Goal: Transaction & Acquisition: Purchase product/service

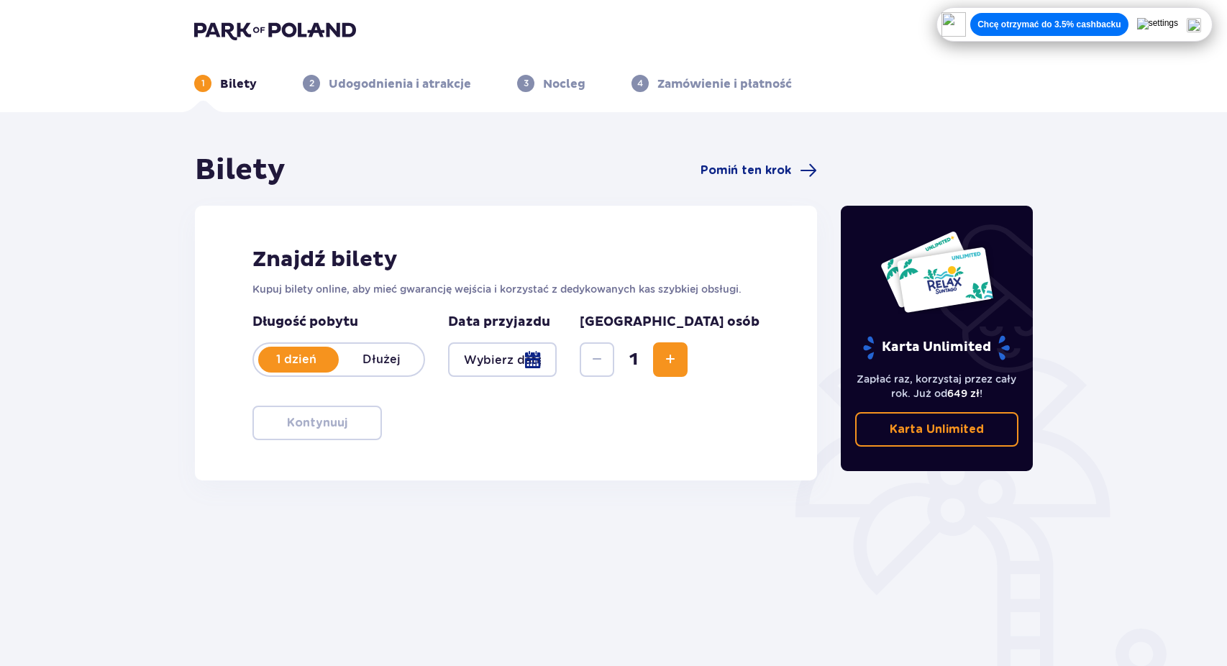
click at [688, 344] on button "Increase" at bounding box center [670, 359] width 35 height 35
click at [493, 352] on div at bounding box center [502, 359] width 109 height 35
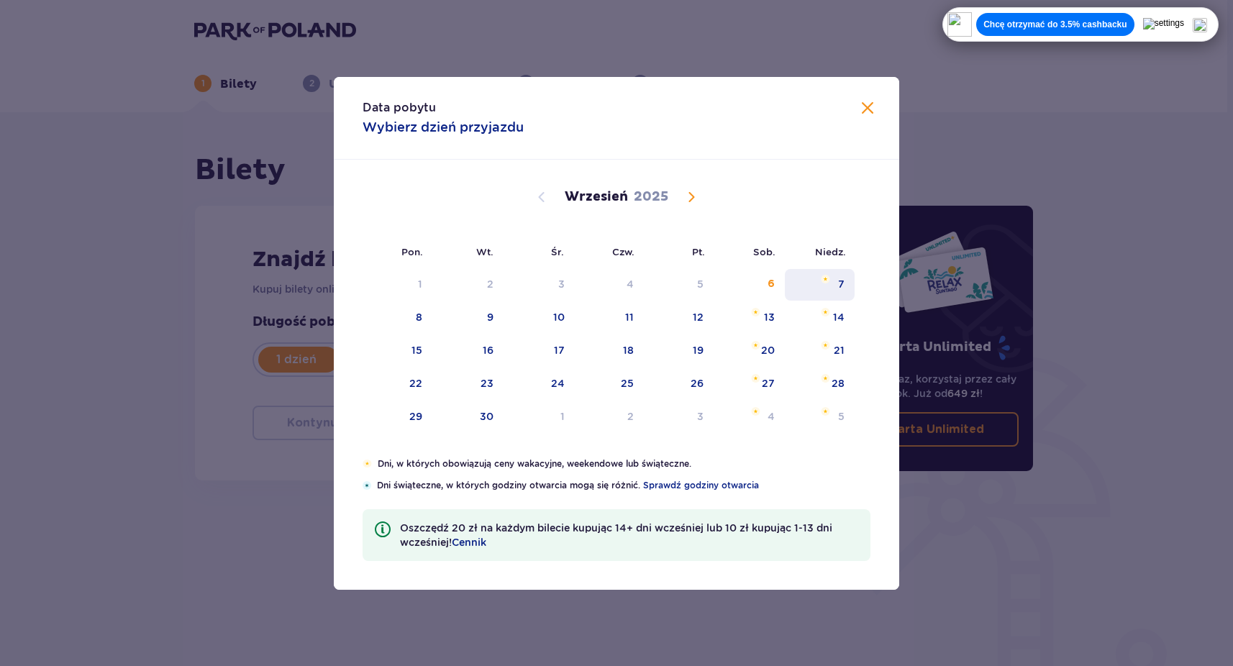
click at [847, 278] on div "7" at bounding box center [820, 285] width 70 height 32
type input "[DATE]"
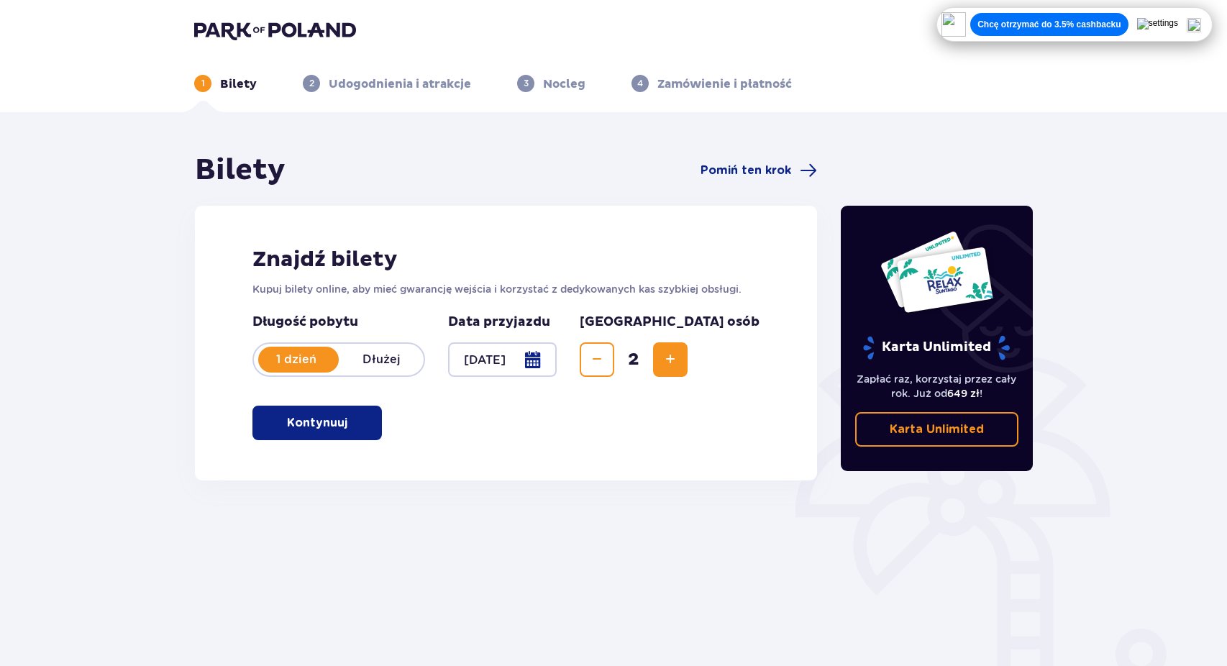
click at [327, 424] on p "Kontynuuj" at bounding box center [317, 423] width 60 height 16
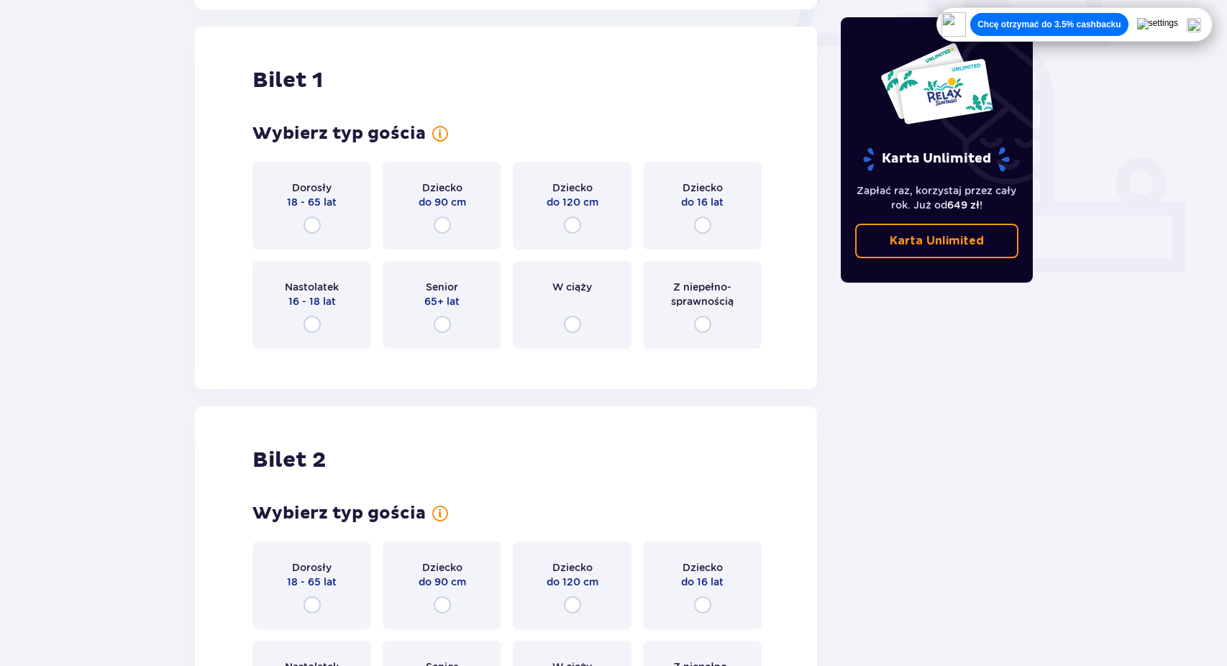
scroll to position [481, 0]
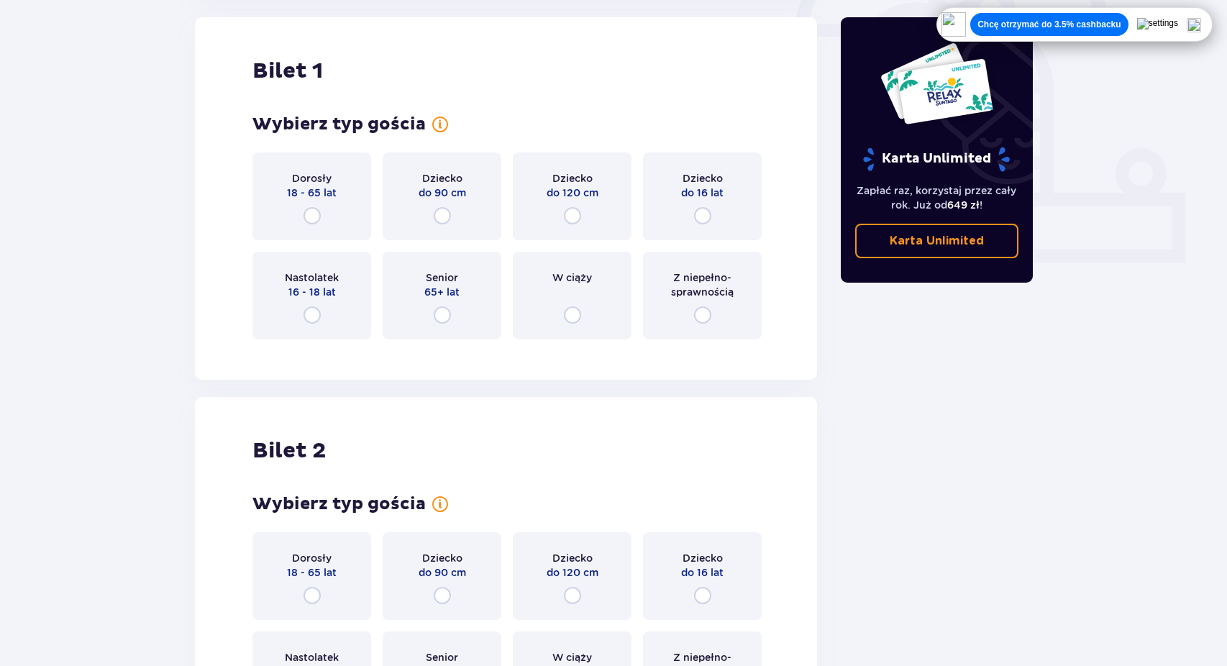
click at [327, 206] on div "Dorosły 18 - 65 lat" at bounding box center [312, 197] width 119 height 88
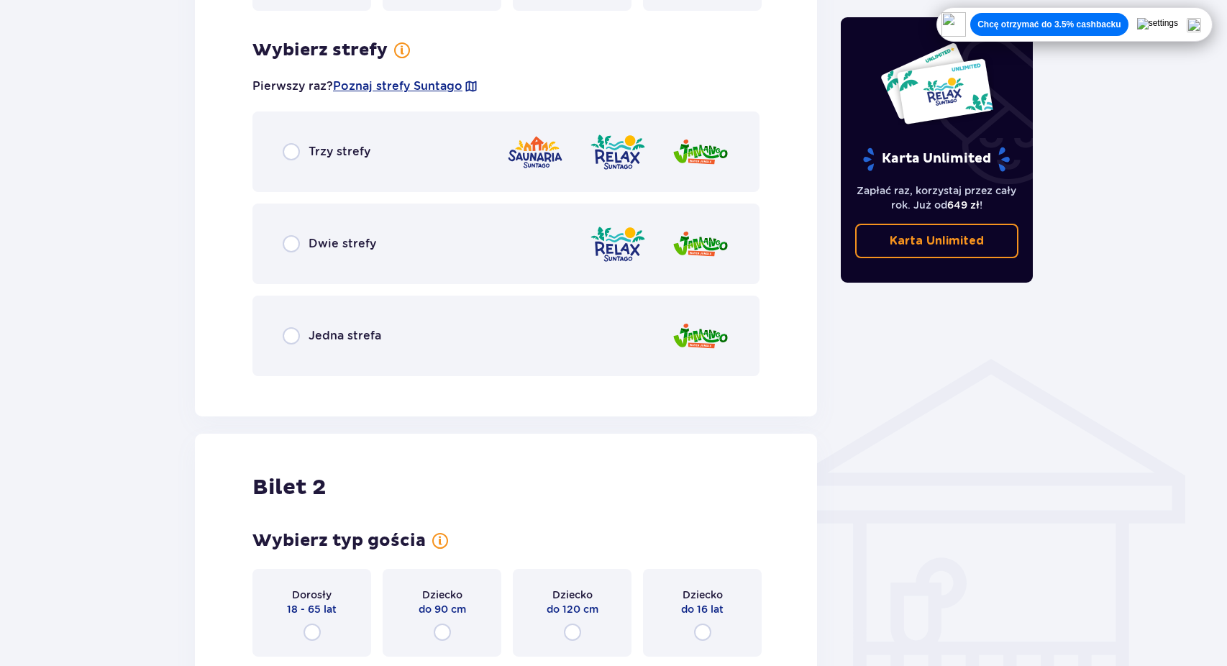
scroll to position [832, 0]
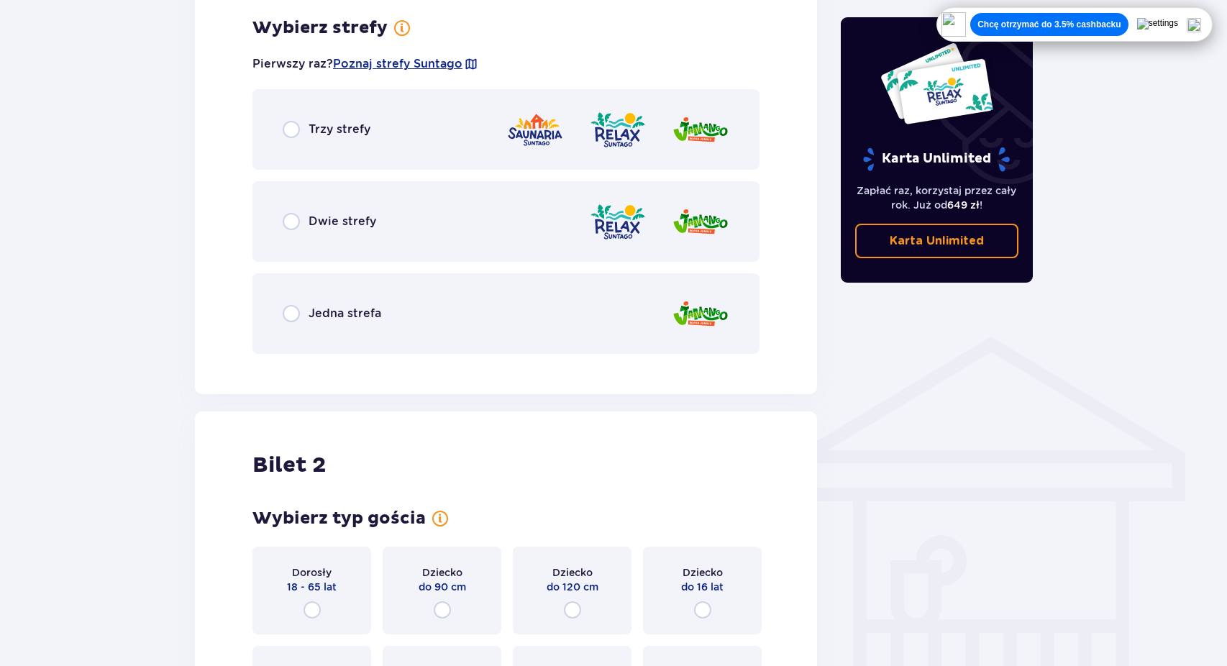
click at [399, 119] on div "Trzy strefy" at bounding box center [506, 129] width 507 height 81
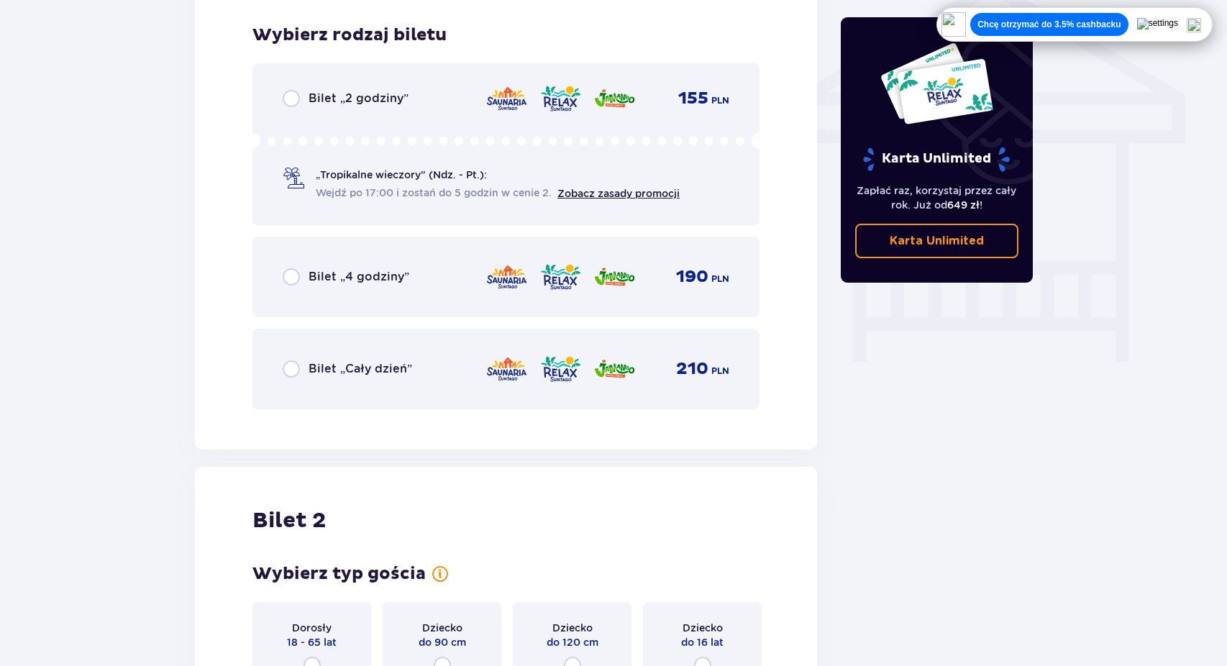
scroll to position [1197, 0]
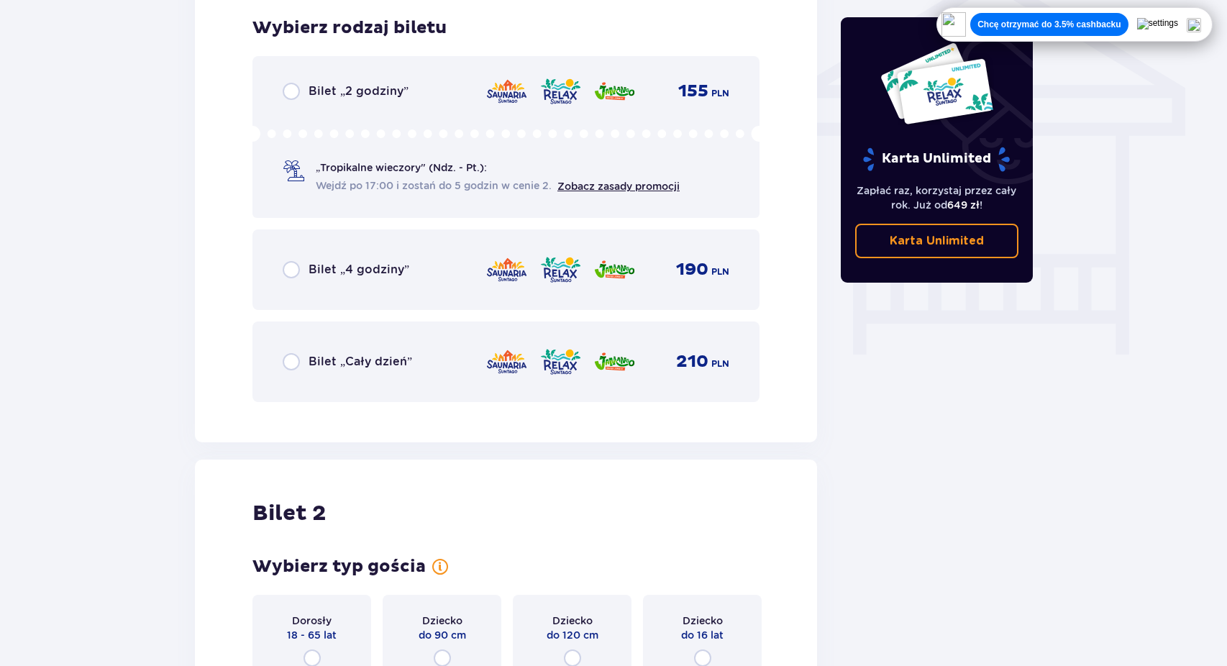
click at [357, 369] on p "Bilet „Cały dzień”" at bounding box center [361, 362] width 104 height 16
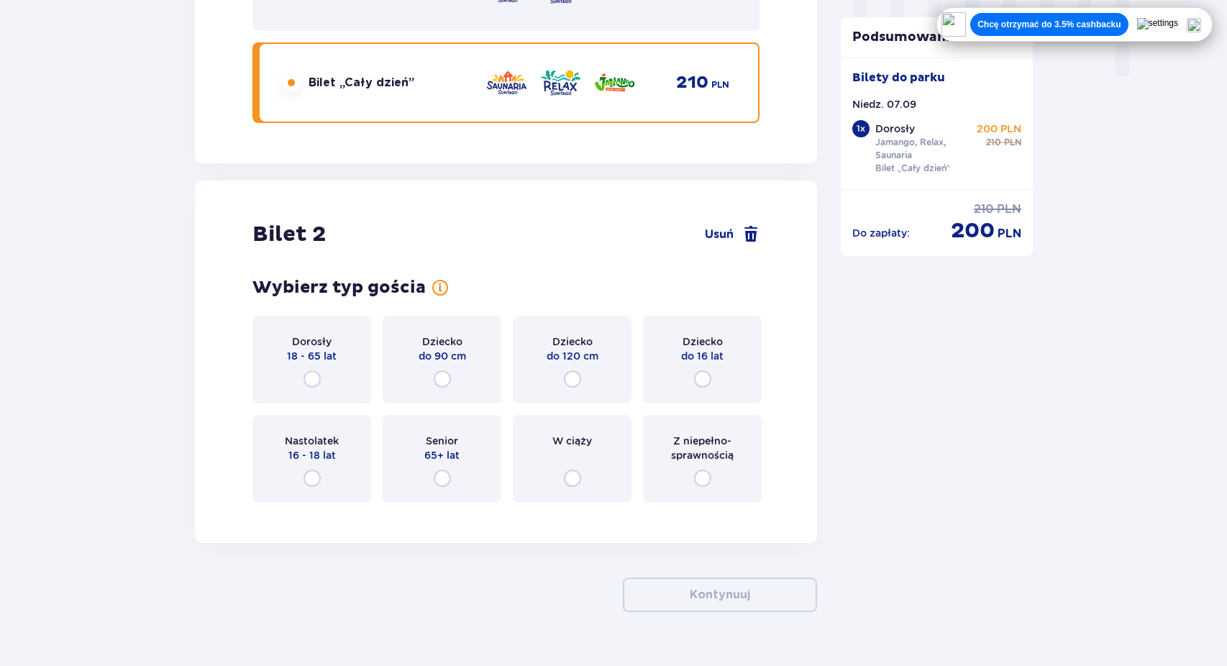
scroll to position [1509, 0]
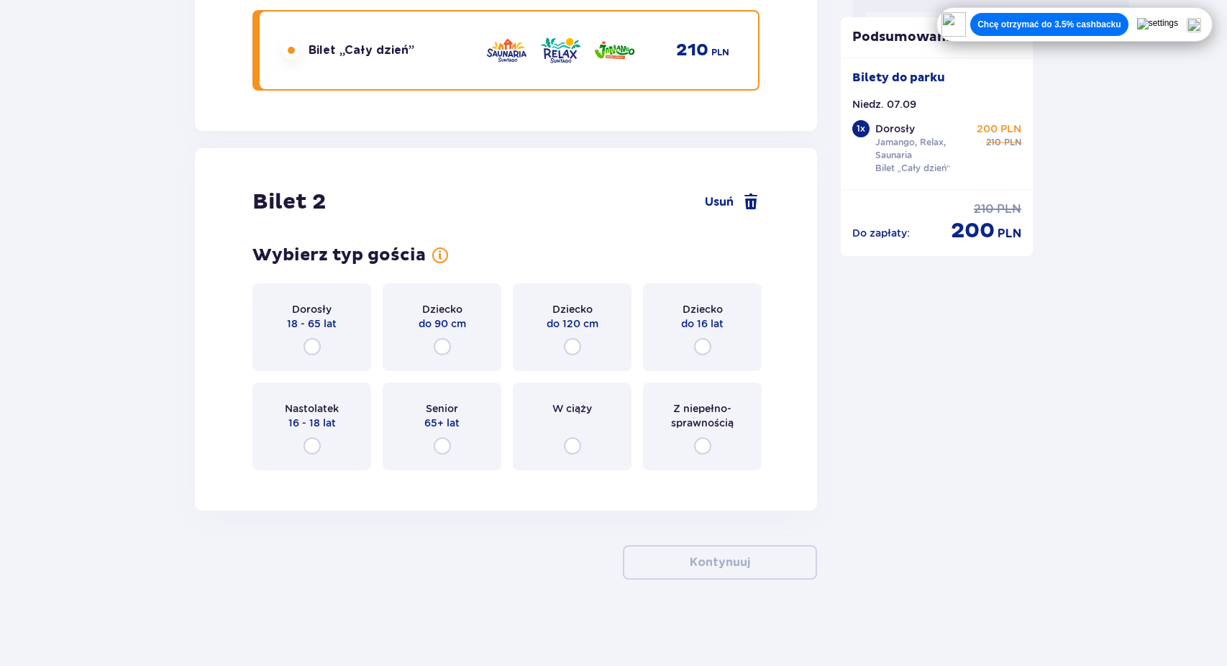
click at [325, 311] on p "Dorosły" at bounding box center [312, 309] width 40 height 14
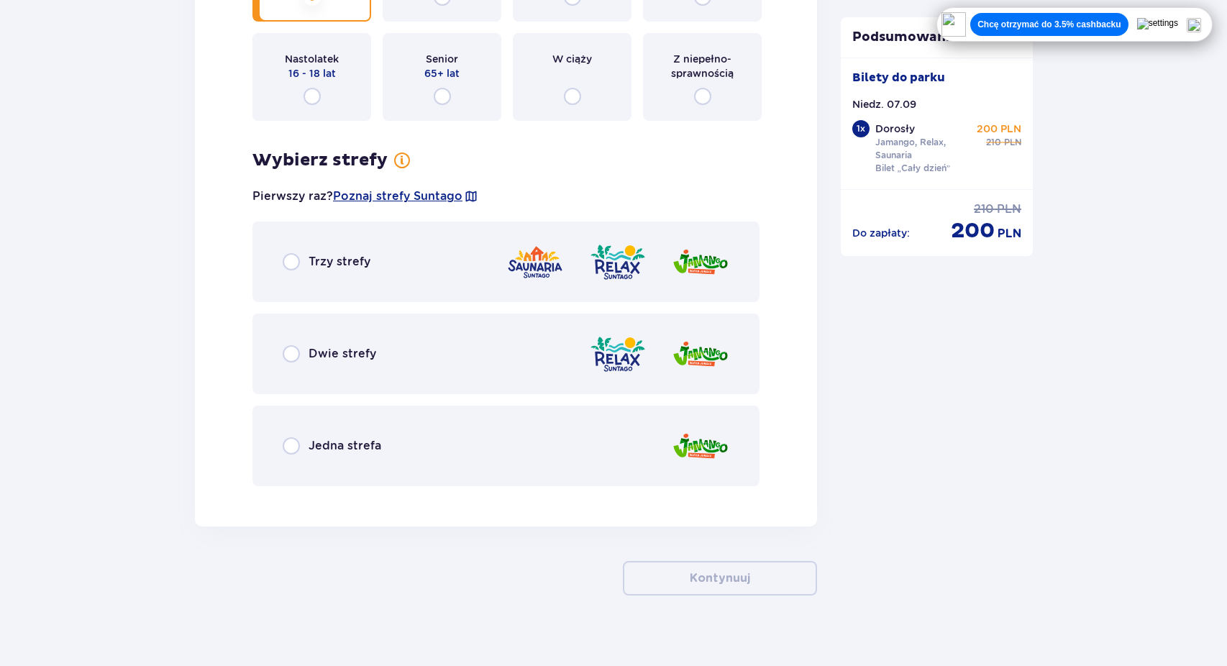
scroll to position [1874, 0]
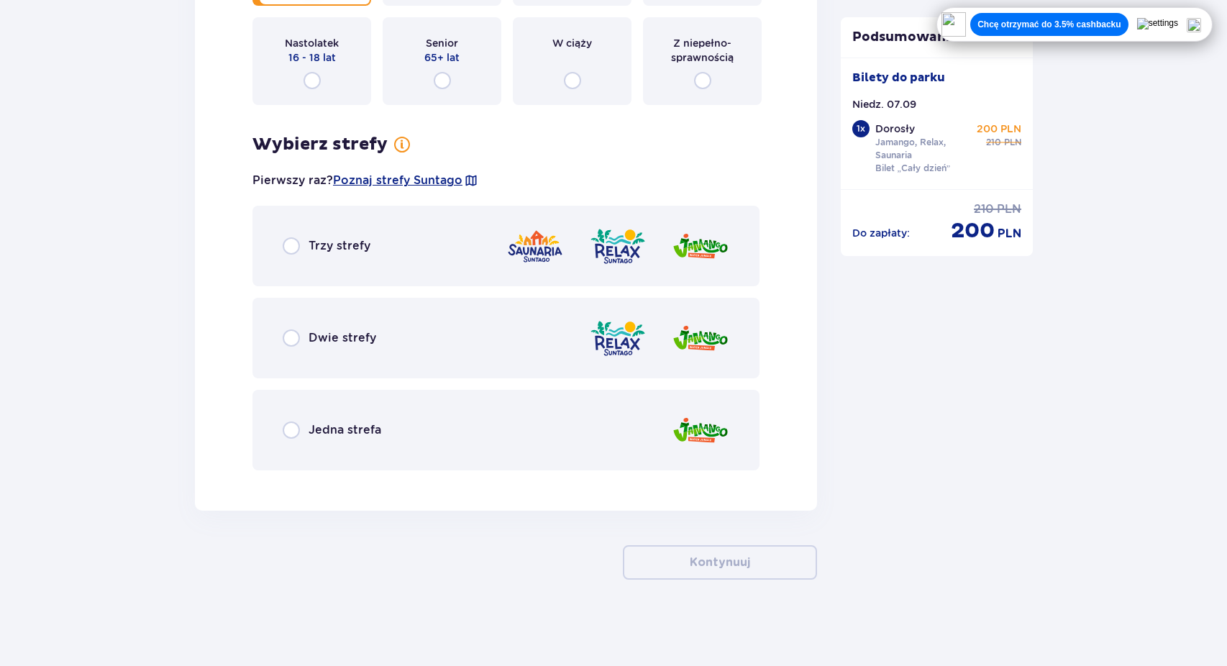
click at [354, 235] on div "Trzy strefy" at bounding box center [506, 246] width 507 height 81
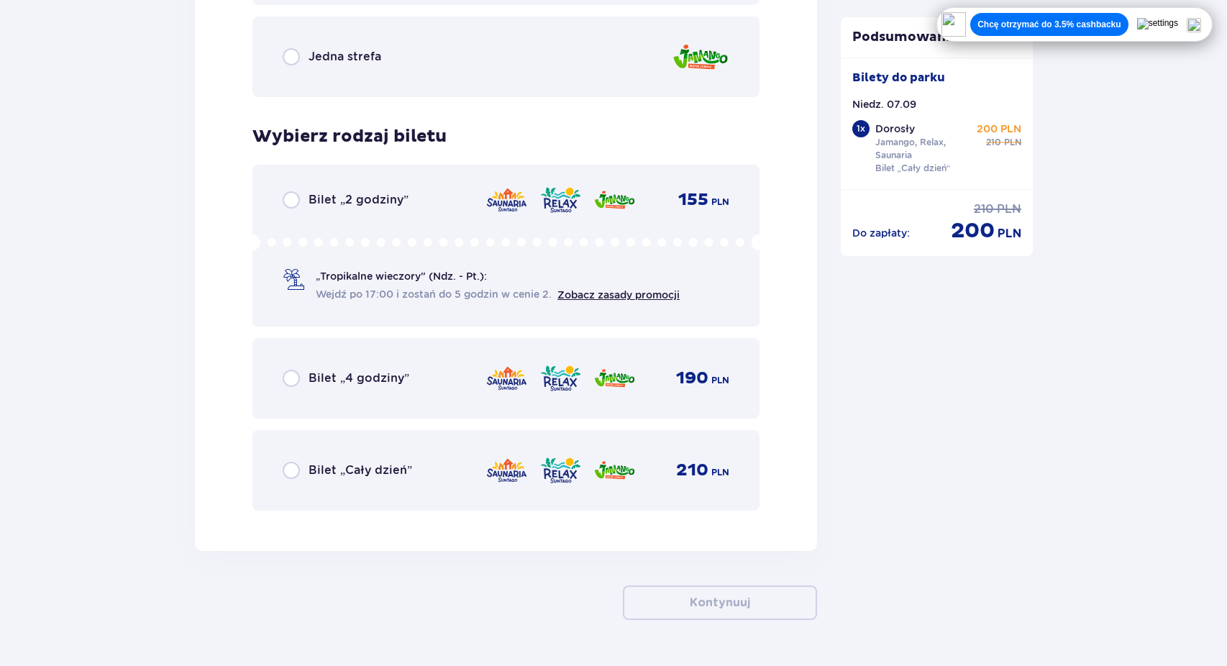
scroll to position [2249, 0]
click at [366, 486] on div "Bilet „Cały dzień” 210 PLN" at bounding box center [506, 469] width 507 height 81
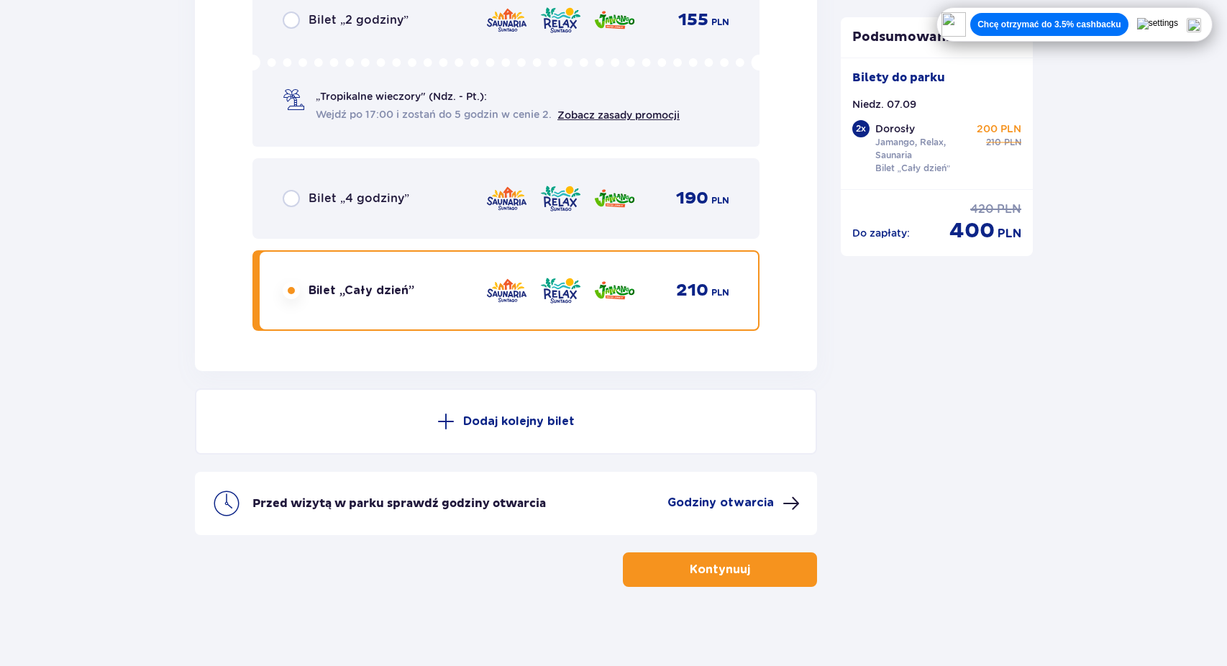
scroll to position [2435, 0]
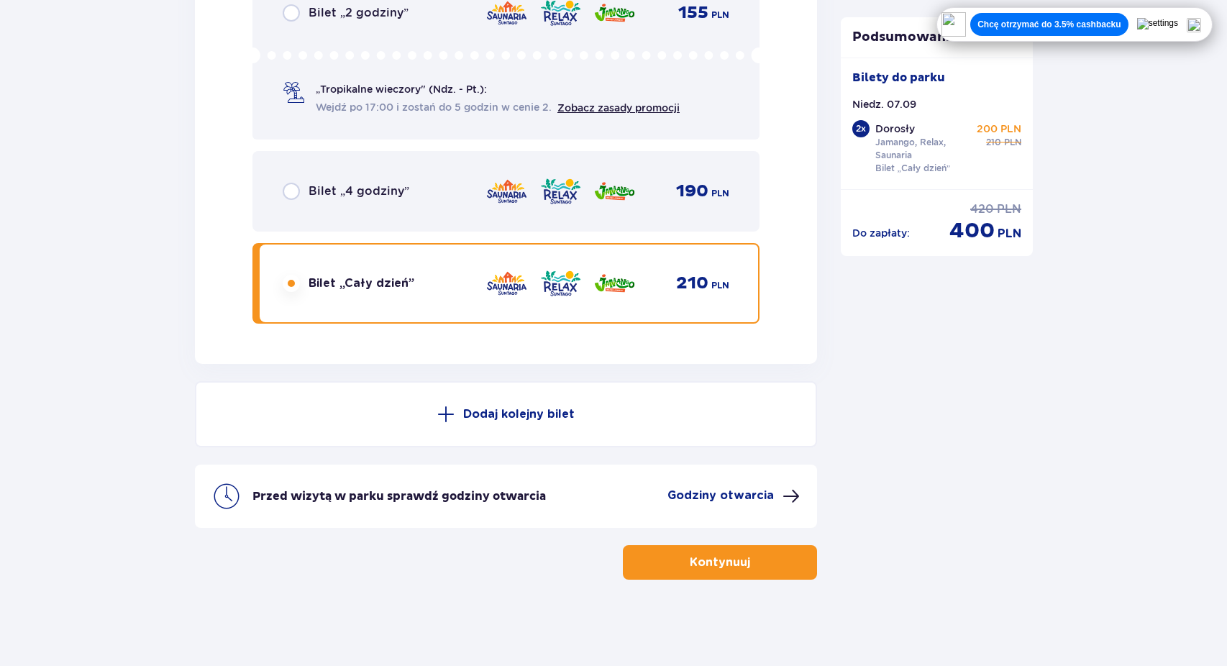
click at [706, 558] on p "Kontynuuj" at bounding box center [720, 563] width 60 height 16
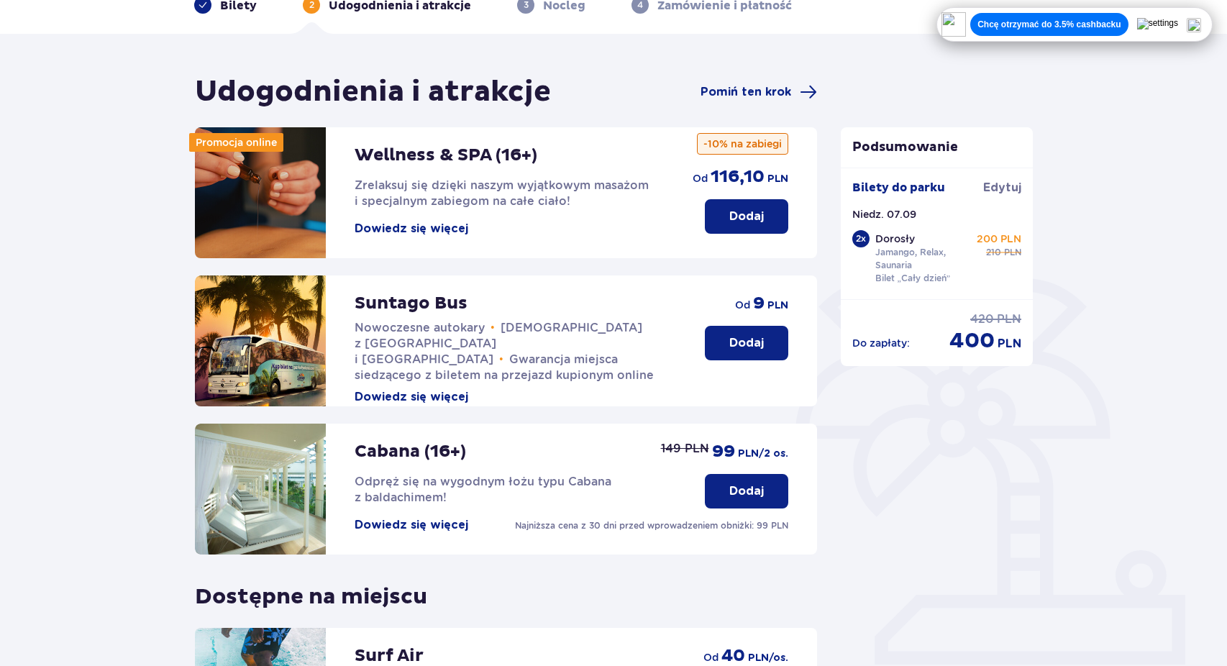
scroll to position [78, 0]
click at [733, 340] on p "Dodaj" at bounding box center [746, 344] width 35 height 16
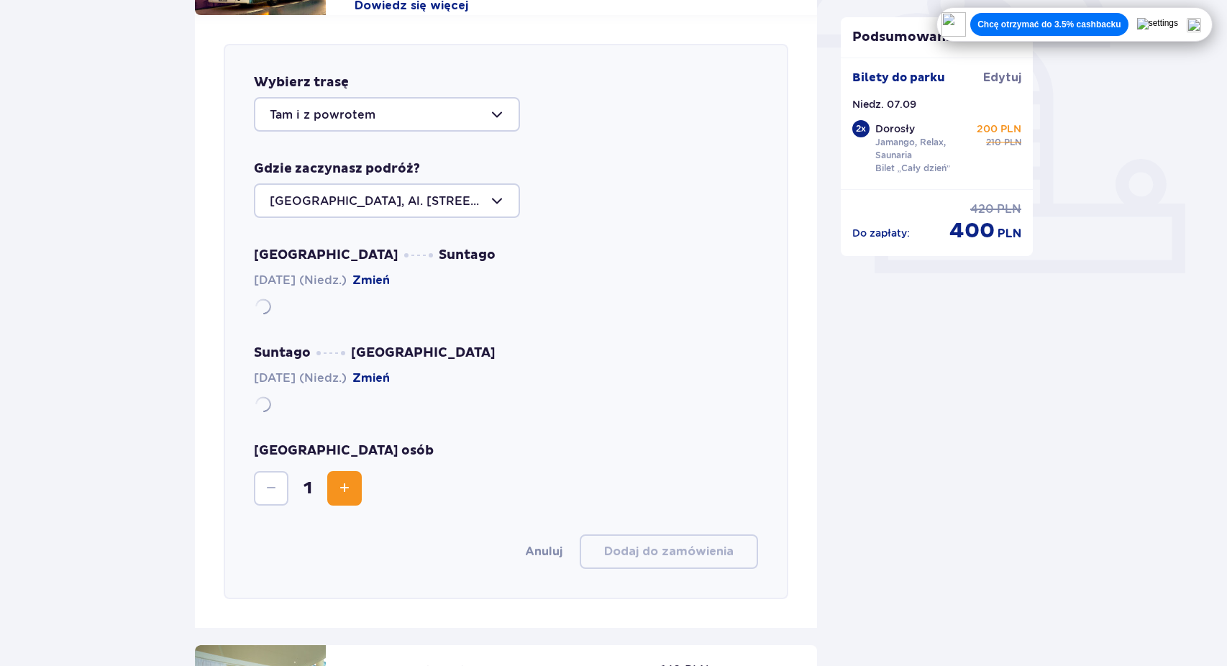
scroll to position [496, 0]
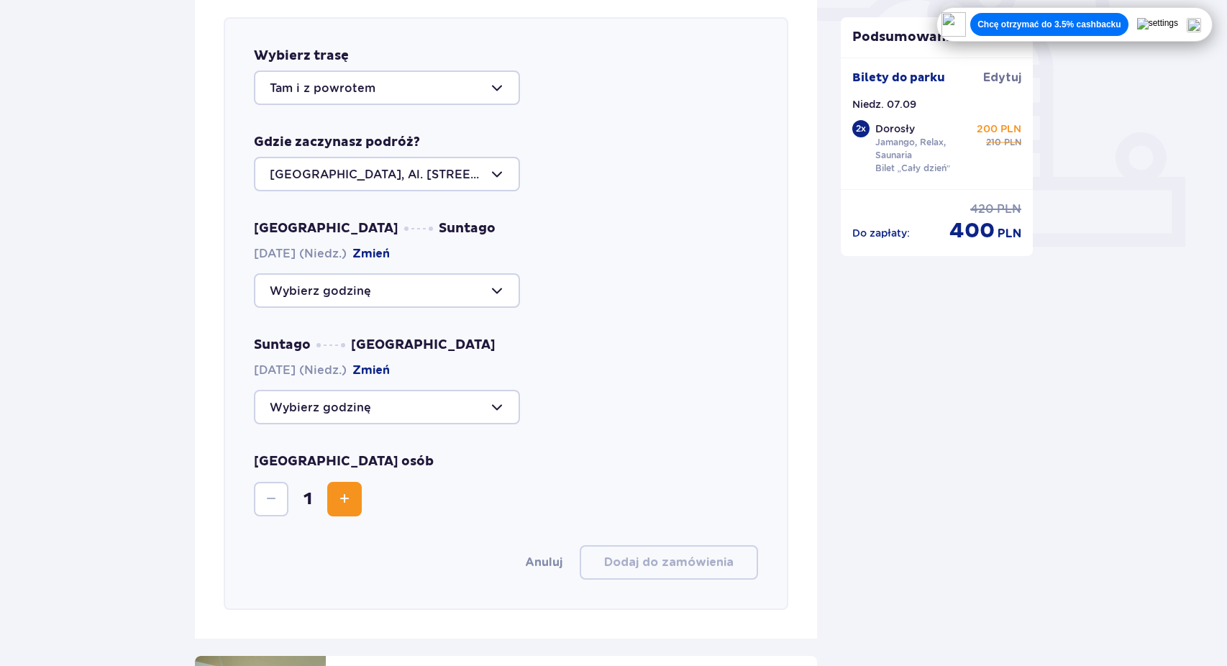
click at [399, 89] on div at bounding box center [387, 88] width 266 height 35
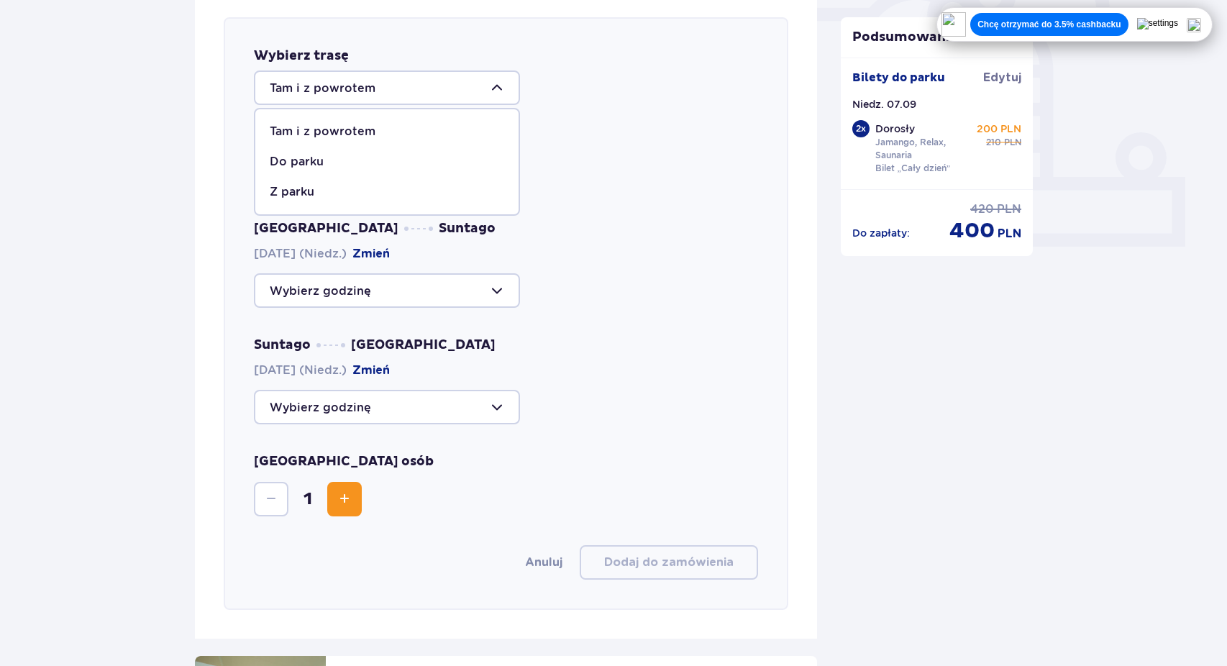
click at [301, 194] on p "Z parku" at bounding box center [292, 192] width 45 height 16
type input "Z parku"
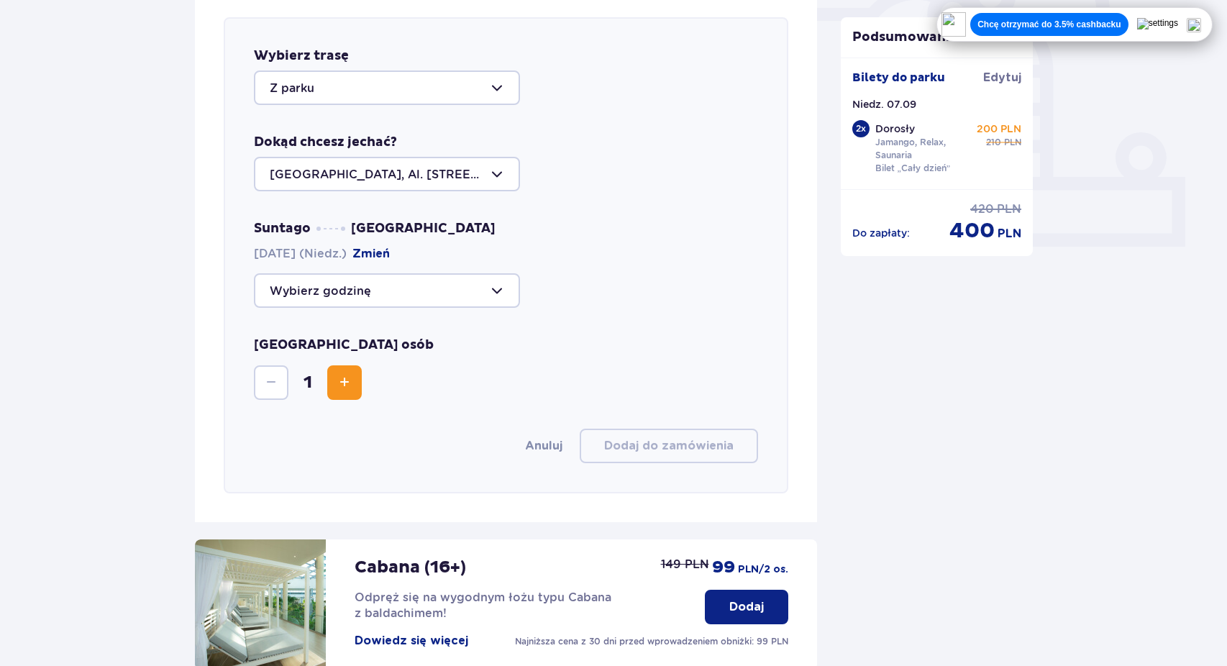
click at [386, 182] on div at bounding box center [387, 174] width 266 height 35
click at [412, 158] on div at bounding box center [387, 174] width 266 height 35
click at [332, 291] on div at bounding box center [387, 290] width 266 height 35
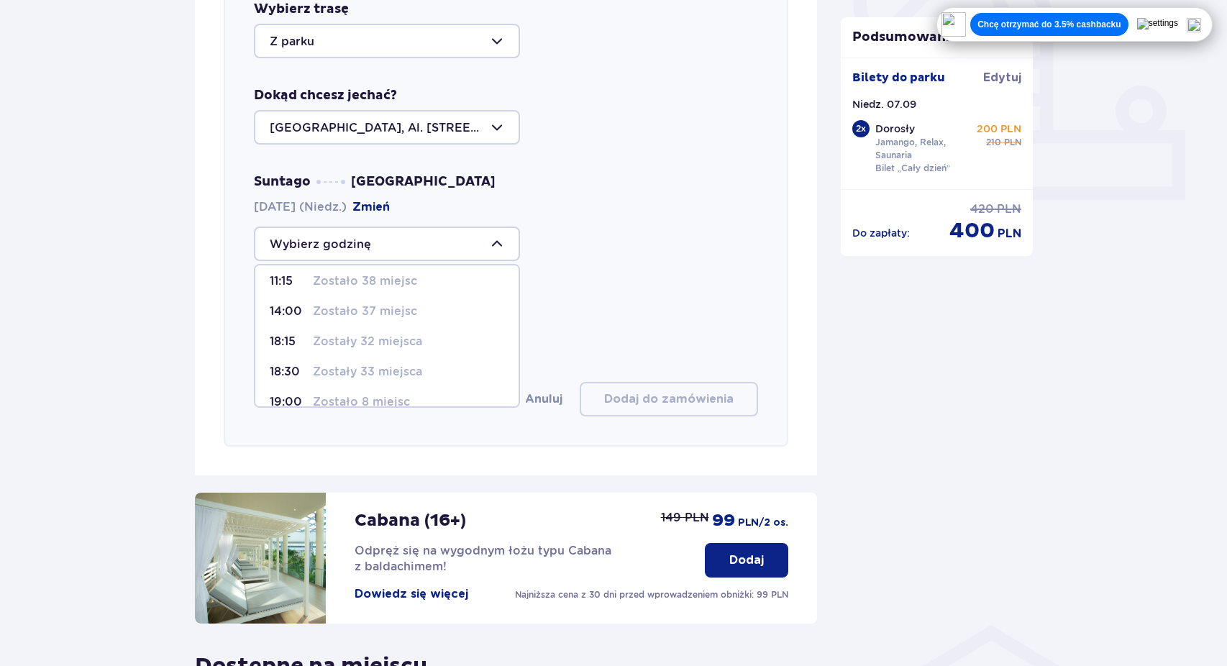
scroll to position [0, 0]
click at [333, 348] on p "Zostały 32 miejsca" at bounding box center [367, 348] width 109 height 16
type input "18:15"
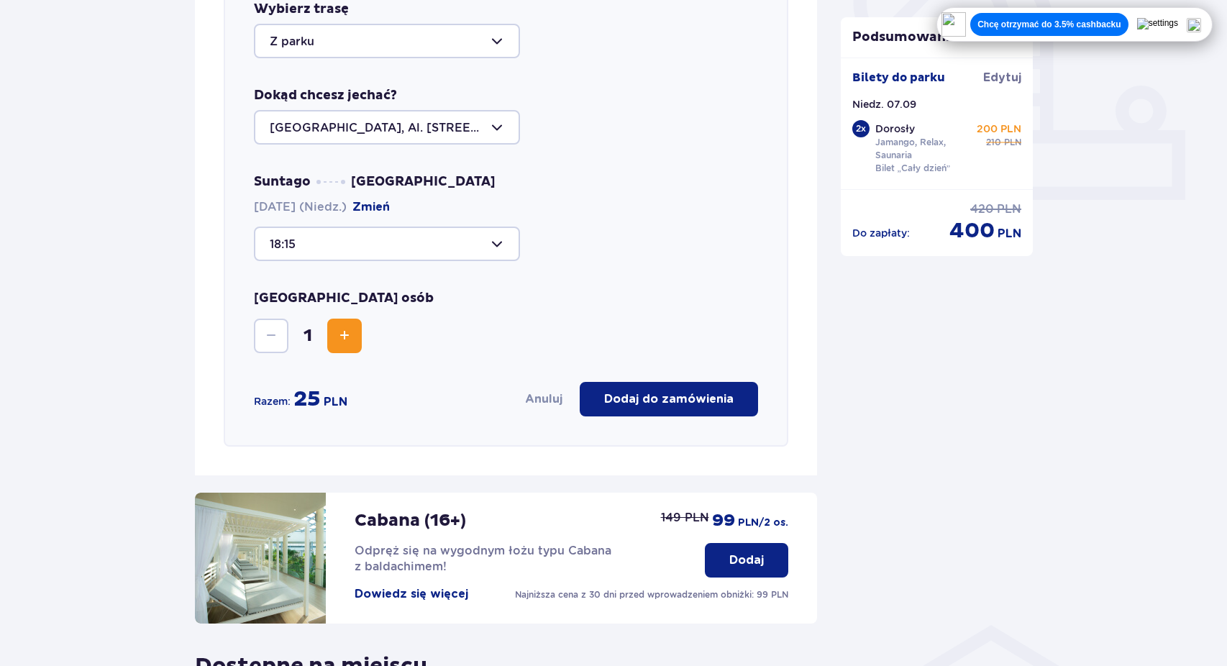
click at [348, 332] on span "Increase" at bounding box center [344, 335] width 17 height 17
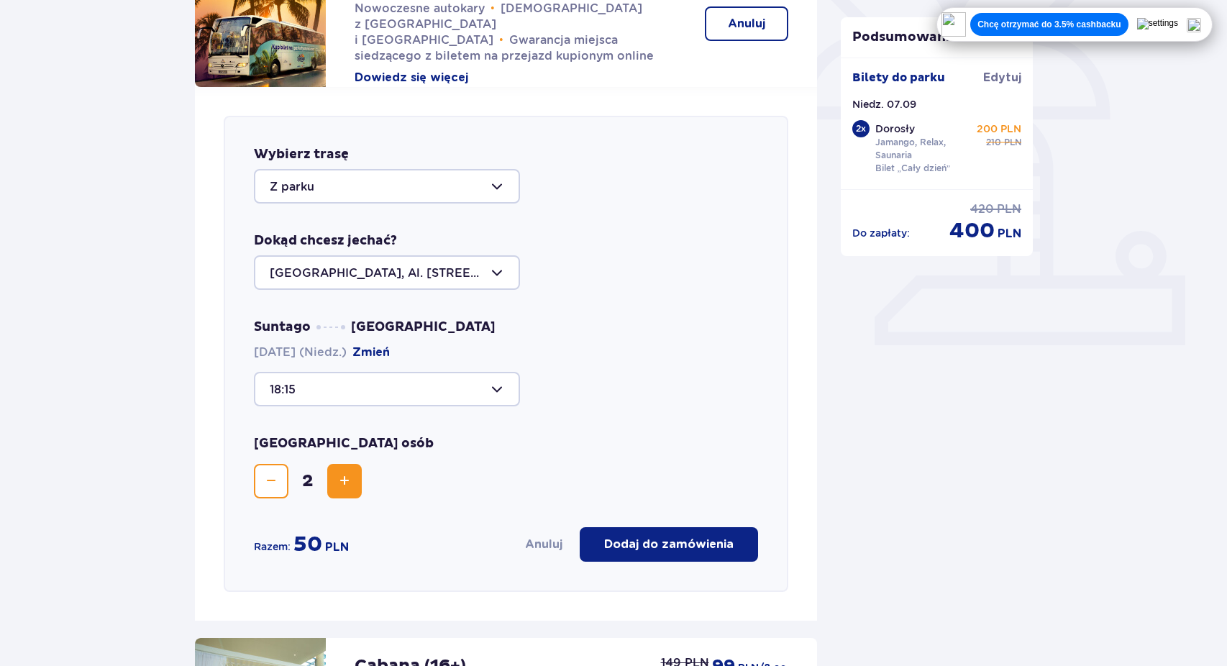
scroll to position [387, 0]
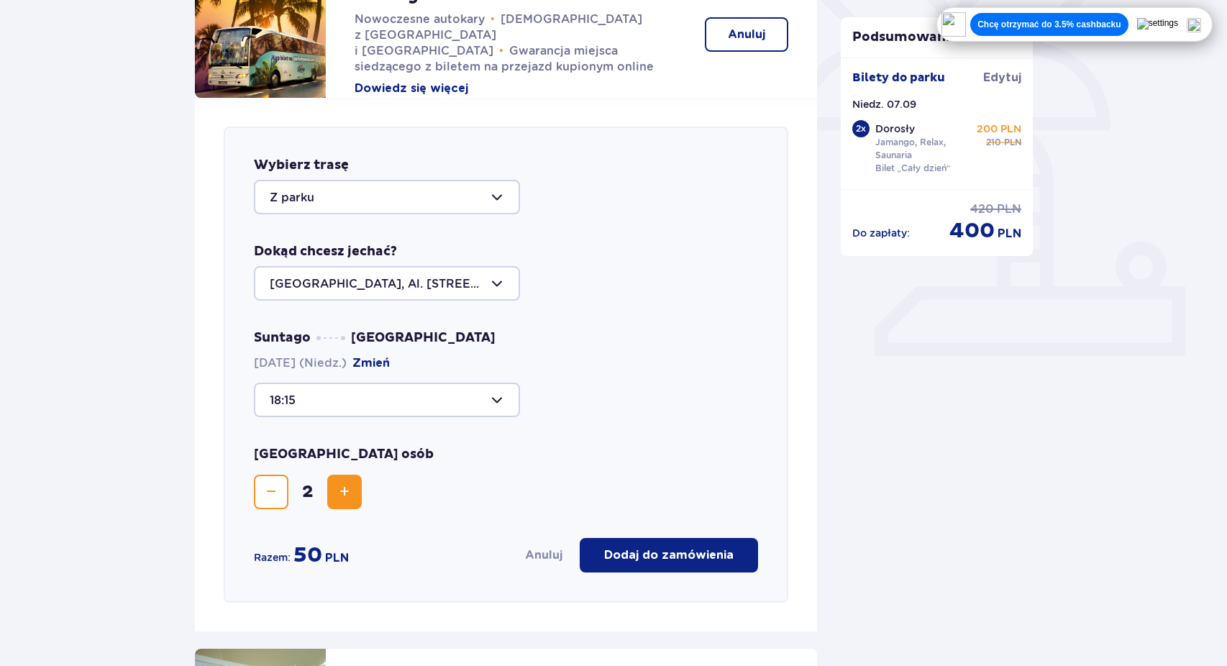
click at [688, 555] on p "Dodaj do zamówienia" at bounding box center [668, 555] width 129 height 16
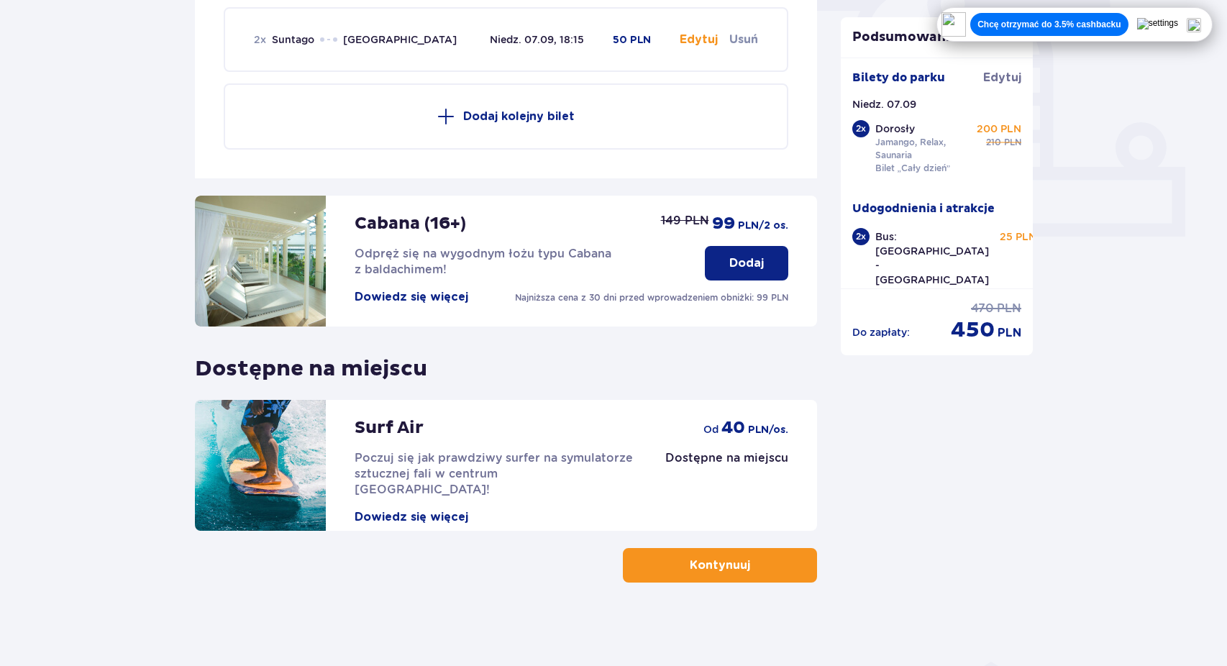
scroll to position [432, 0]
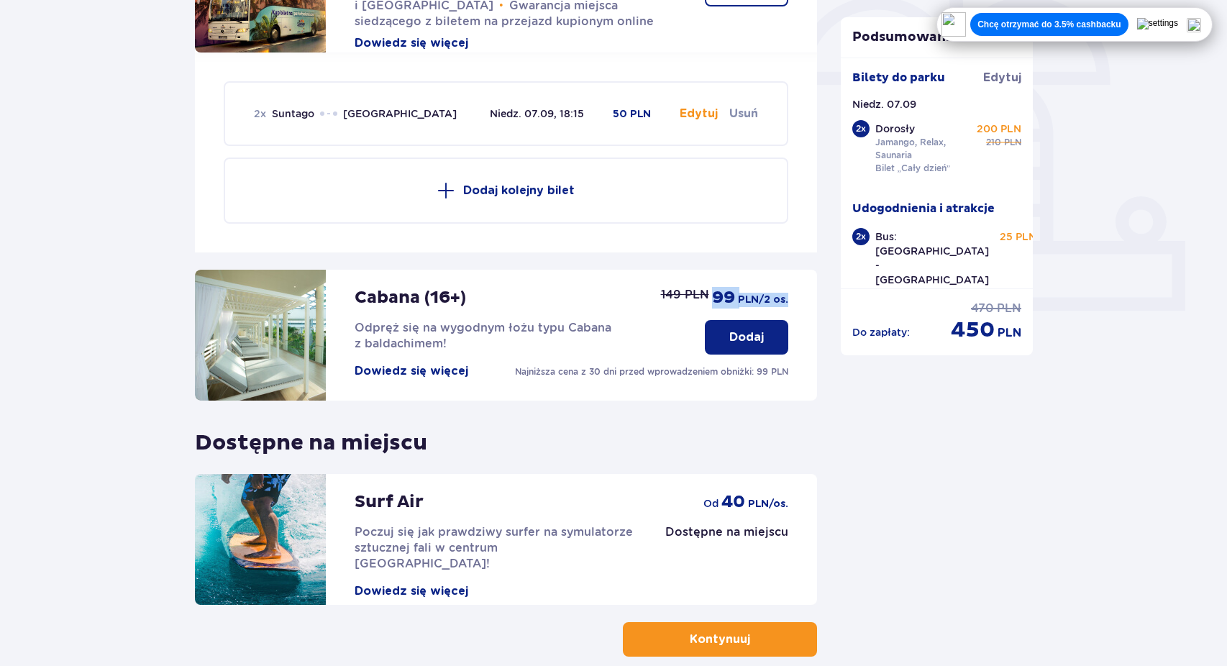
drag, startPoint x: 710, startPoint y: 302, endPoint x: 797, endPoint y: 299, distance: 87.1
click at [797, 299] on div "Cabana (16+) Odpręż się na wygodnym łożu typu Cabana z baldachimem! Dowiedz się…" at bounding box center [506, 335] width 622 height 131
click at [514, 301] on div "Cabana (16+) Odpręż się na wygodnym łożu typu Cabana z baldachimem! Dowiedz się…" at bounding box center [516, 324] width 322 height 109
drag, startPoint x: 694, startPoint y: 295, endPoint x: 794, endPoint y: 295, distance: 100.7
click at [794, 295] on div "Cabana (16+) Odpręż się na wygodnym łożu typu Cabana z baldachimem! Dowiedz się…" at bounding box center [506, 335] width 622 height 131
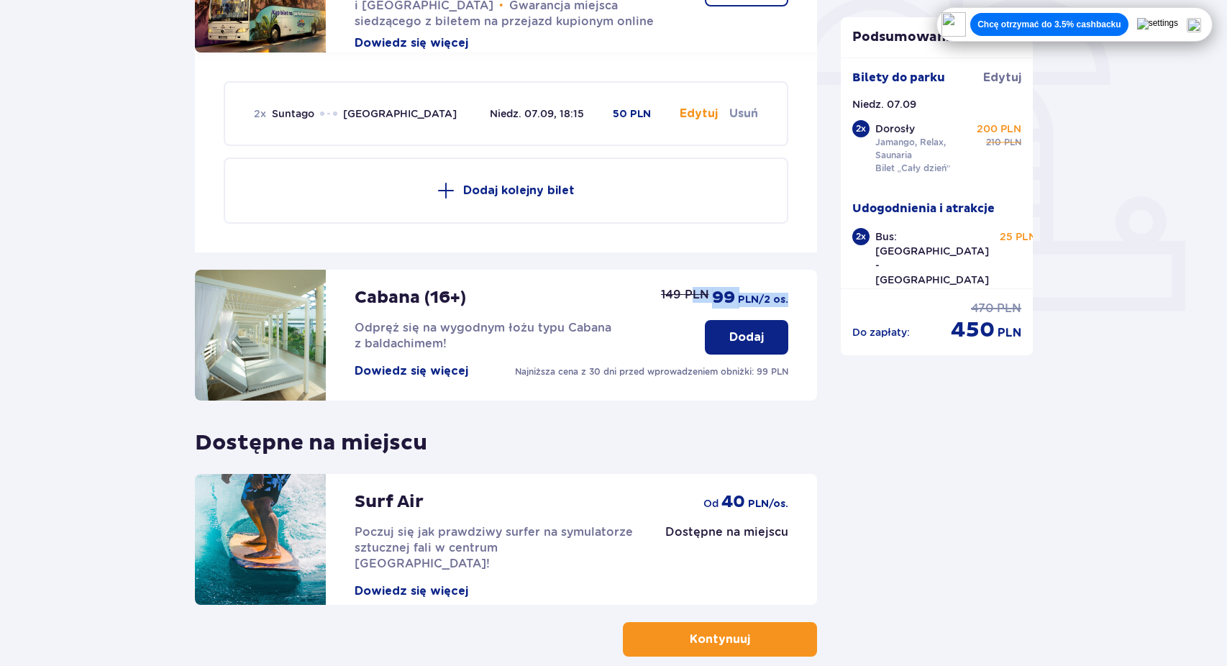
click at [783, 298] on p "PLN /2 os." at bounding box center [763, 300] width 50 height 14
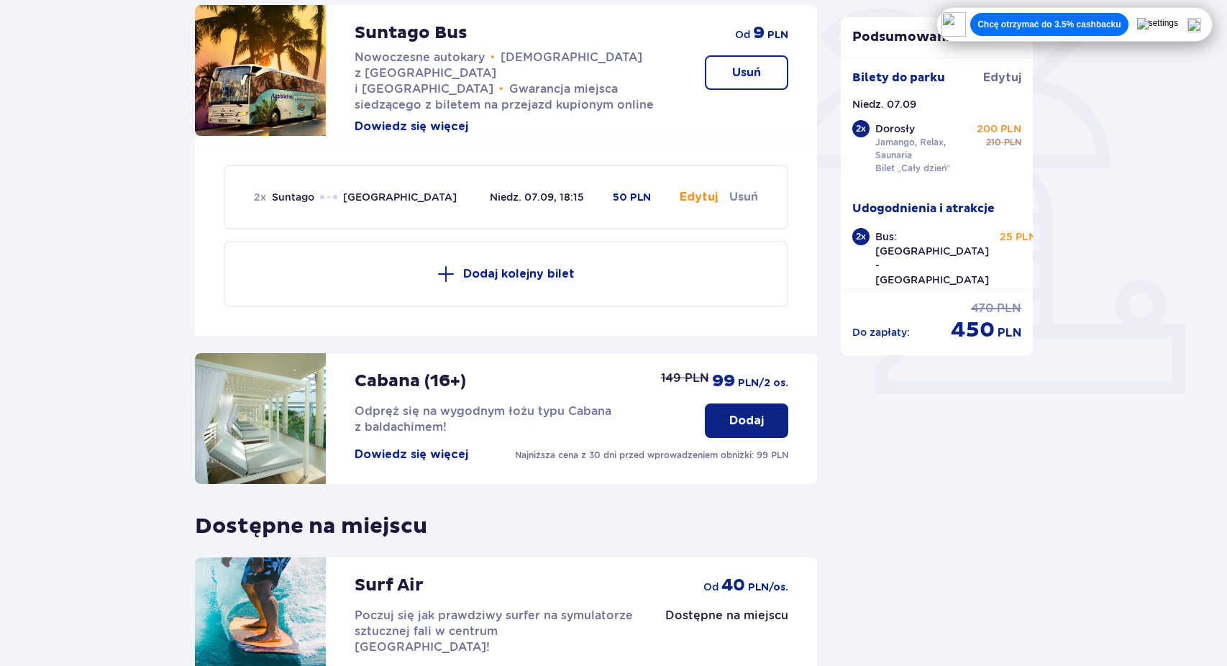
scroll to position [350, 0]
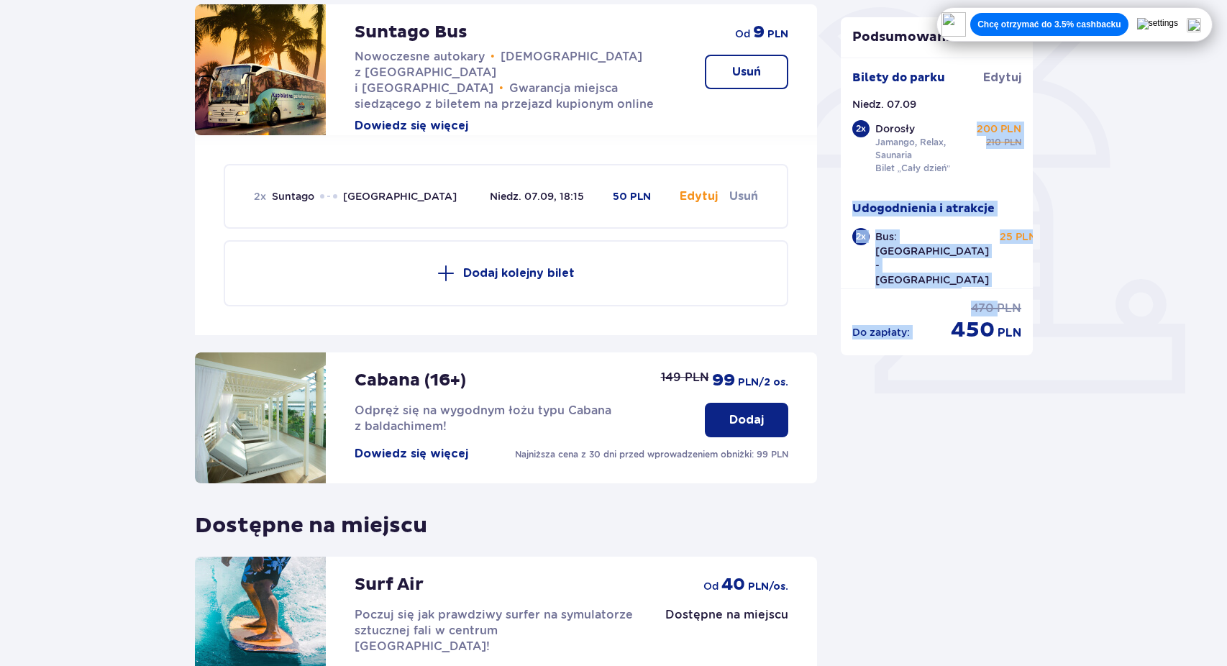
drag, startPoint x: 978, startPoint y: 129, endPoint x: 1040, endPoint y: 129, distance: 62.6
click at [1040, 129] on div "Podsumowanie Bilety do [GEOGRAPHIC_DATA] Niedz. 07.09 2 x Dorosły Jamango, Rela…" at bounding box center [937, 271] width 216 height 937
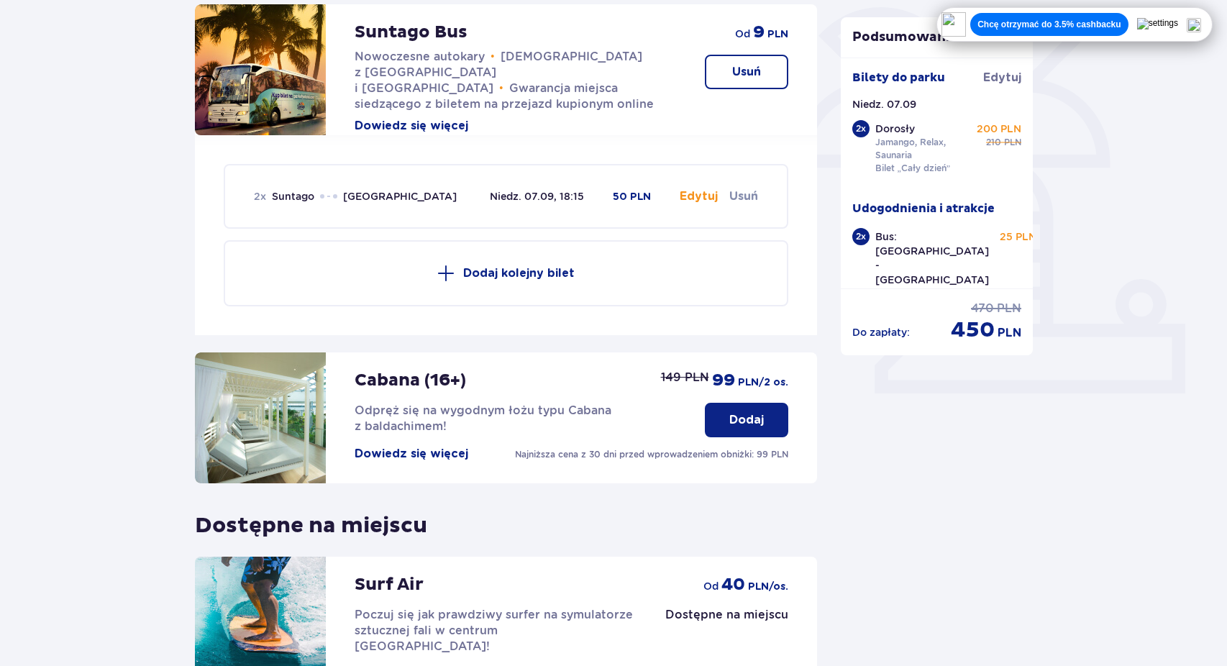
click at [737, 422] on p "Dodaj" at bounding box center [746, 420] width 35 height 16
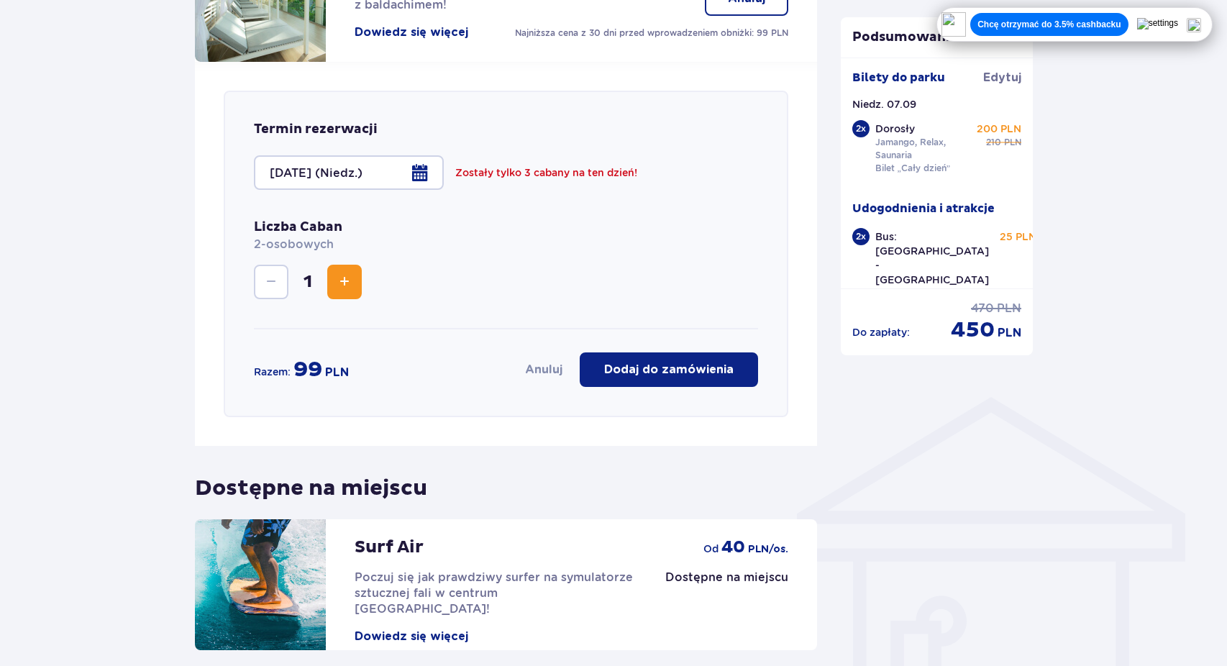
scroll to position [764, 0]
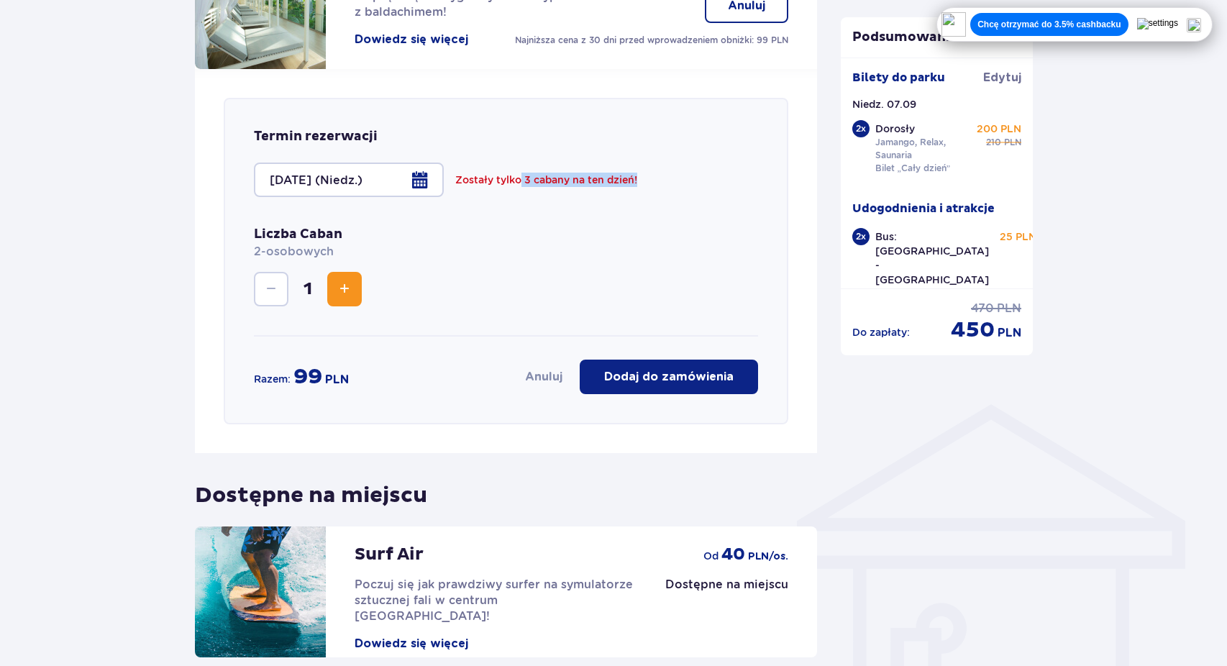
drag, startPoint x: 521, startPoint y: 181, endPoint x: 701, endPoint y: 180, distance: 180.6
click at [703, 180] on div "Zostały tylko 3 cabany na ten dzień!" at bounding box center [606, 180] width 303 height 14
click at [701, 180] on div "Zostały tylko 3 cabany na ten dzień!" at bounding box center [606, 180] width 303 height 14
drag, startPoint x: 522, startPoint y: 182, endPoint x: 648, endPoint y: 191, distance: 126.9
click at [648, 191] on div "[DATE] (Niedz.) Zostały tylko 3 cabany na ten dzień!" at bounding box center [506, 180] width 504 height 35
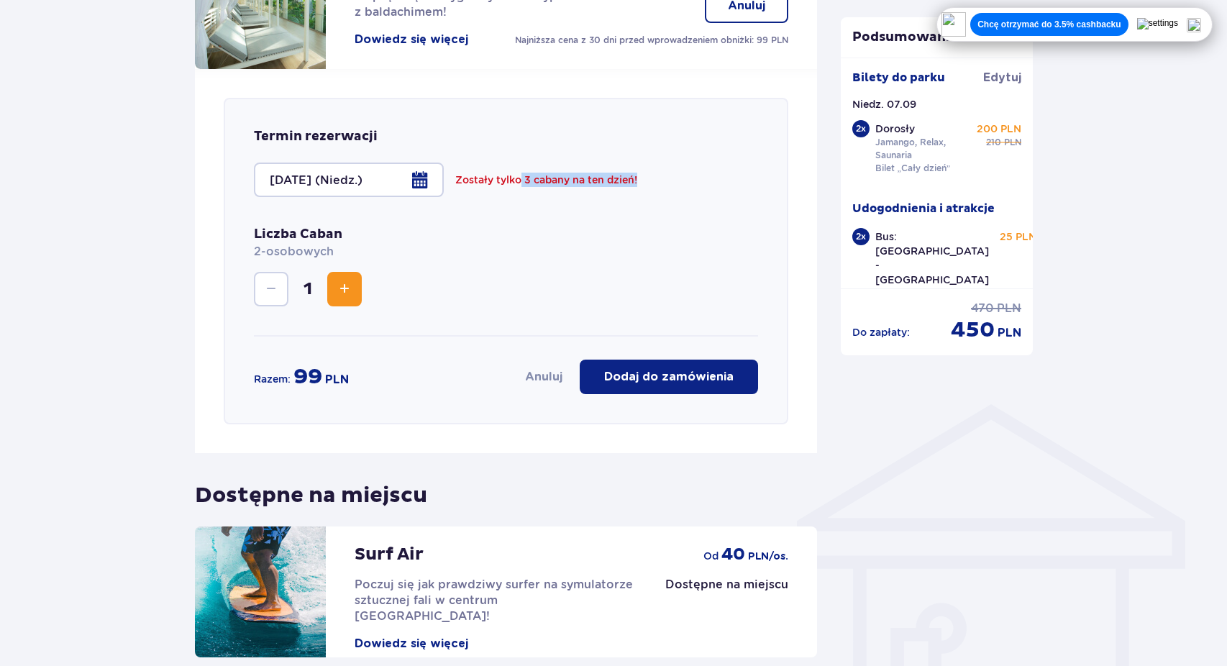
click at [645, 194] on div "[DATE] (Niedz.) Zostały tylko 3 cabany na ten dzień!" at bounding box center [506, 180] width 504 height 35
click at [678, 379] on p "Dodaj do zamówienia" at bounding box center [668, 377] width 129 height 16
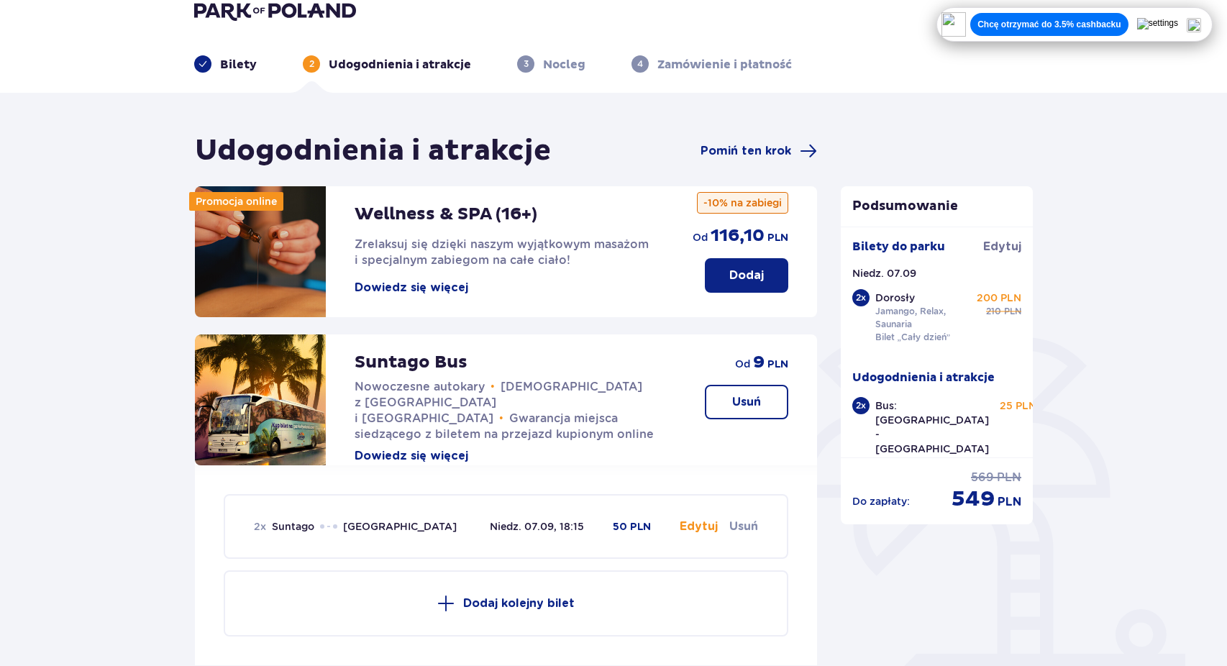
scroll to position [0, 0]
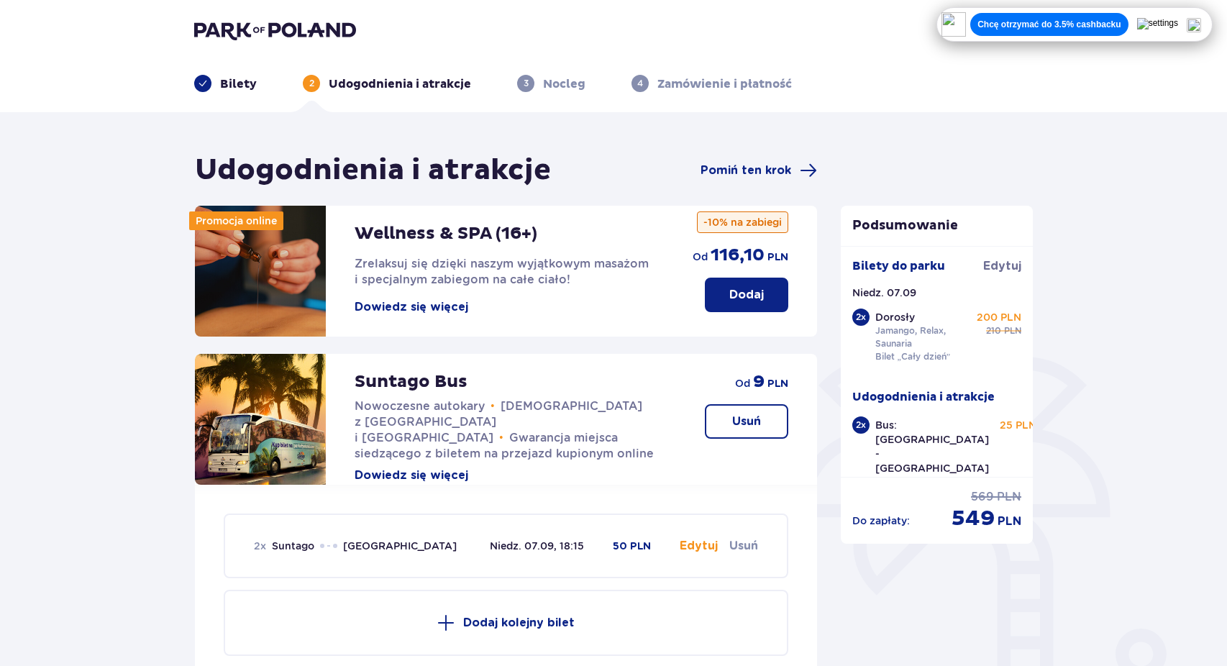
click at [752, 294] on p "Dodaj" at bounding box center [746, 295] width 35 height 16
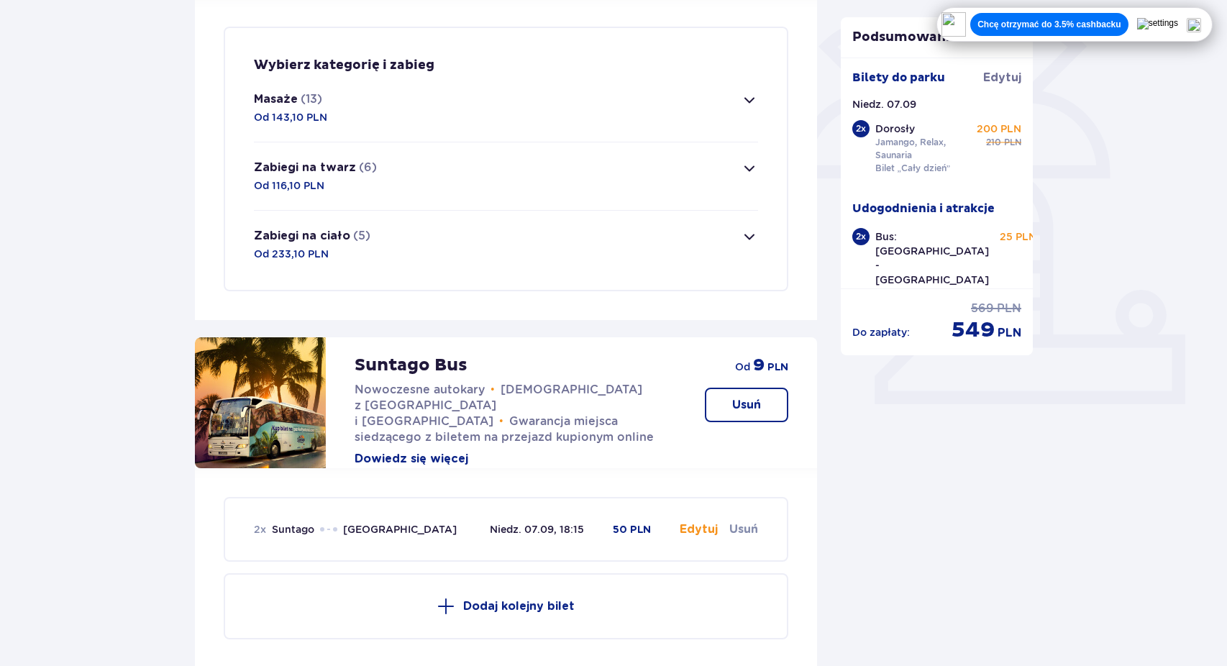
scroll to position [348, 0]
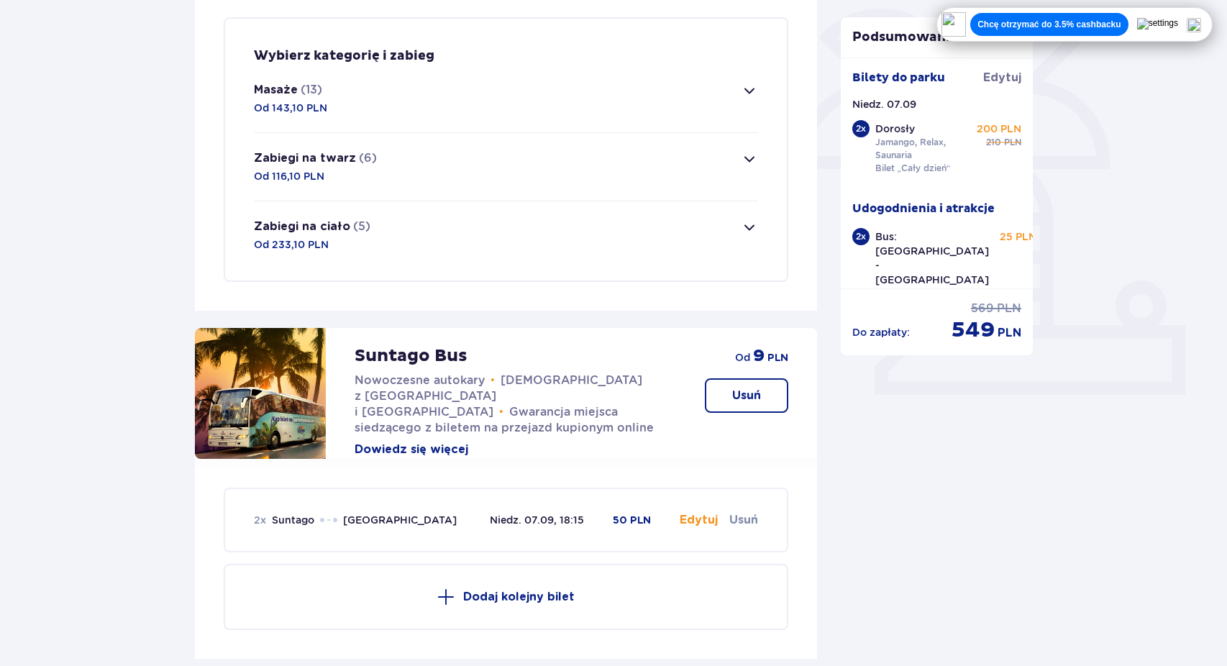
click at [603, 96] on button "Masaże (13) Od 143,10 PLN" at bounding box center [506, 99] width 504 height 68
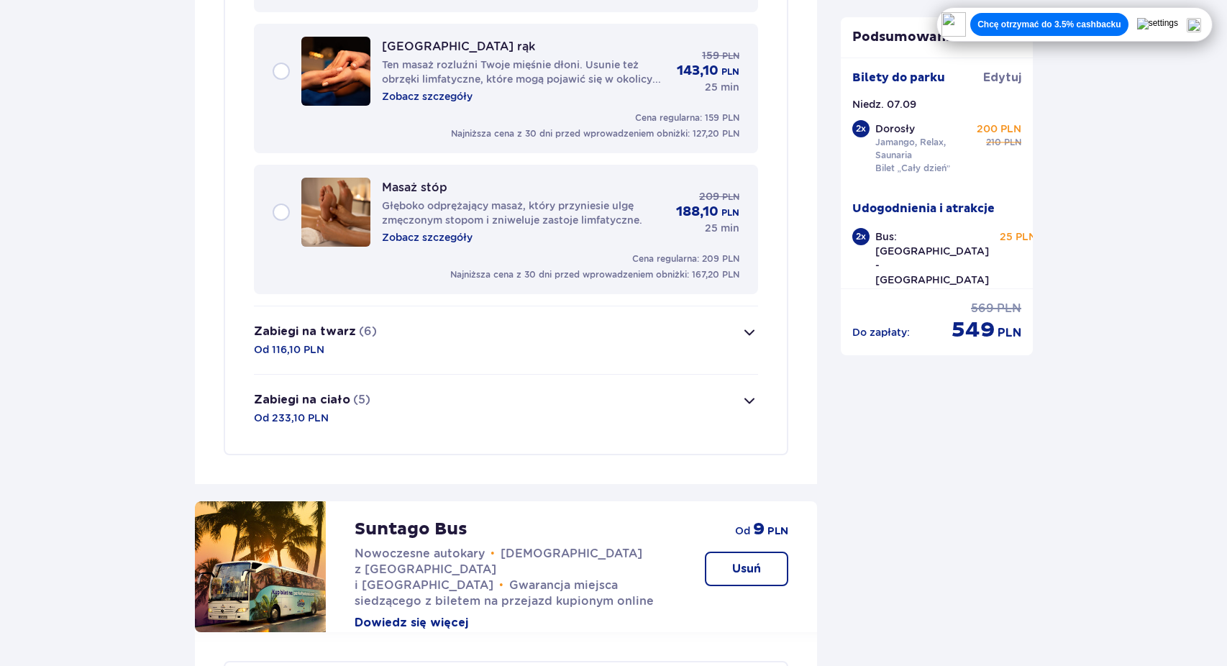
click at [423, 334] on button "Zabiegi na twarz (6) Od 116,10 PLN" at bounding box center [506, 340] width 504 height 68
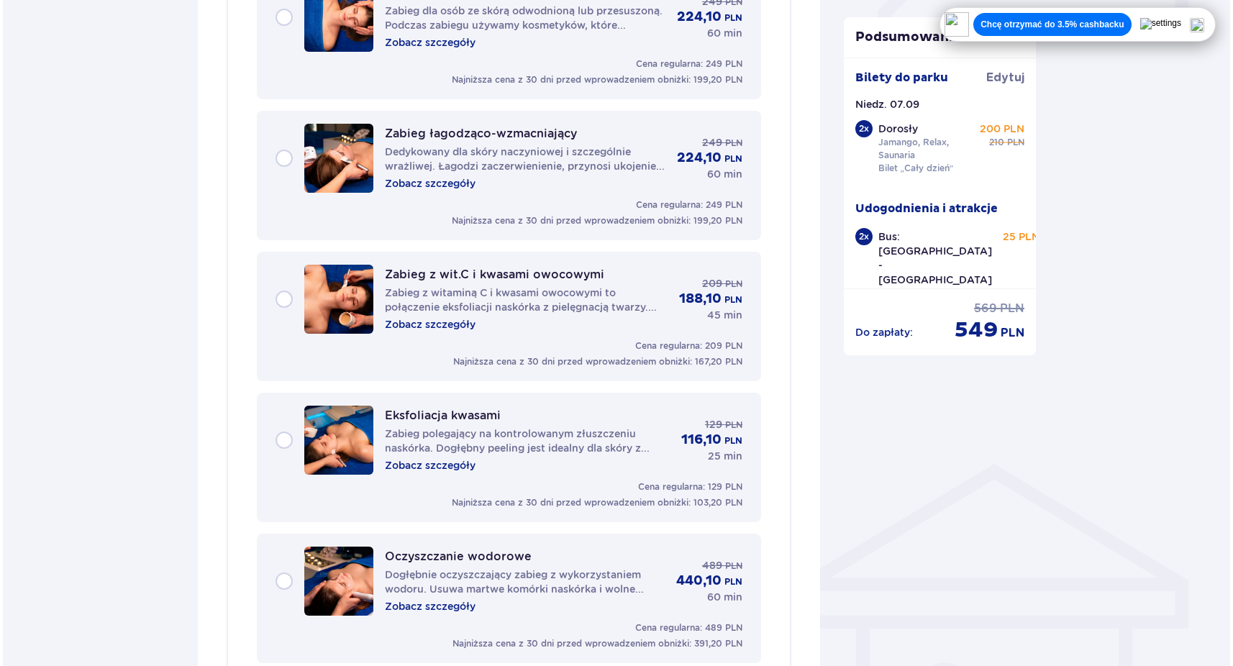
scroll to position [706, 0]
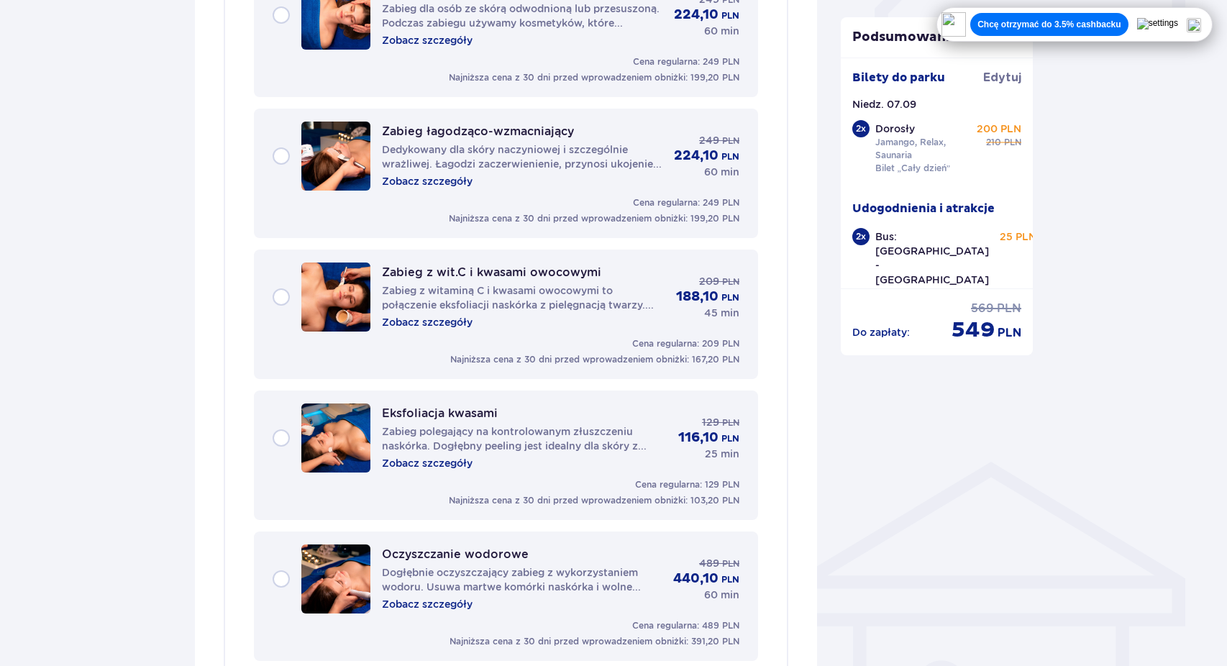
click at [443, 181] on p "Zobacz szczegóły" at bounding box center [427, 181] width 91 height 14
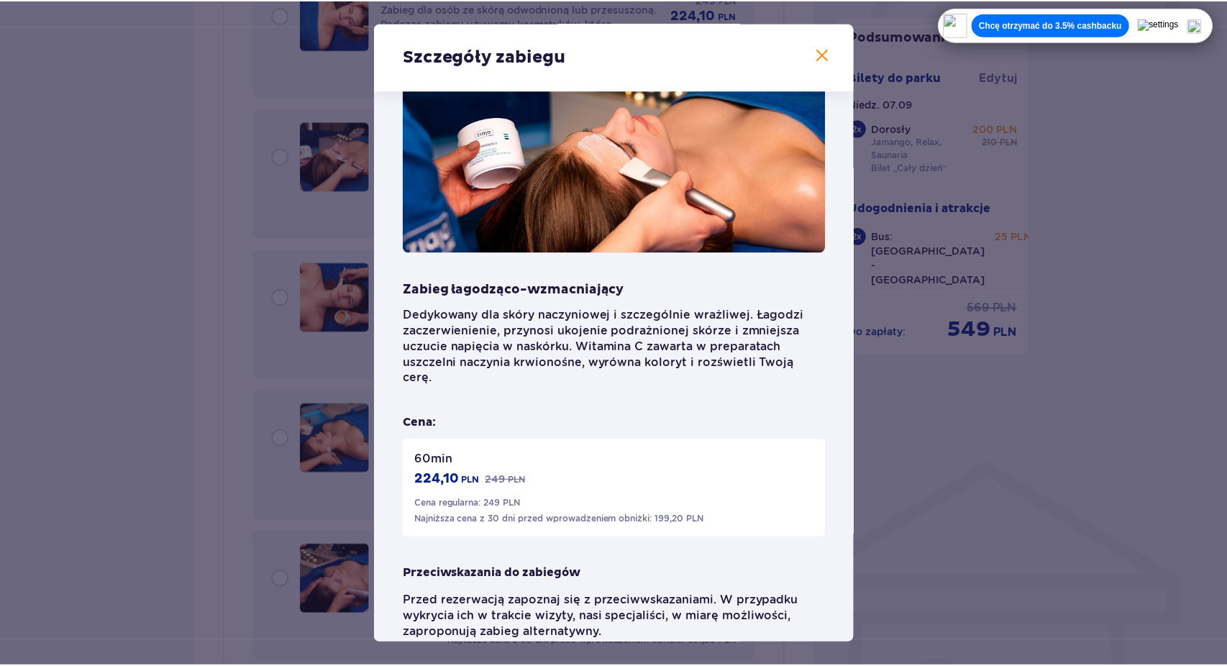
scroll to position [79, 0]
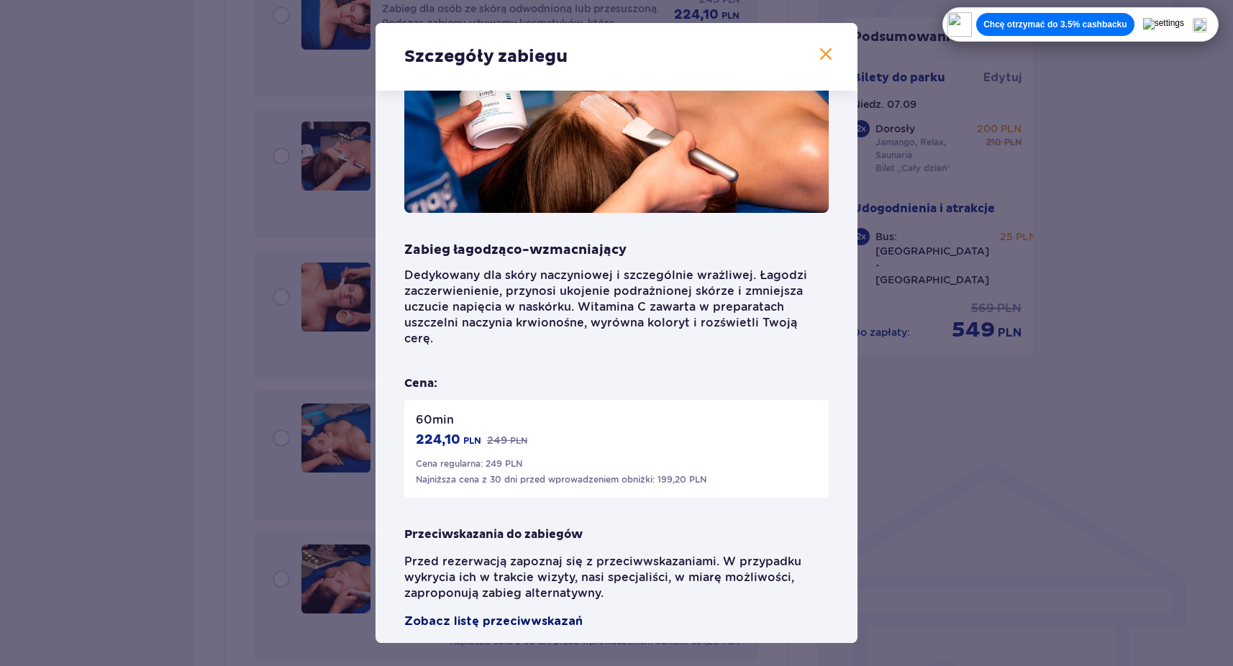
click at [470, 613] on span "Zobacz listę przeciwwskazań" at bounding box center [493, 621] width 178 height 17
click at [912, 386] on div "Szczegóły zabiegu Zabieg łagodząco-wzmacniający Dedykowany dla skóry naczyniowe…" at bounding box center [616, 333] width 1233 height 666
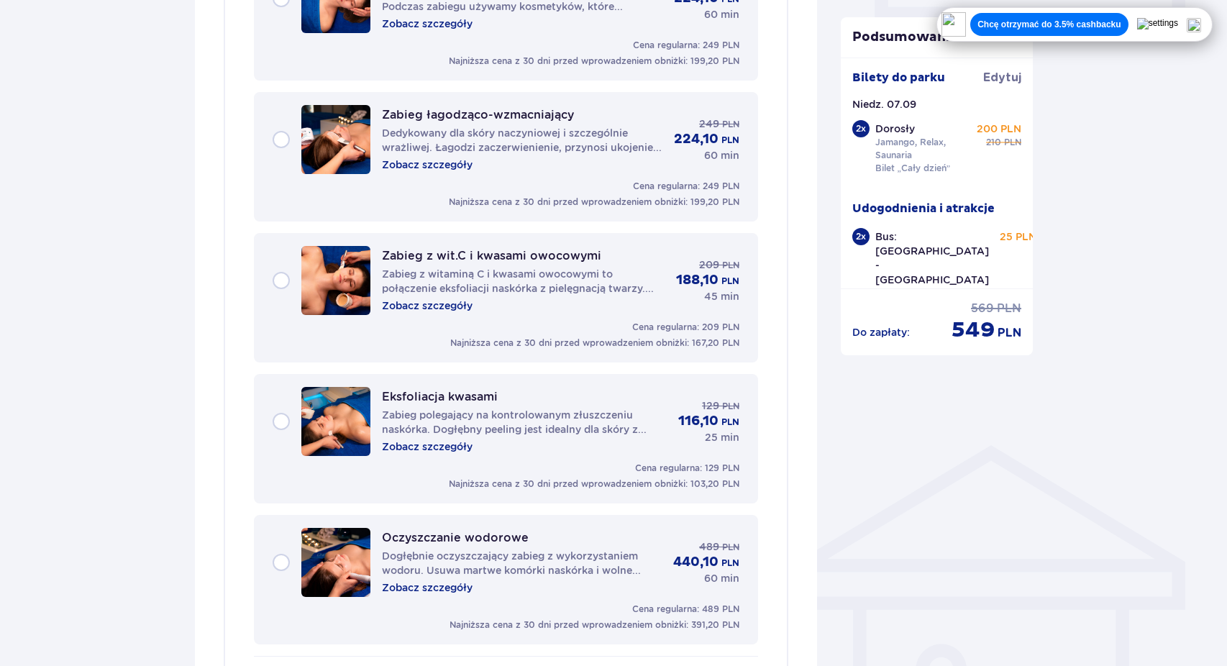
click at [553, 132] on p "Dedykowany dla skóry naczyniowej i szczególnie wrażliwej. Łagodzi zaczerwienien…" at bounding box center [522, 140] width 281 height 29
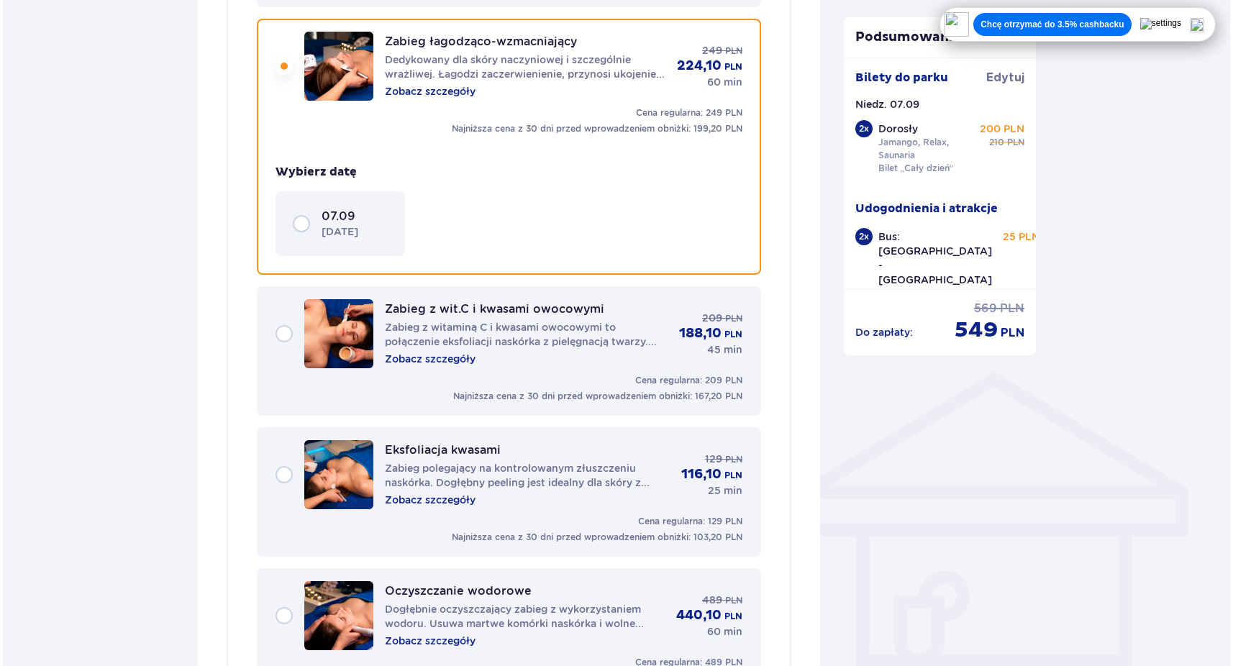
scroll to position [798, 0]
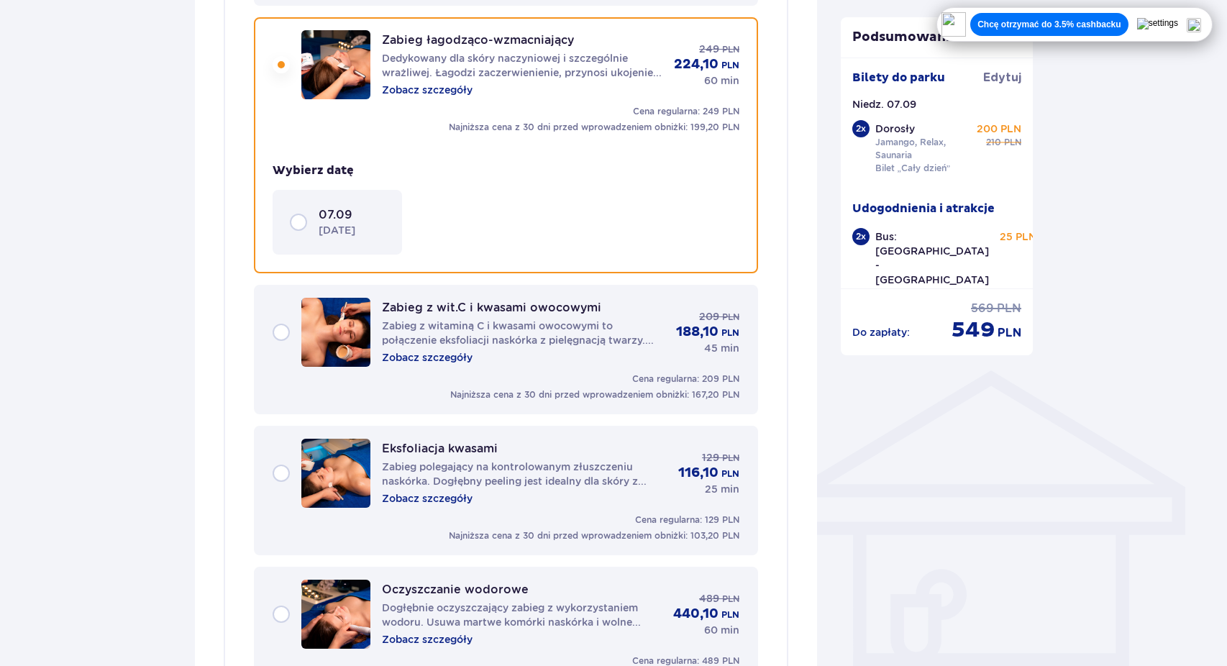
click at [450, 91] on p "Zobacz szczegóły" at bounding box center [427, 90] width 91 height 14
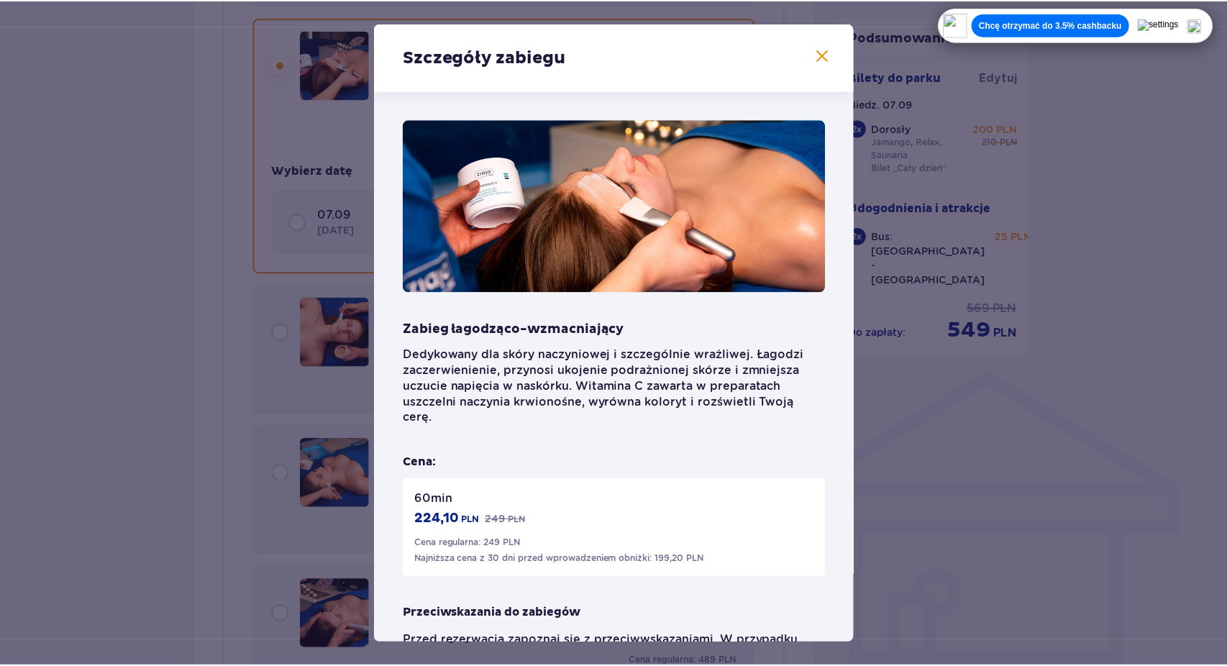
scroll to position [79, 0]
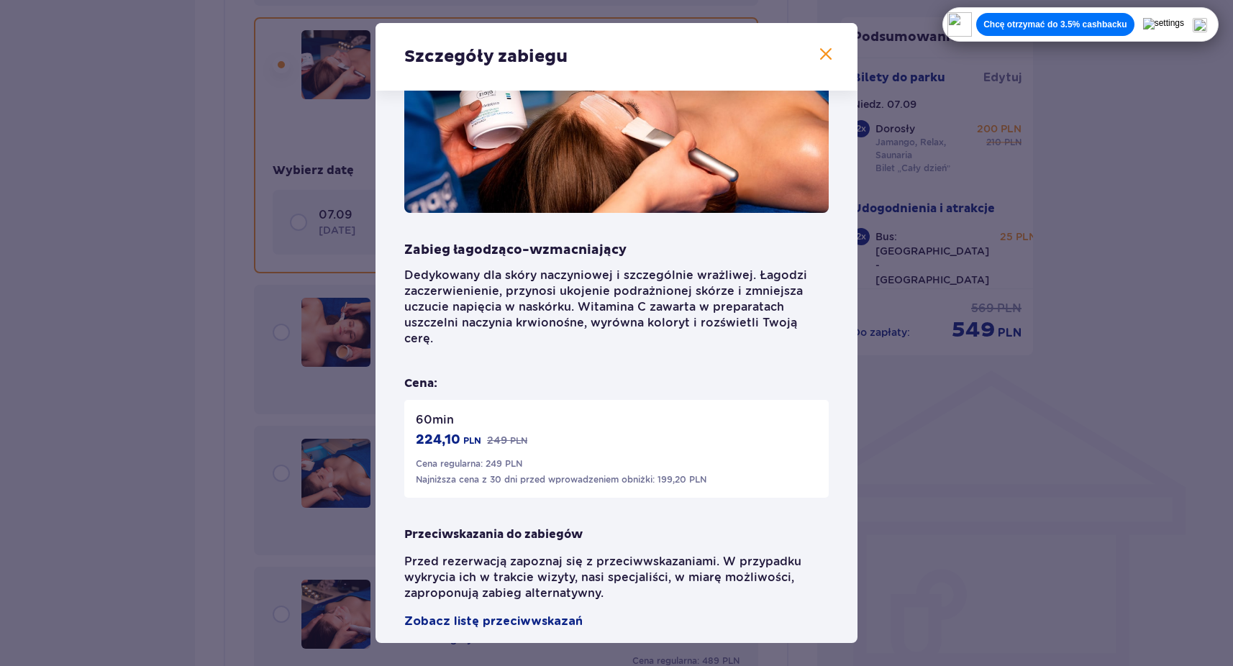
click at [504, 621] on div "Zabieg łagodząco-wzmacniający Dedykowany dla skóry naczyniowej i szczególnie wr…" at bounding box center [617, 335] width 482 height 647
click at [522, 615] on div "Zabieg łagodząco-wzmacniający Dedykowany dla skóry naczyniowej i szczególnie wr…" at bounding box center [617, 335] width 482 height 647
click at [538, 613] on span "Zobacz listę przeciwwskazań" at bounding box center [493, 621] width 178 height 17
click at [213, 353] on div "Szczegóły zabiegu Zabieg łagodząco-wzmacniający Dedykowany dla skóry naczyniowe…" at bounding box center [616, 333] width 1233 height 666
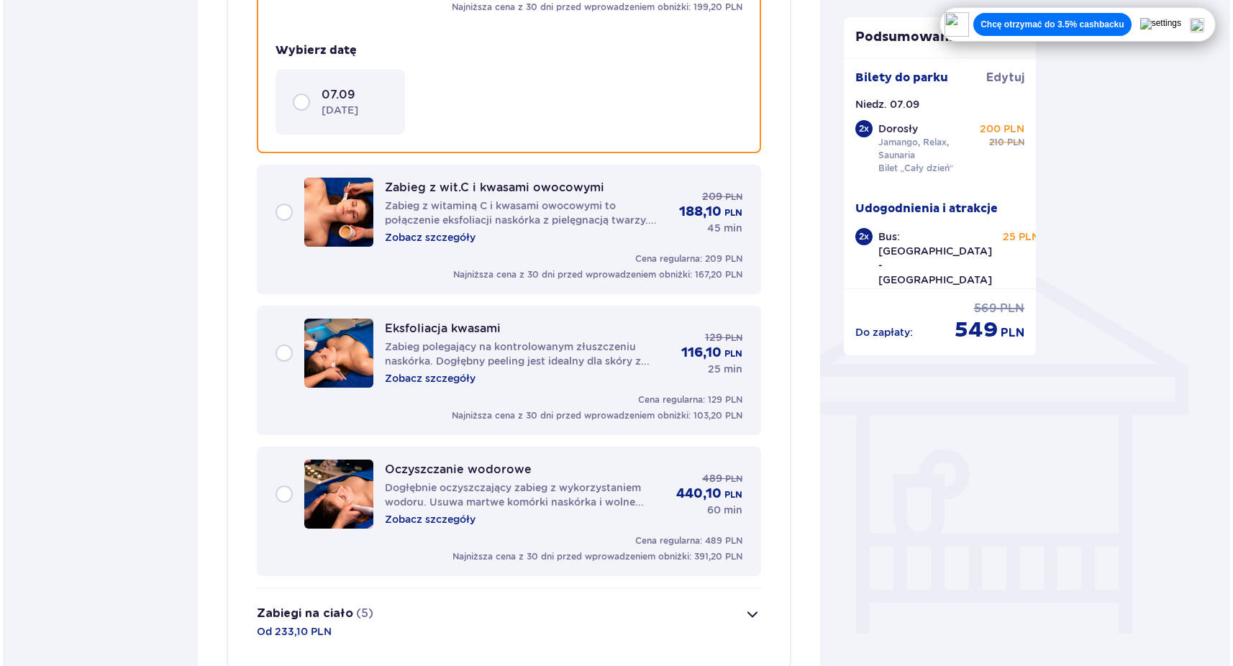
scroll to position [926, 0]
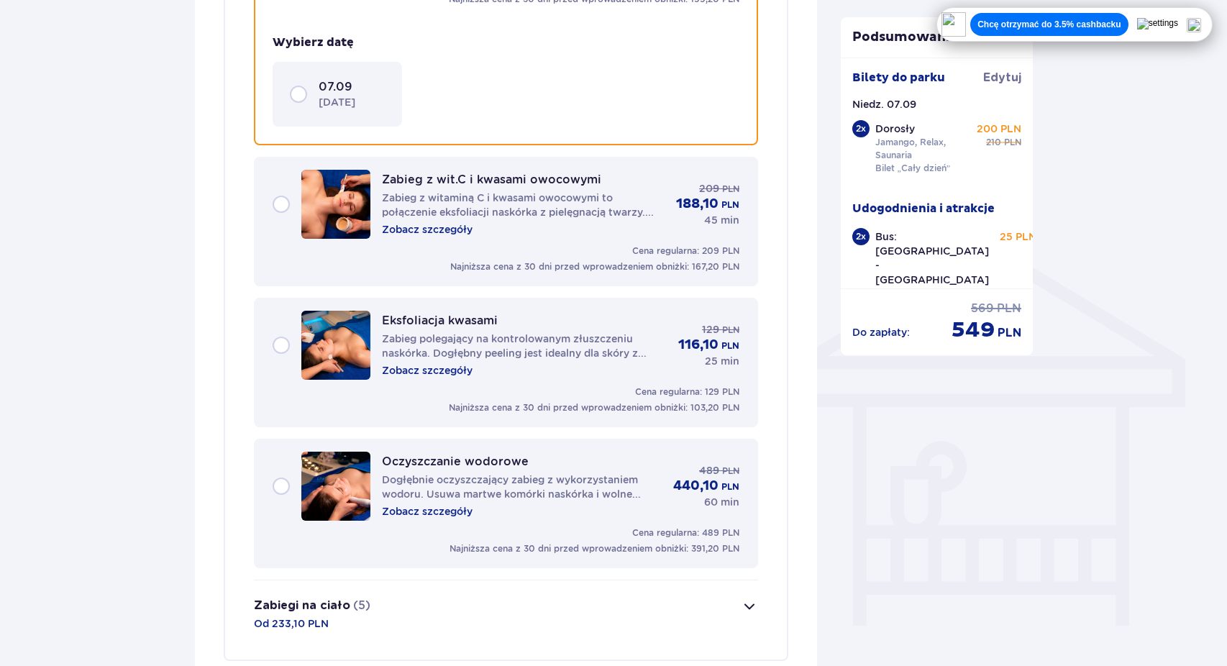
click at [433, 372] on p "Zobacz szczegóły" at bounding box center [427, 370] width 91 height 14
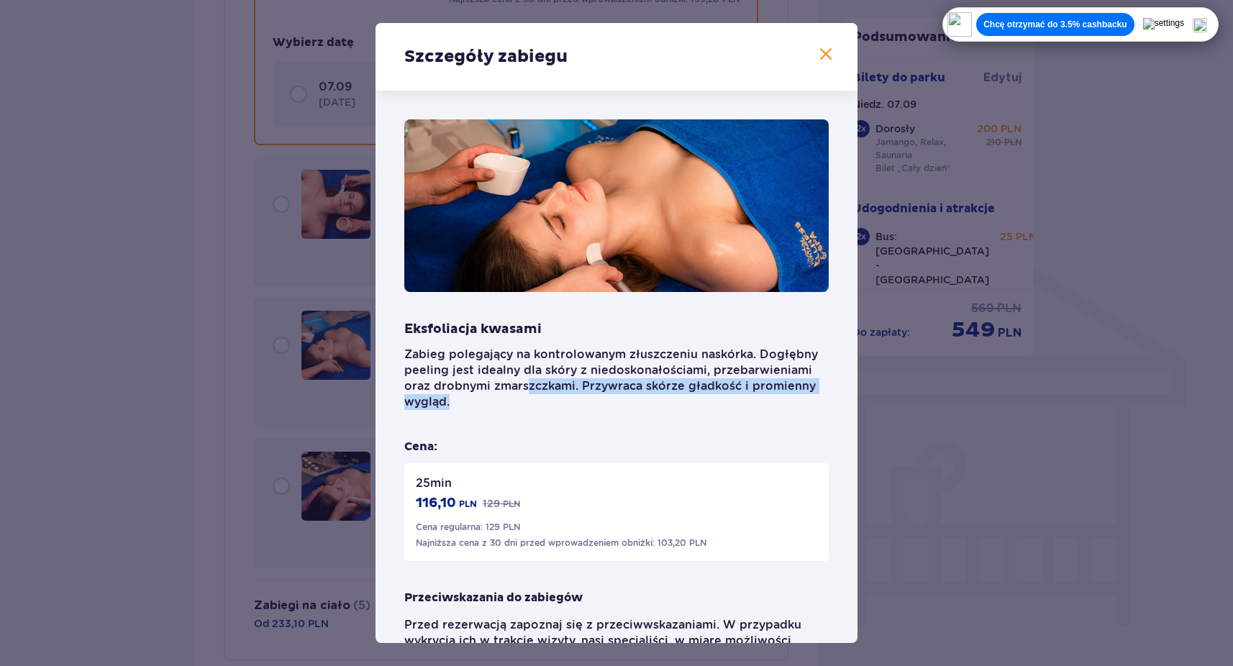
drag, startPoint x: 526, startPoint y: 382, endPoint x: 666, endPoint y: 405, distance: 142.2
click at [666, 406] on p "Zabieg polegający na kontrolowanym złuszczeniu naskórka. Dogłębny peeling jest …" at bounding box center [616, 378] width 424 height 63
click at [666, 405] on p "Zabieg polegający na kontrolowanym złuszczeniu naskórka. Dogłębny peeling jest …" at bounding box center [616, 378] width 424 height 63
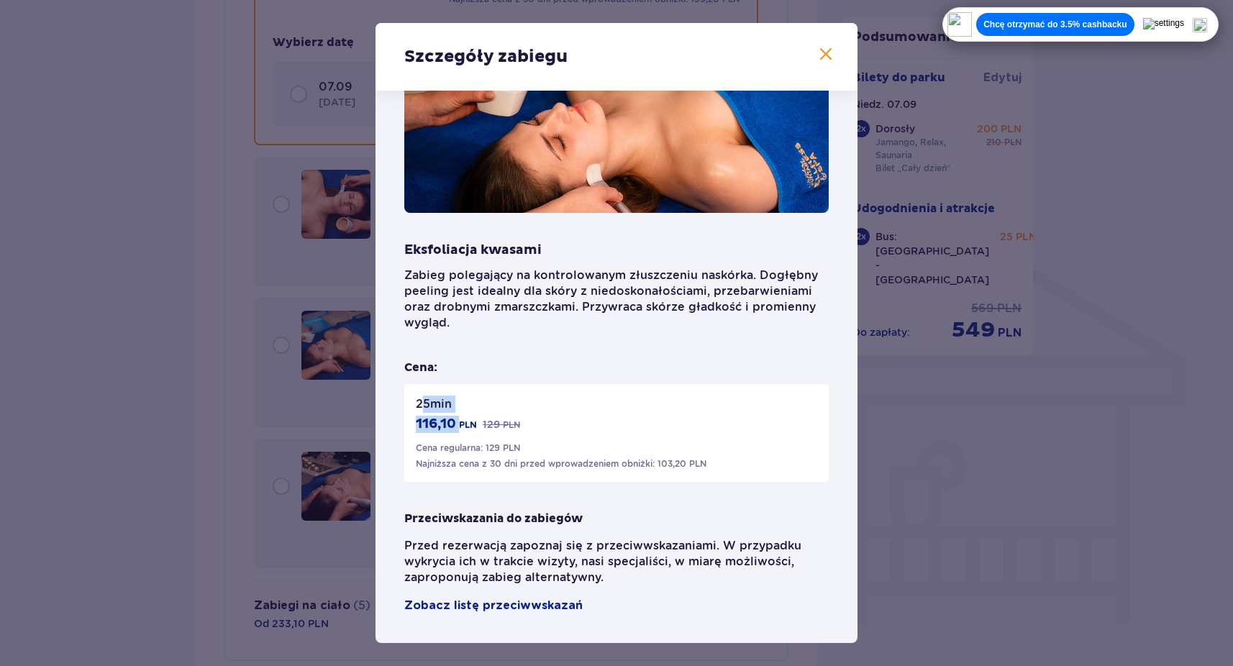
drag, startPoint x: 424, startPoint y: 412, endPoint x: 466, endPoint y: 410, distance: 41.8
click at [466, 411] on div "25 min 116,10 PLN 129 PLN Cena regularna: 129 PLN Najniższa cena z 30 dni przed…" at bounding box center [616, 433] width 424 height 98
click at [466, 410] on div "25 min 116,10 PLN 129 PLN Cena regularna: 129 PLN Najniższa cena z 30 dni przed…" at bounding box center [616, 433] width 424 height 98
click at [340, 444] on div "Szczegóły zabiegu Eksfoliacja kwasami Zabieg polegający na kontrolowanym złuszc…" at bounding box center [616, 333] width 1233 height 666
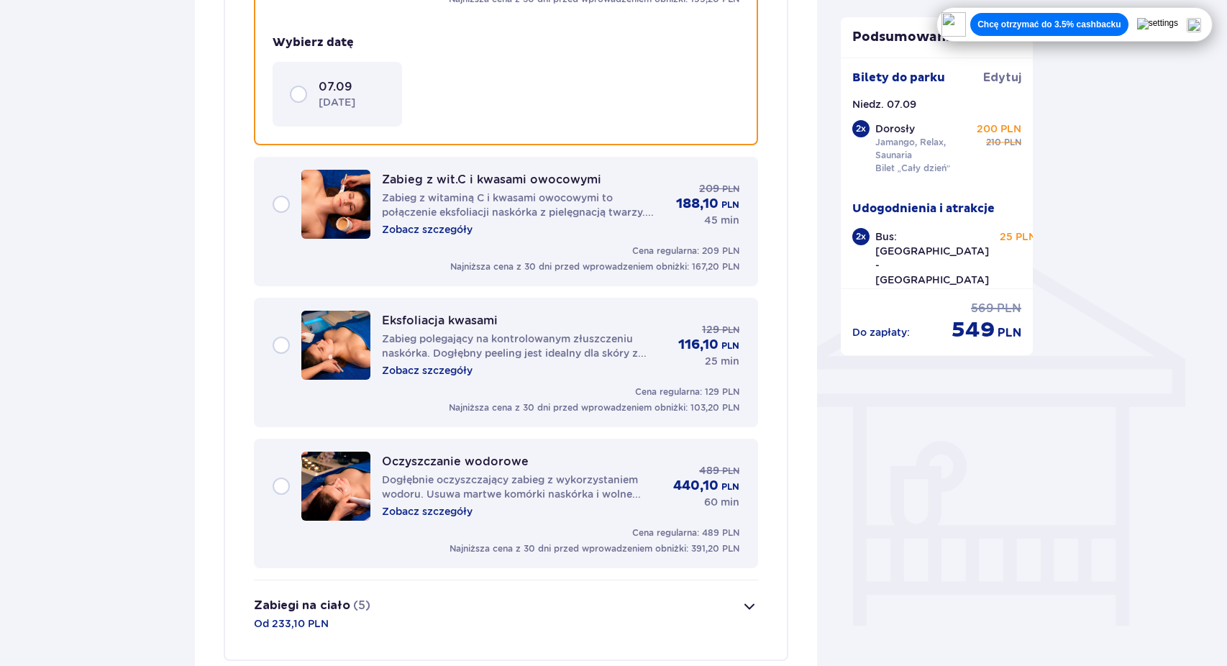
click at [418, 512] on p "Zobacz szczegóły" at bounding box center [427, 511] width 91 height 14
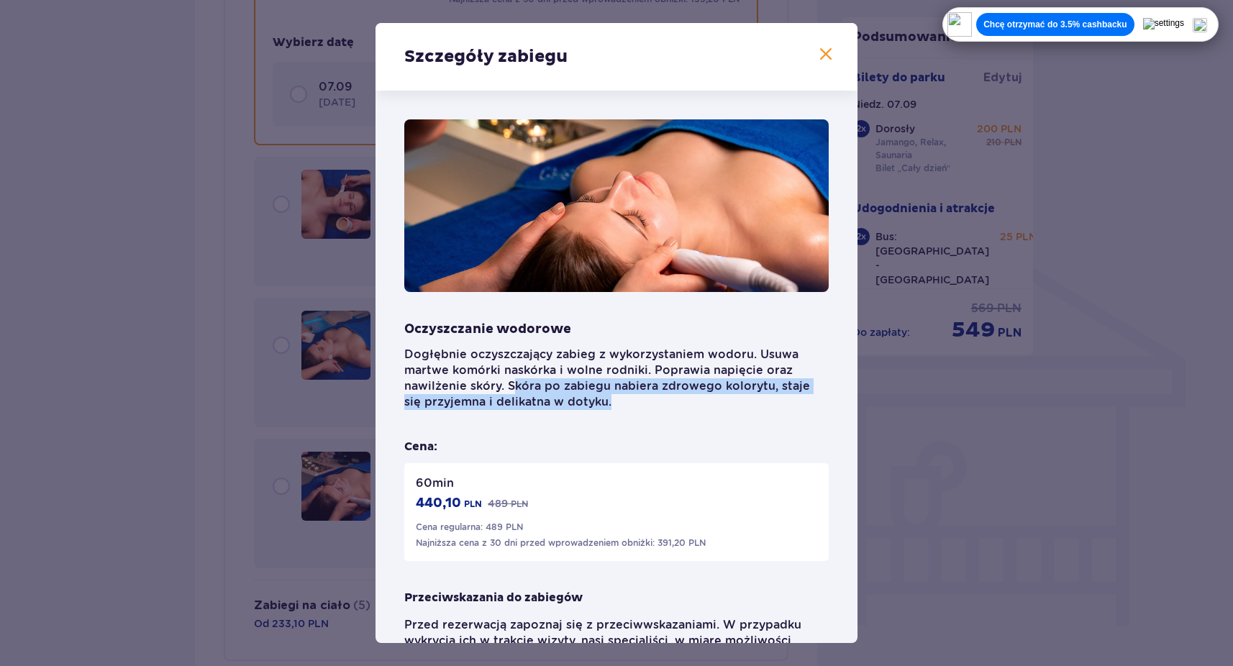
drag, startPoint x: 513, startPoint y: 385, endPoint x: 651, endPoint y: 414, distance: 141.2
click at [651, 414] on div "Oczyszczanie wodorowe Dogłębnie oczyszczający zabieg z wykorzystaniem wodoru. U…" at bounding box center [616, 406] width 424 height 574
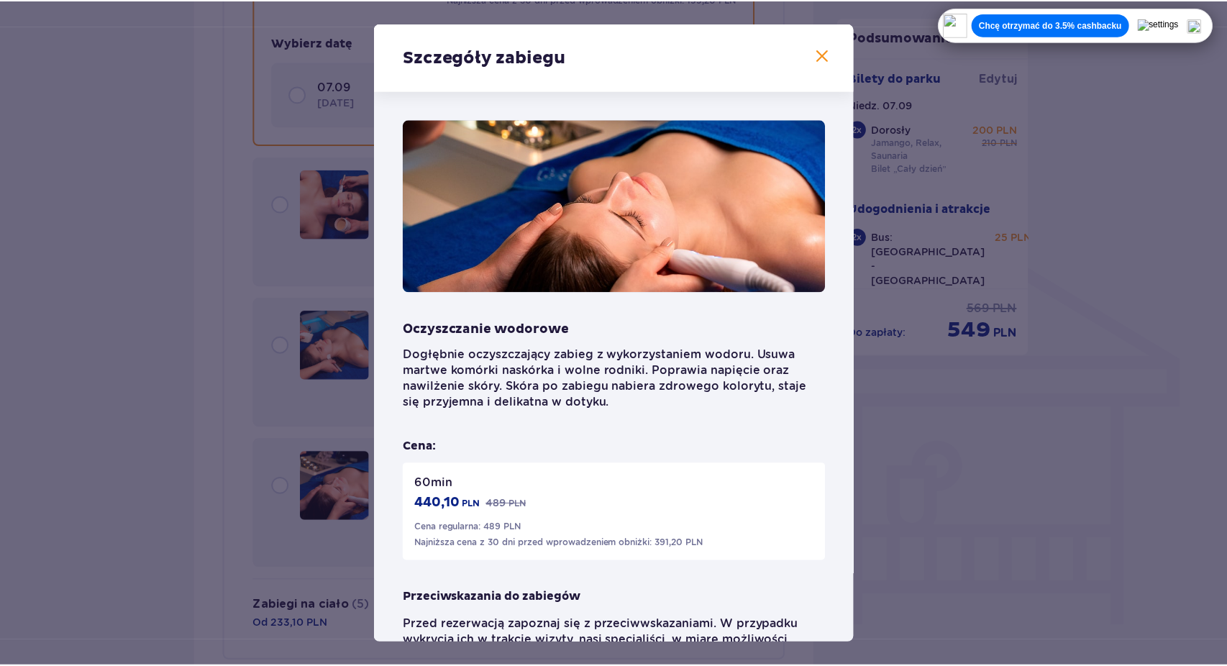
scroll to position [79, 0]
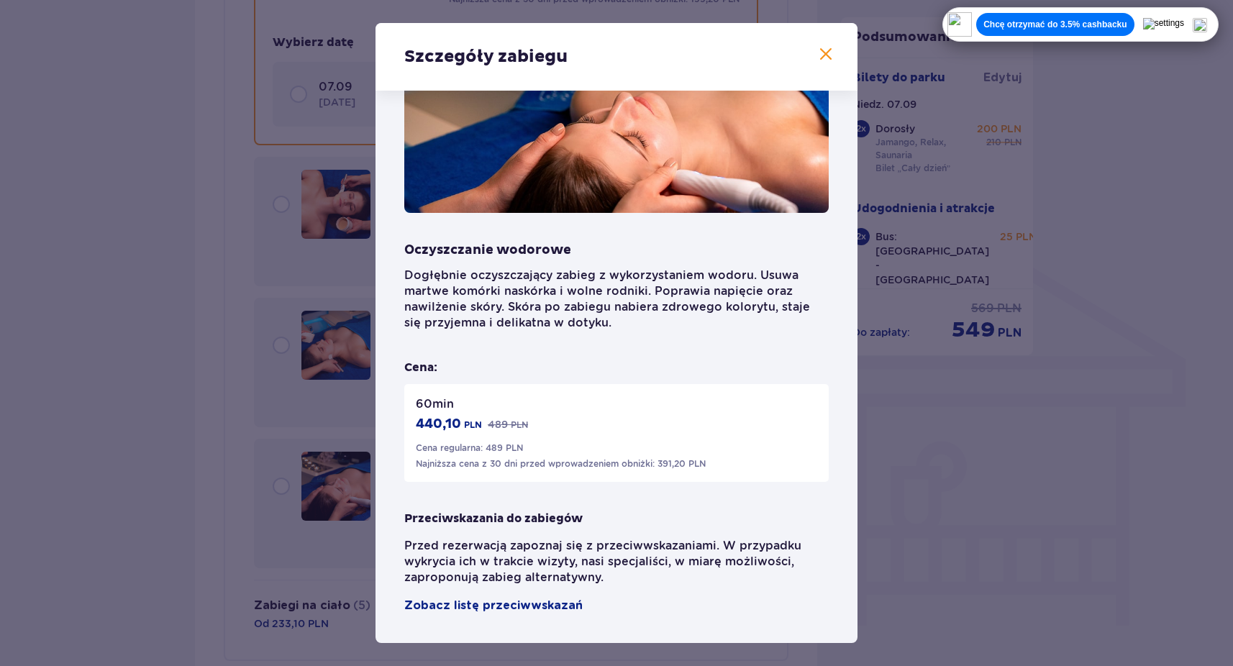
click at [915, 445] on div "Szczegóły zabiegu Oczyszczanie wodorowe Dogłębnie oczyszczający zabieg z wykorz…" at bounding box center [616, 333] width 1233 height 666
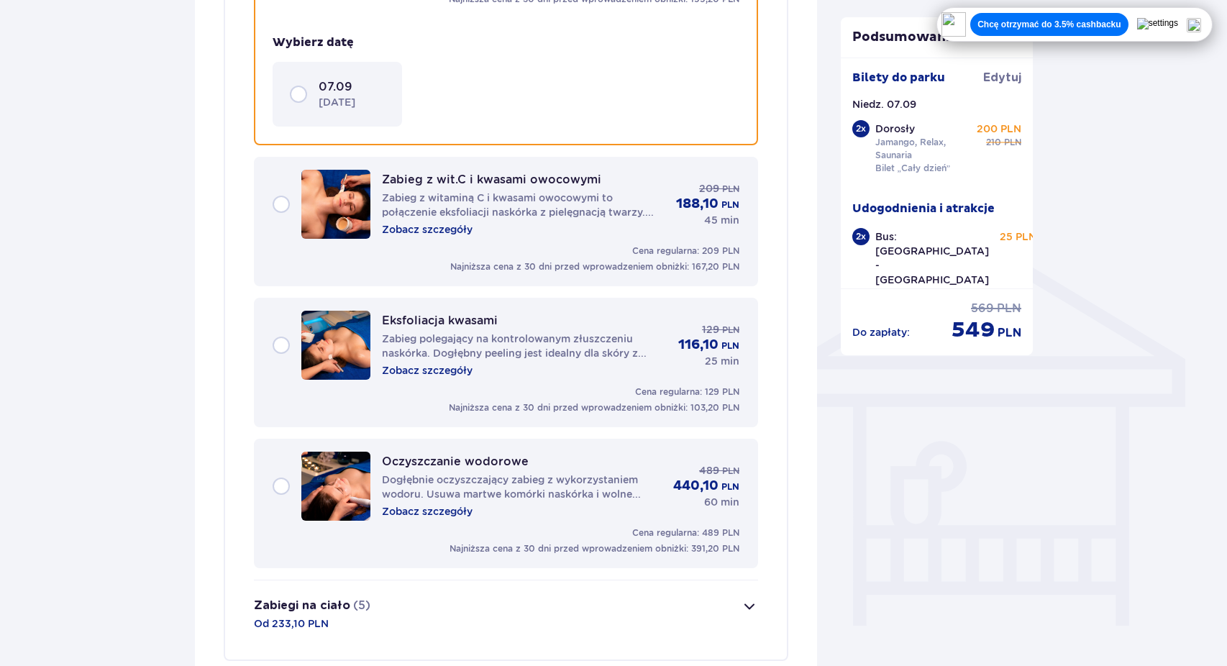
click at [429, 372] on p "Zobacz szczegóły" at bounding box center [427, 370] width 91 height 14
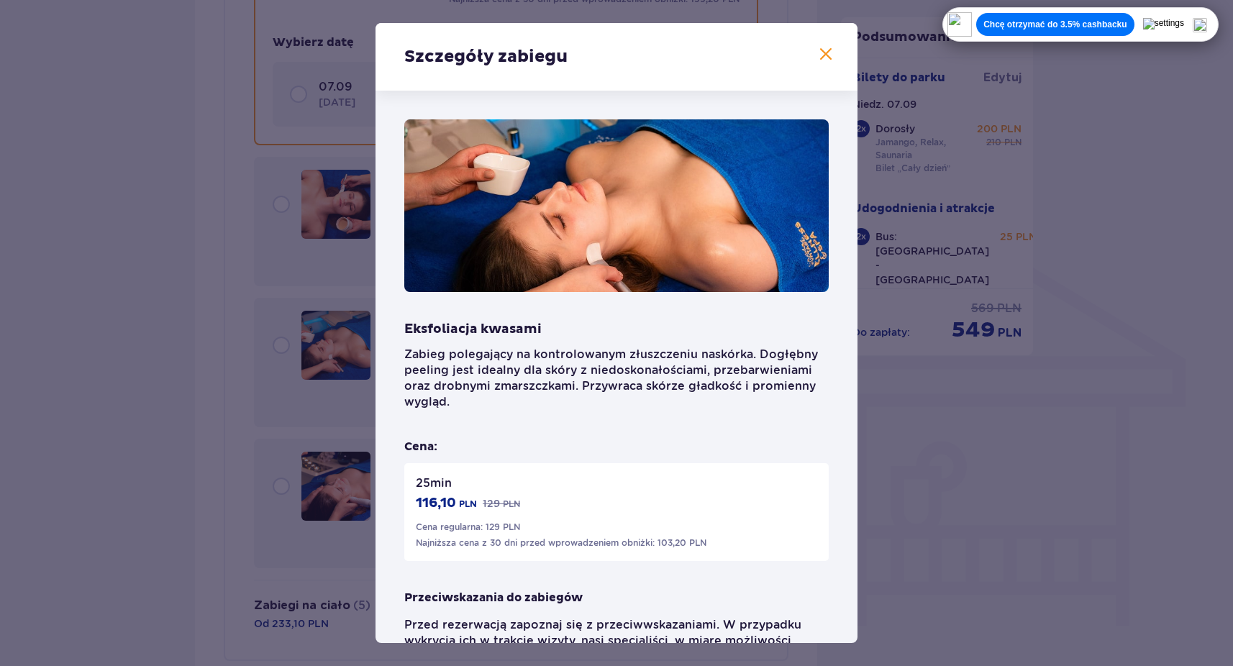
click at [955, 434] on div "Szczegóły zabiegu Eksfoliacja kwasami Zabieg polegający na kontrolowanym złuszc…" at bounding box center [616, 333] width 1233 height 666
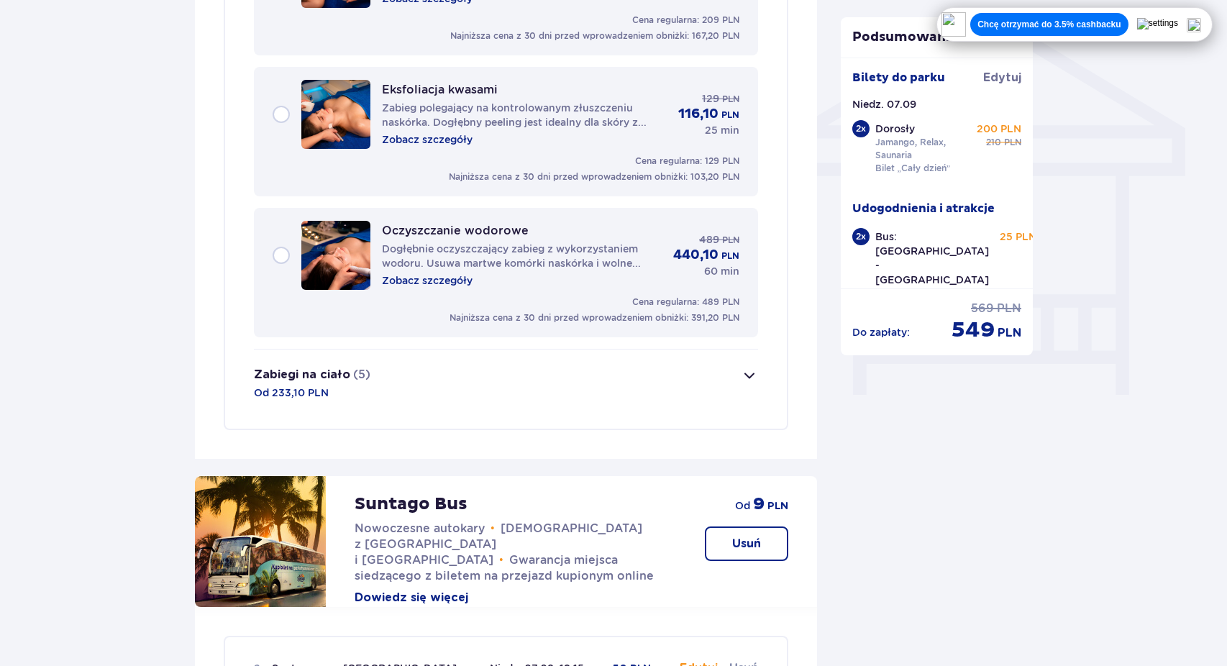
click at [717, 376] on button "Zabiegi na ciało (5) Od 233,10 PLN" at bounding box center [506, 384] width 504 height 68
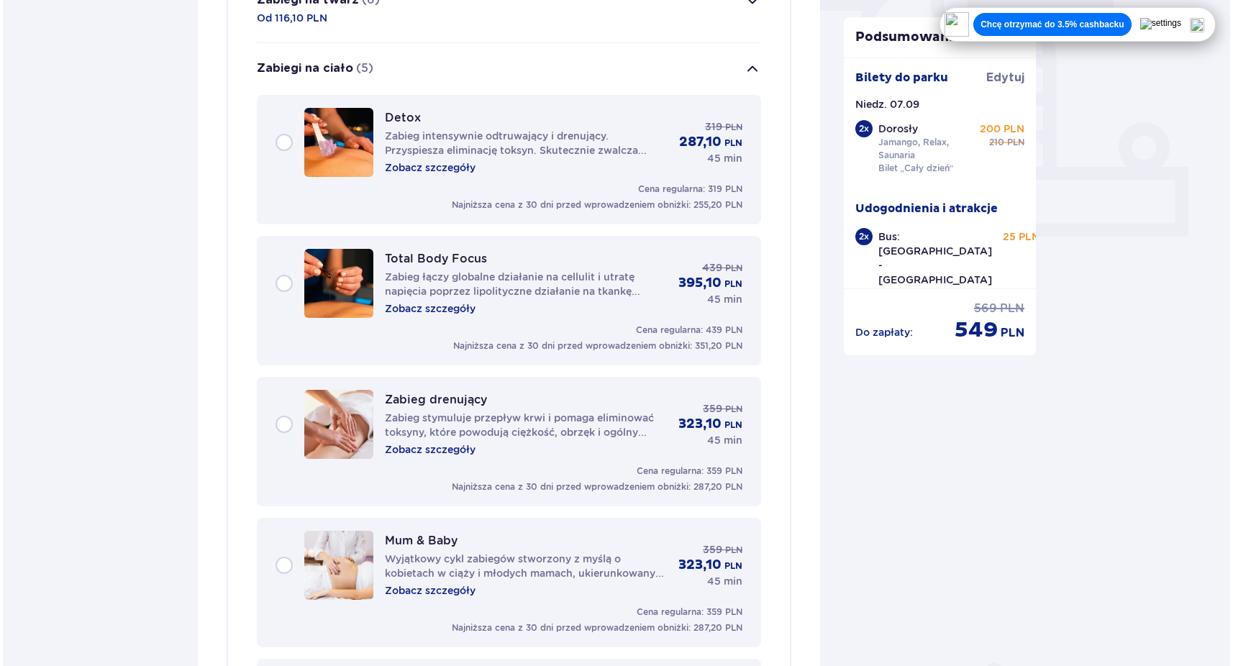
scroll to position [509, 0]
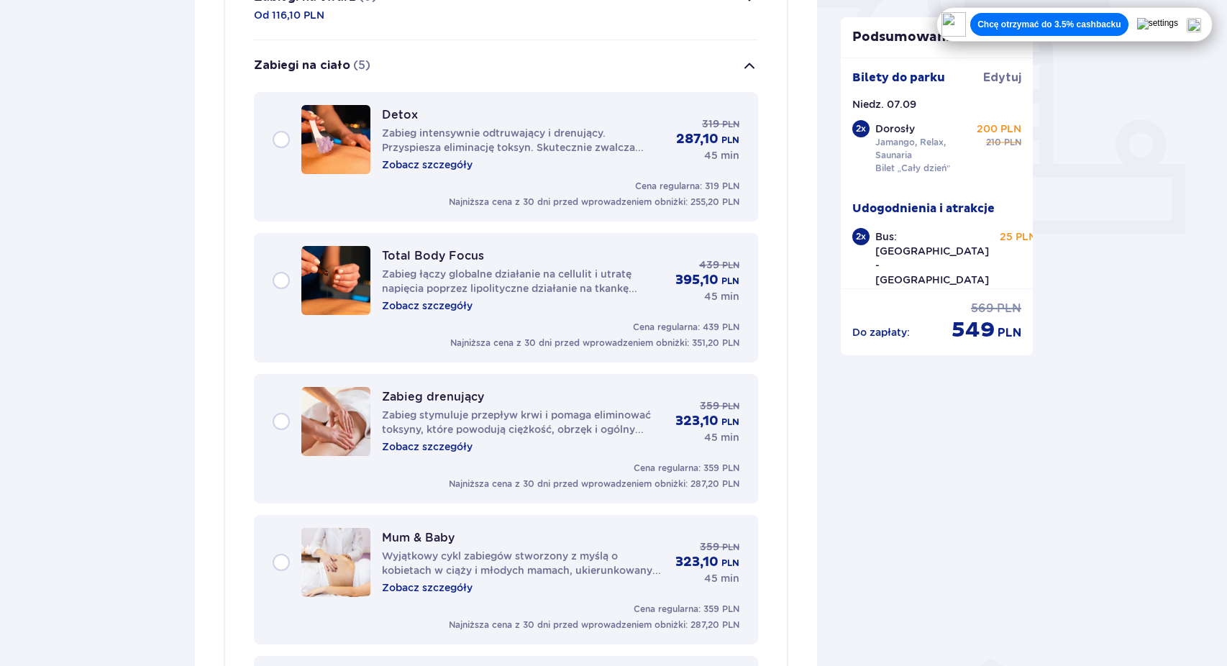
click at [431, 162] on p "Zobacz szczegóły" at bounding box center [427, 165] width 91 height 14
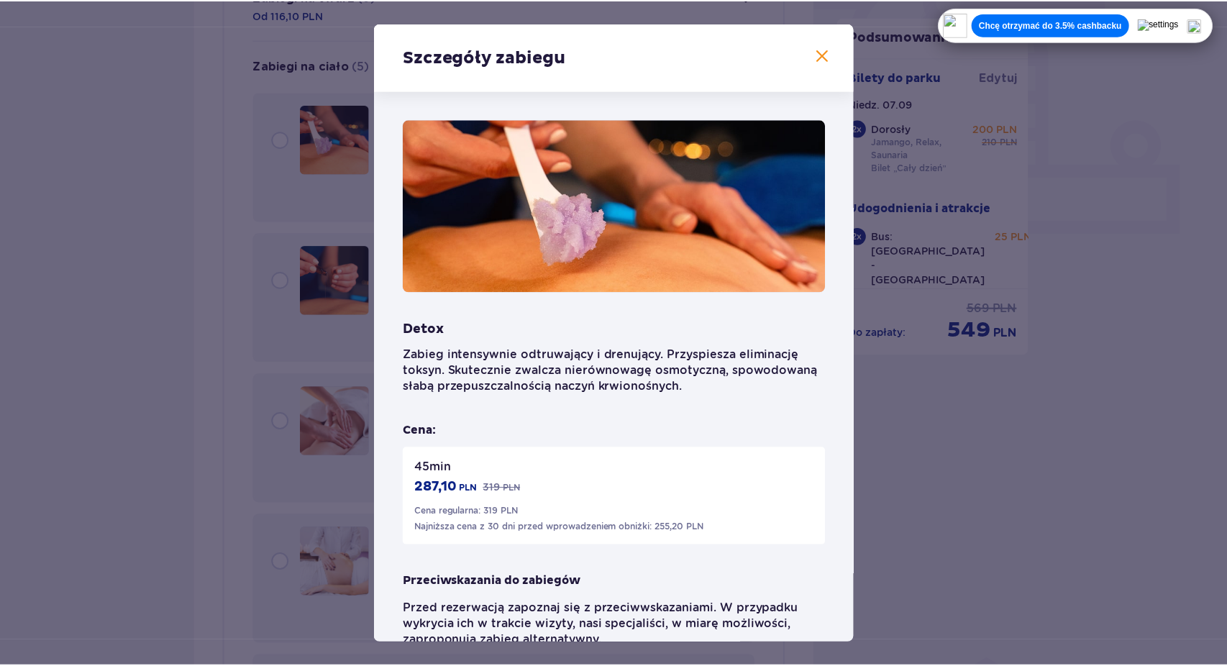
scroll to position [63, 0]
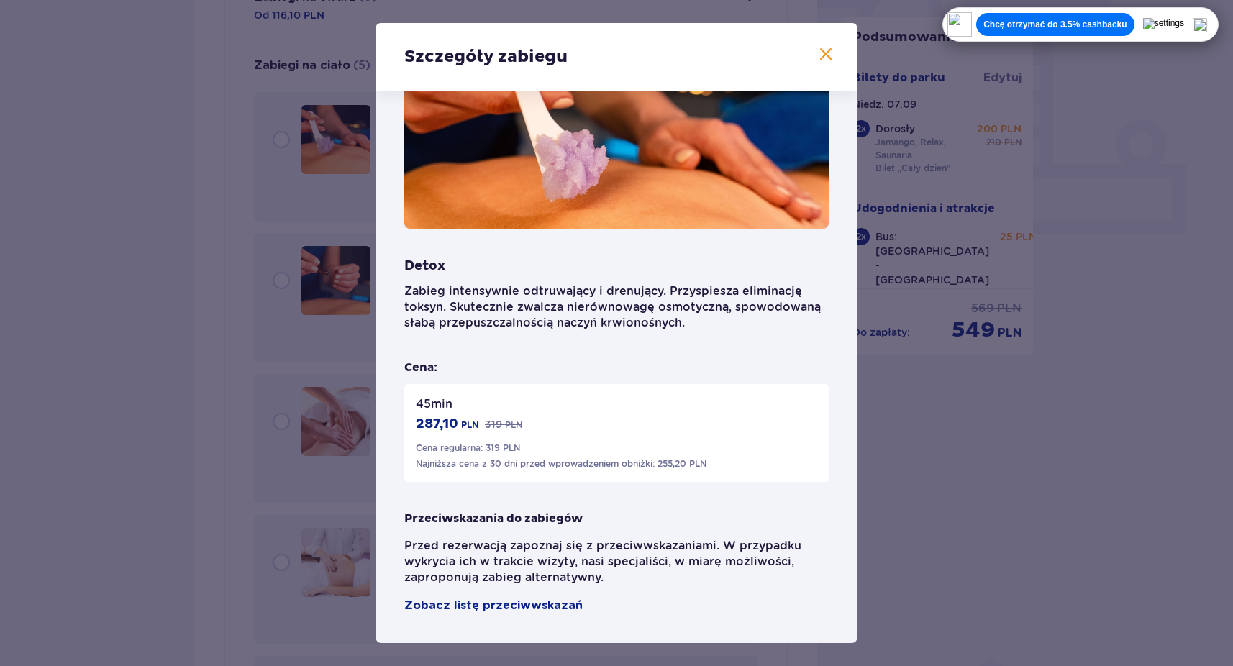
click at [817, 56] on span at bounding box center [825, 54] width 17 height 17
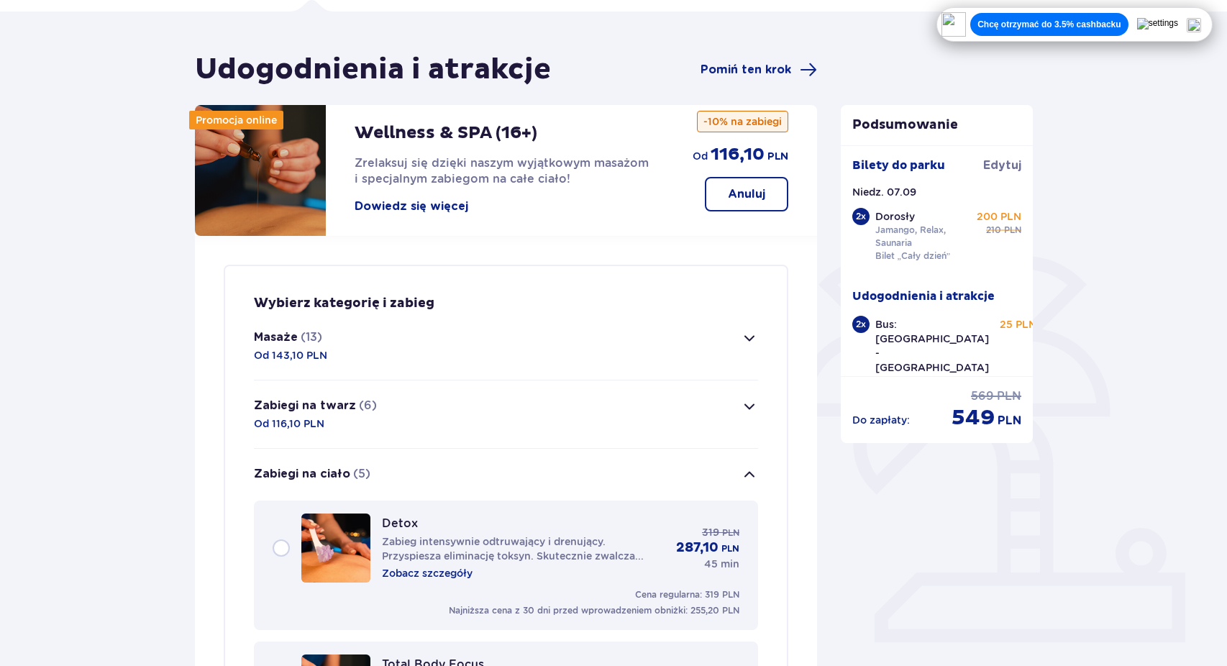
scroll to position [88, 0]
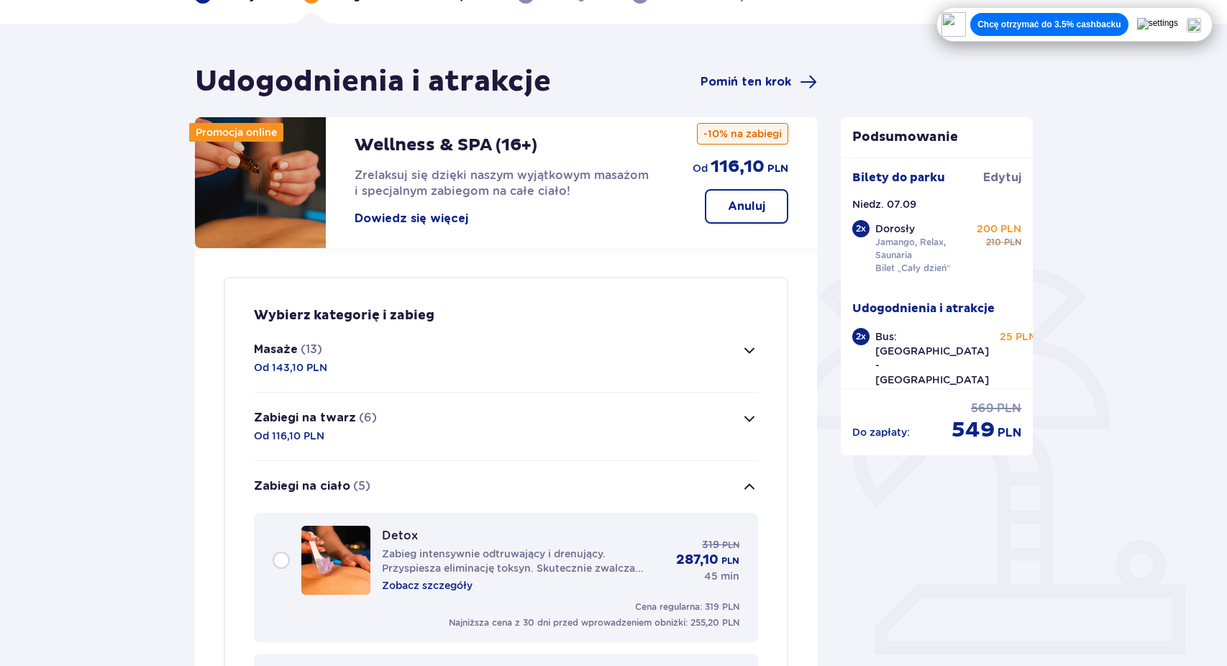
click at [706, 480] on button "Zabiegi na ciało (5)" at bounding box center [506, 487] width 504 height 52
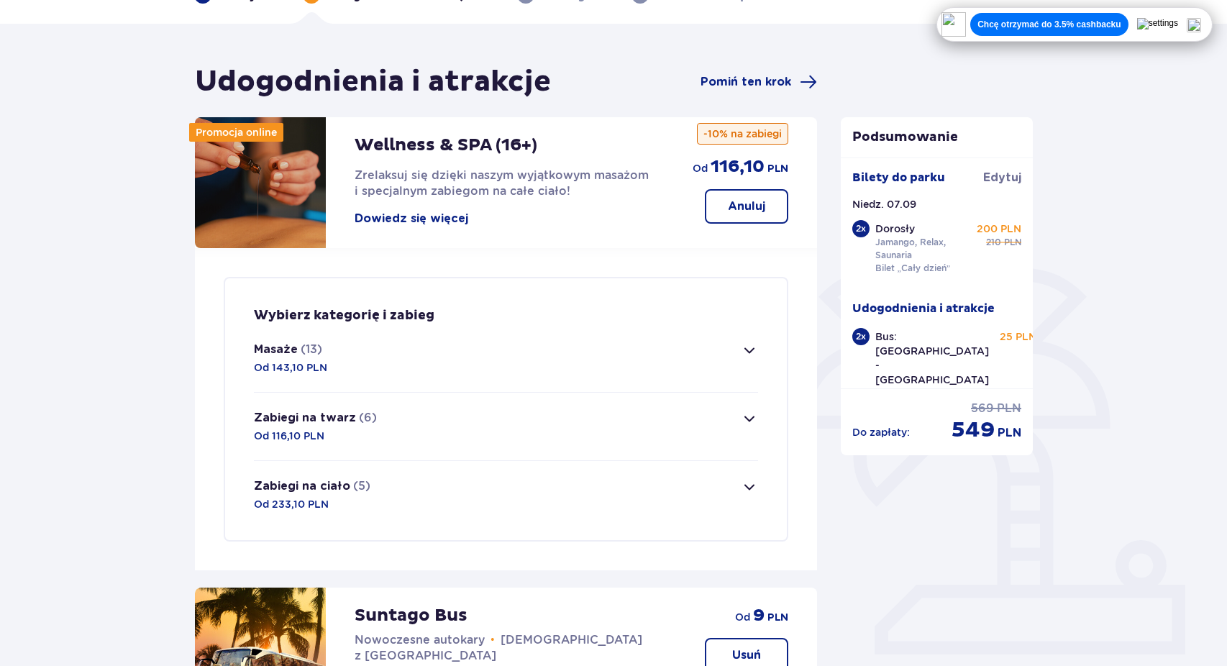
click at [694, 353] on button "Masaże (13) Od 143,10 PLN" at bounding box center [506, 358] width 504 height 68
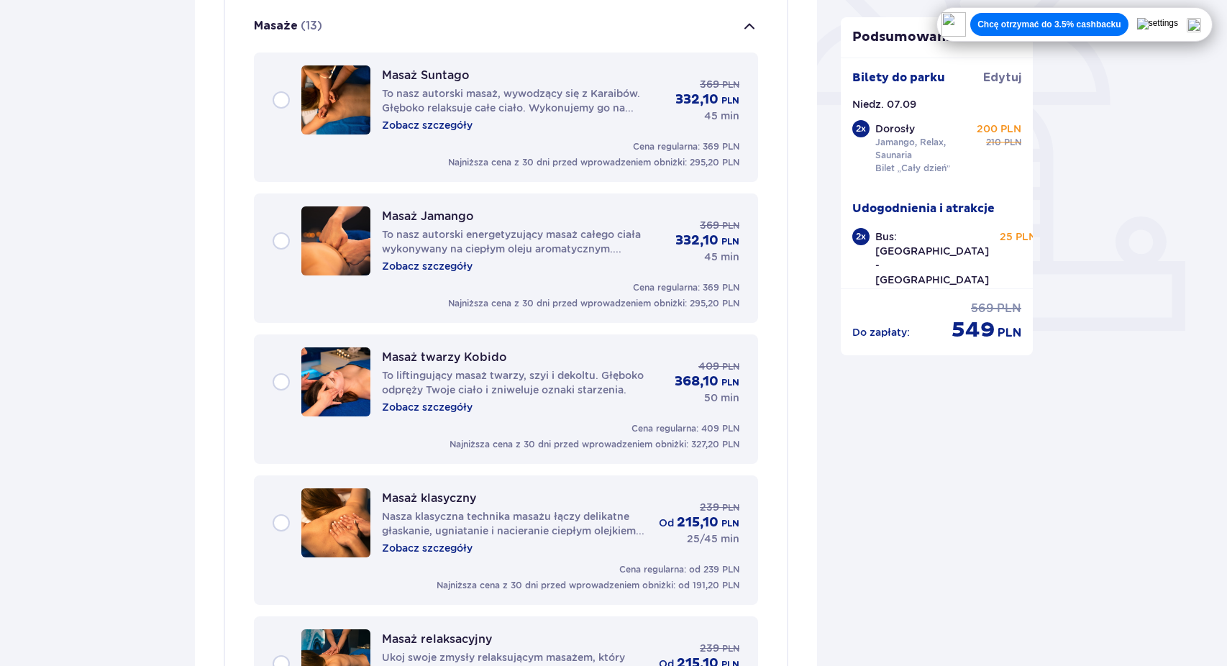
scroll to position [413, 0]
click at [675, 125] on div "Masaż Suntago To nasz autorski masaż, wywodzący się z Karaibów. Głęboko relaksu…" at bounding box center [506, 99] width 467 height 69
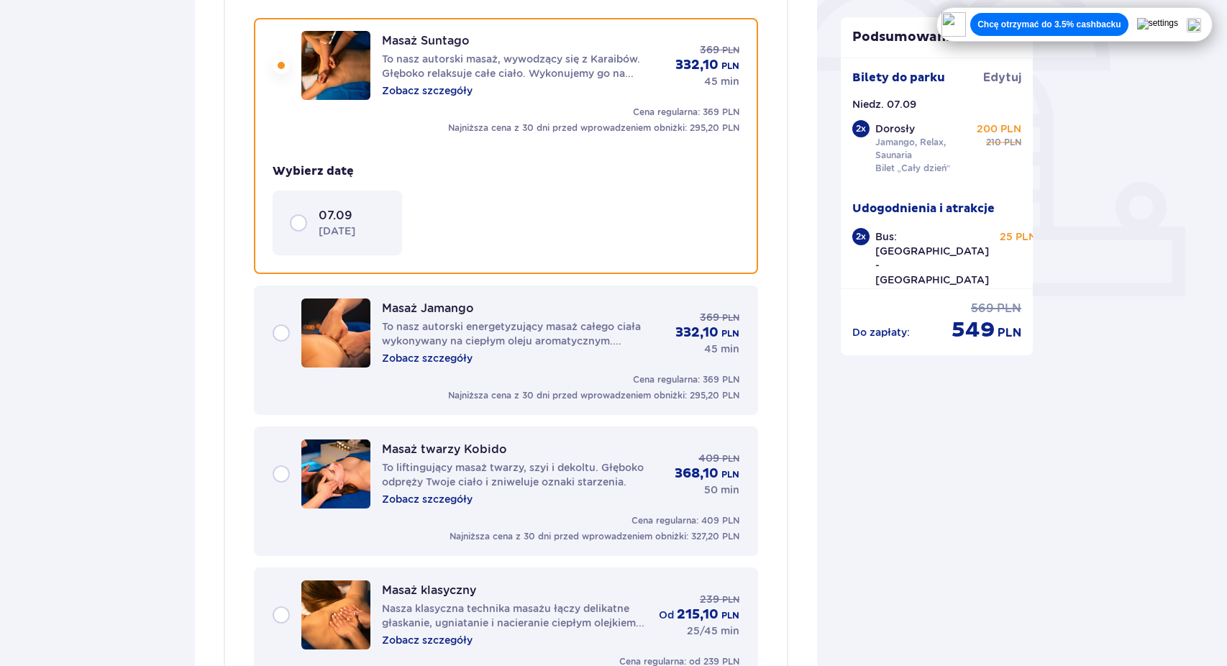
scroll to position [447, 0]
click at [617, 82] on div "Masaż Suntago To nasz autorski masaż, wywodzący się z Karaibów. Głęboko relaksu…" at bounding box center [523, 64] width 282 height 65
click at [596, 78] on p "To nasz autorski masaż, wywodzący się z Karaibów. Głęboko relaksuje całe ciało.…" at bounding box center [523, 65] width 282 height 29
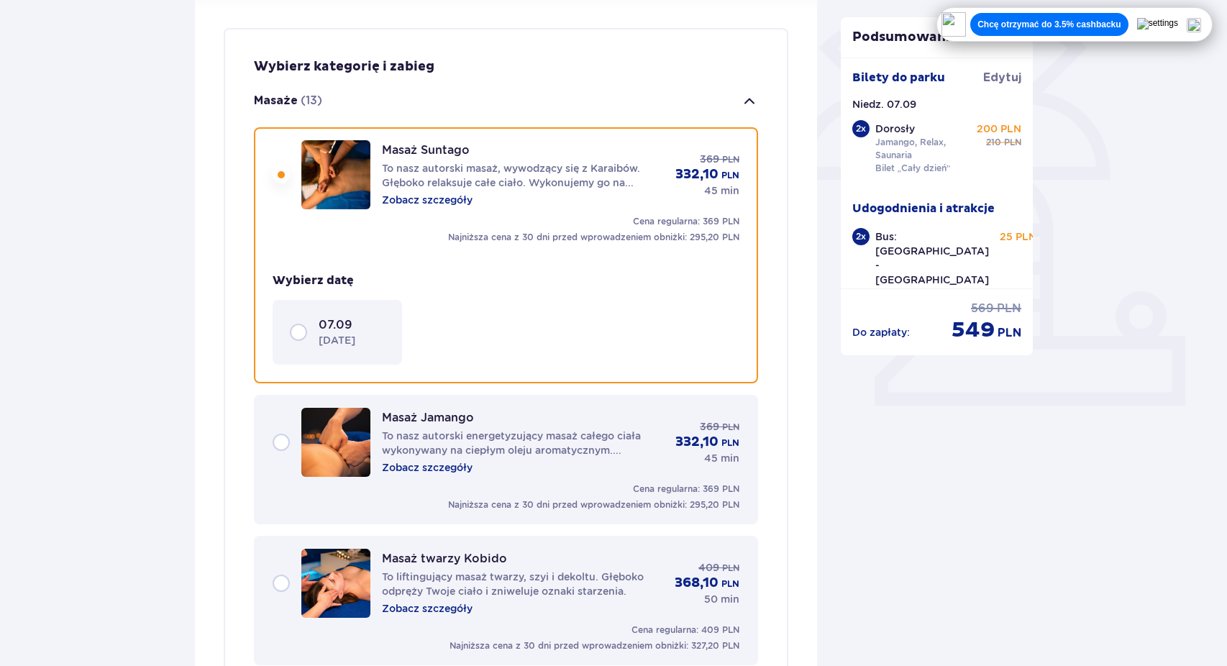
scroll to position [325, 0]
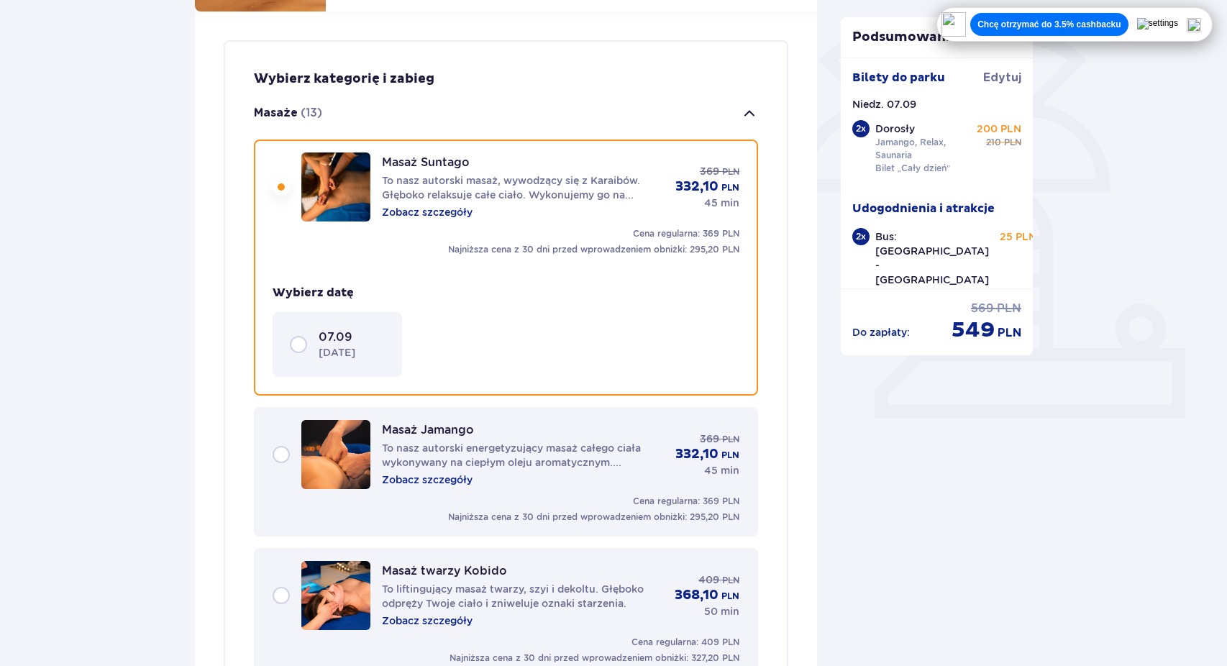
click at [743, 104] on button "Masaże (13)" at bounding box center [506, 114] width 504 height 52
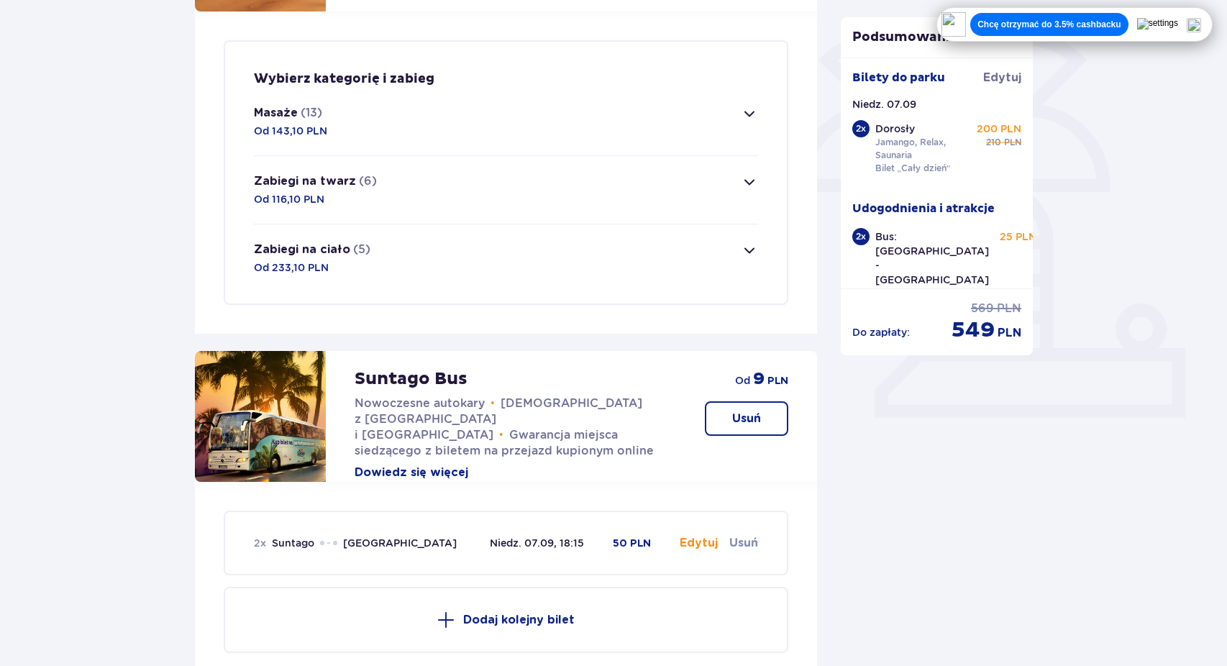
click at [751, 115] on span "button" at bounding box center [749, 113] width 17 height 17
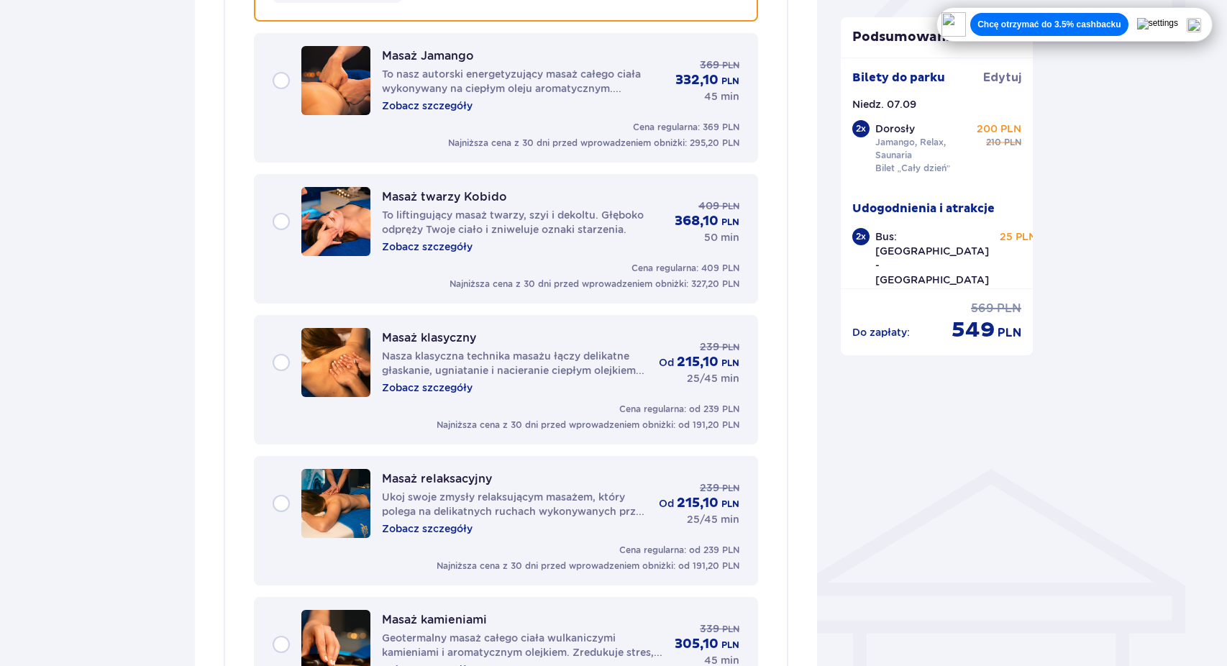
scroll to position [716, 0]
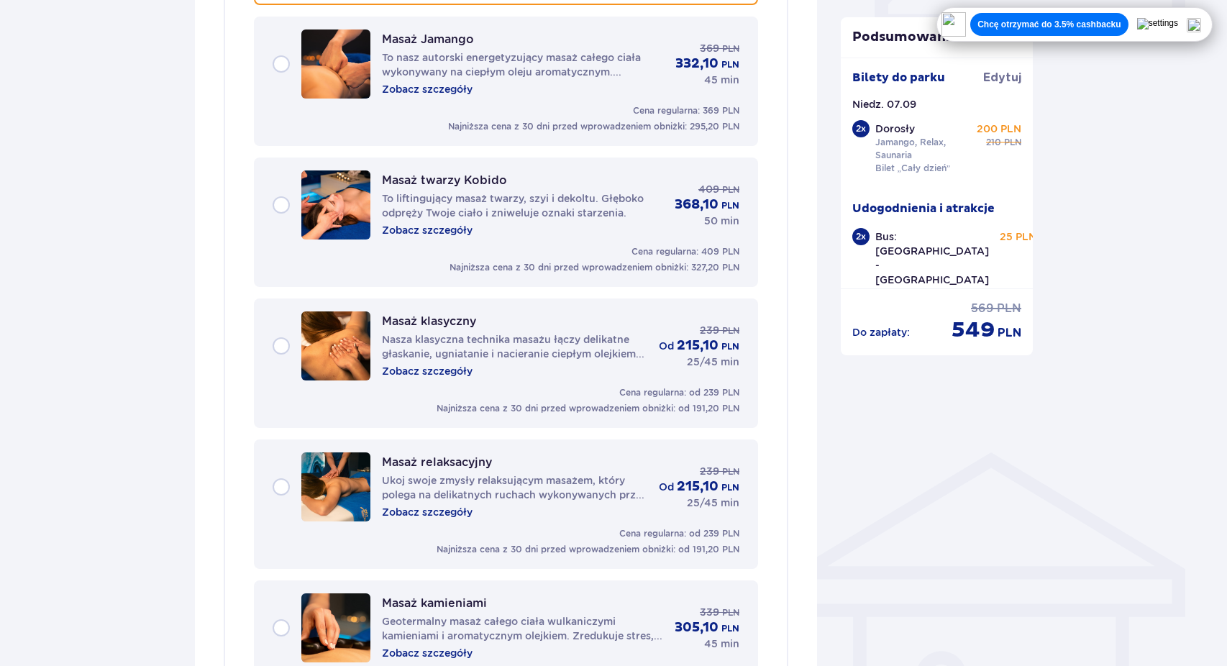
click at [527, 345] on p "Nasza klasyczna technika masażu łączy delikatne głaskanie, ugniatanie i naciera…" at bounding box center [514, 346] width 265 height 29
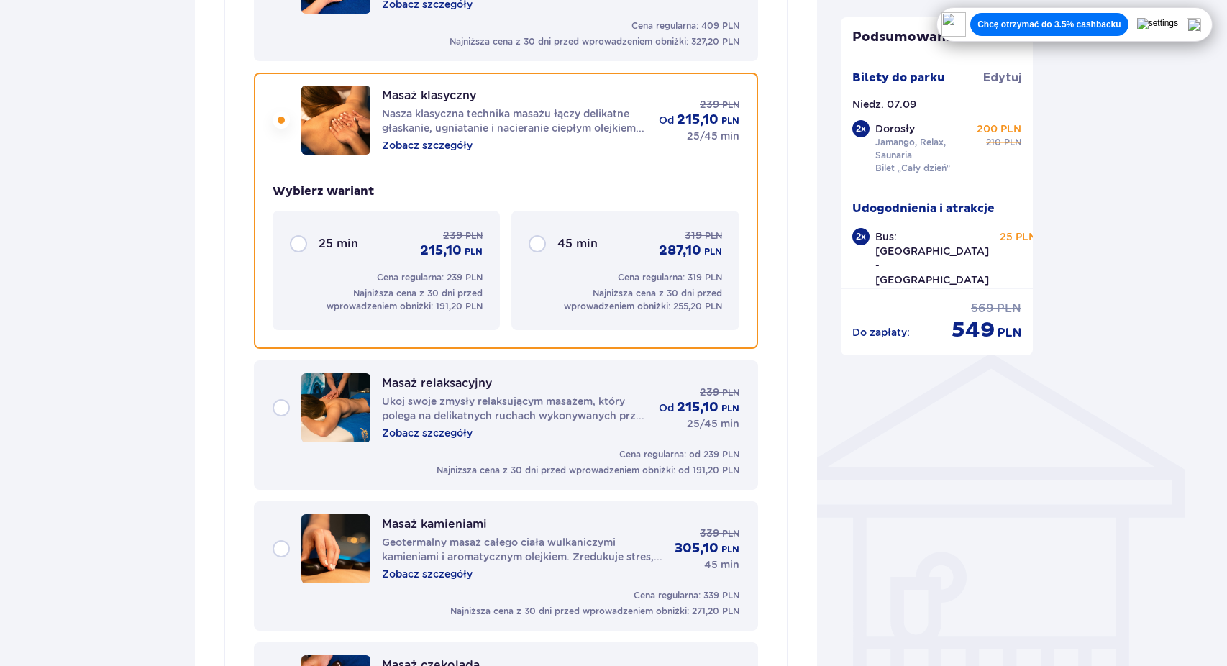
scroll to position [794, 0]
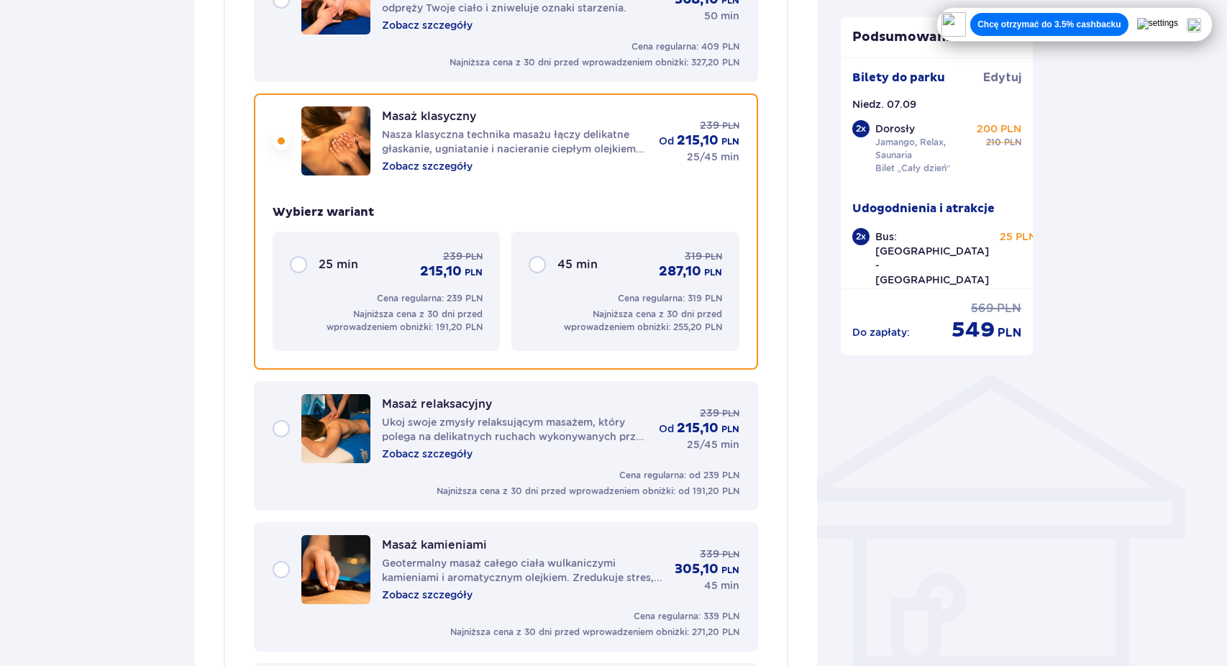
click at [745, 117] on div "Masaż klasyczny Nasza klasyczna technika masażu łączy delikatne głaskanie, ugni…" at bounding box center [506, 232] width 504 height 276
click at [664, 141] on p "od" at bounding box center [666, 141] width 15 height 14
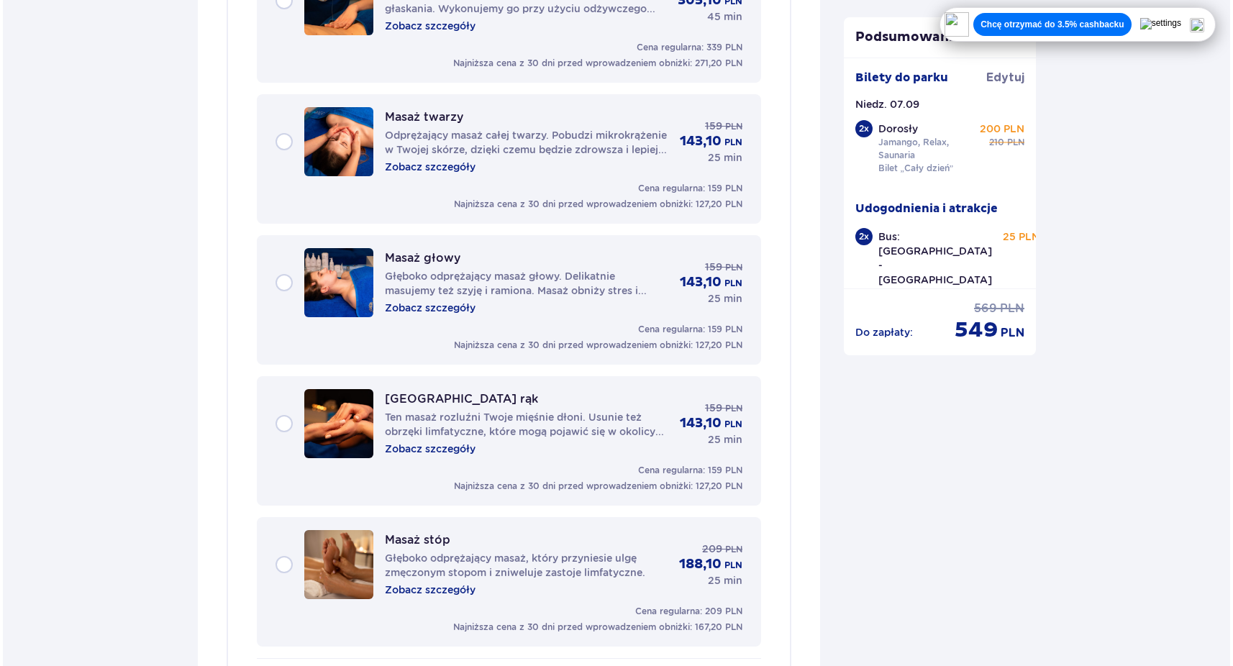
scroll to position [1799, 0]
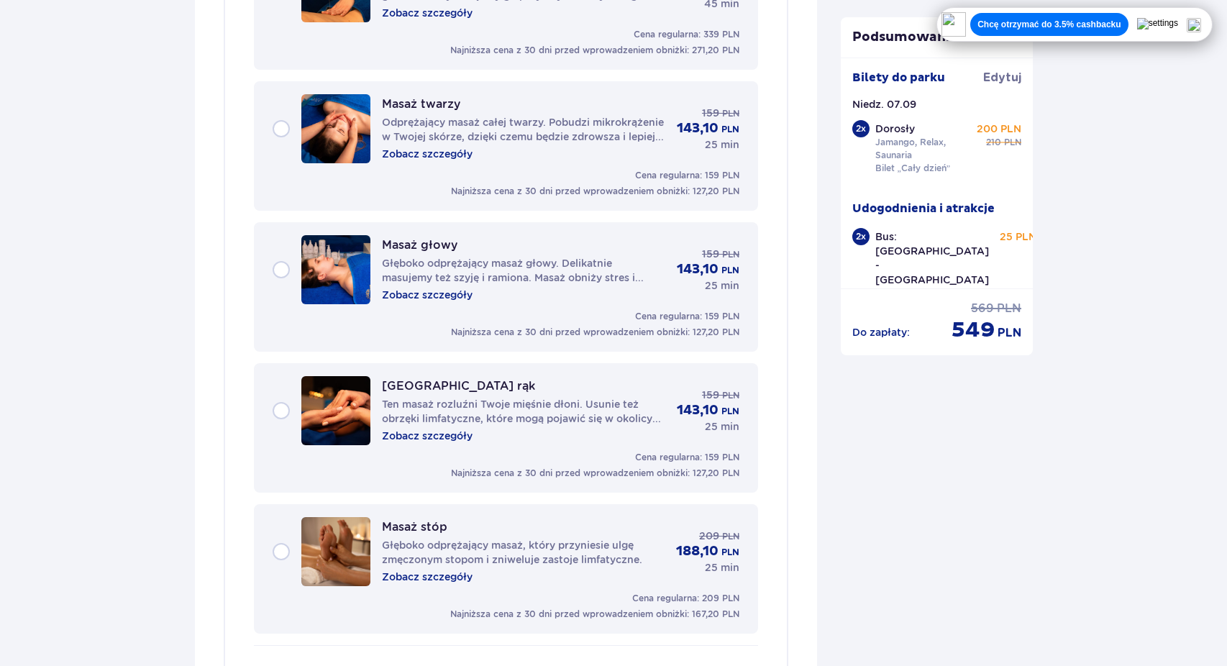
click at [446, 296] on p "Zobacz szczegóły" at bounding box center [427, 295] width 91 height 14
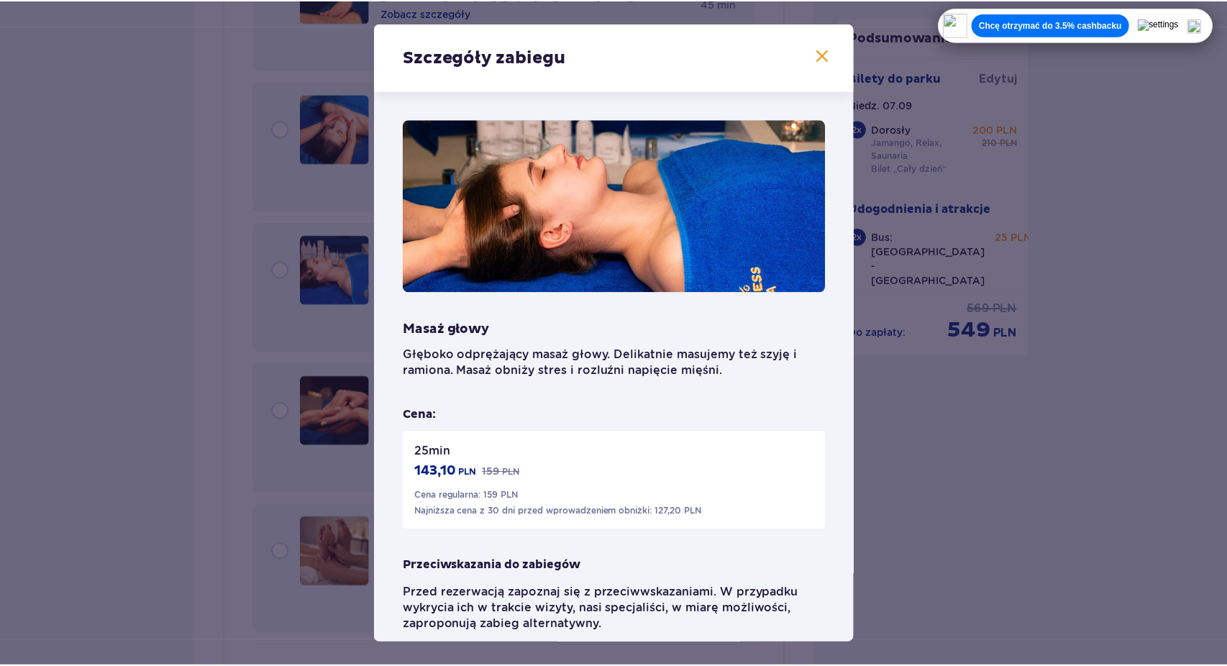
scroll to position [47, 0]
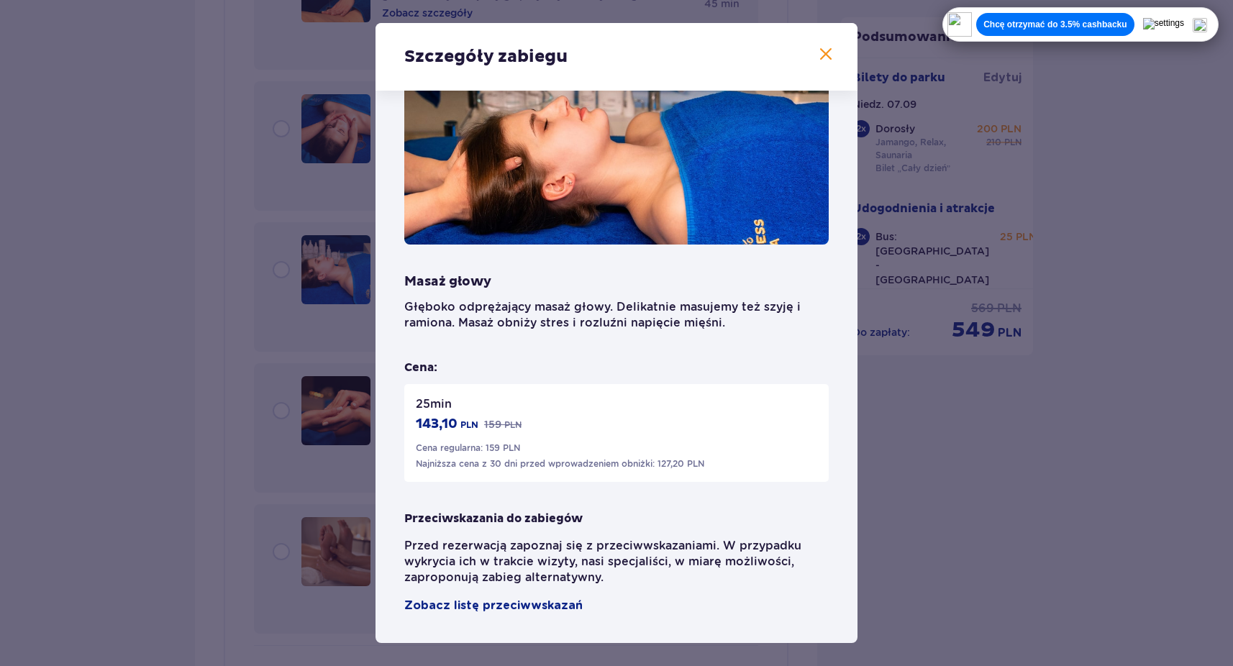
click at [350, 380] on div "Szczegóły zabiegu Masaż głowy Głęboko odprężający masaż głowy. Delikatnie masuj…" at bounding box center [616, 333] width 1233 height 666
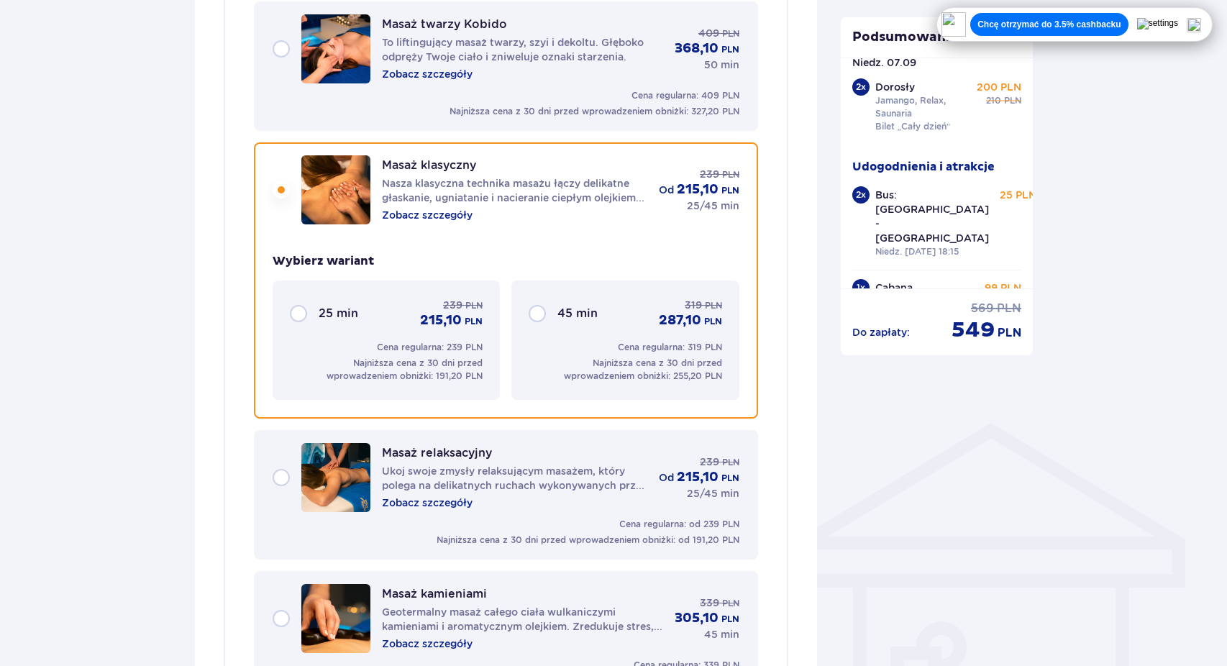
scroll to position [735, 0]
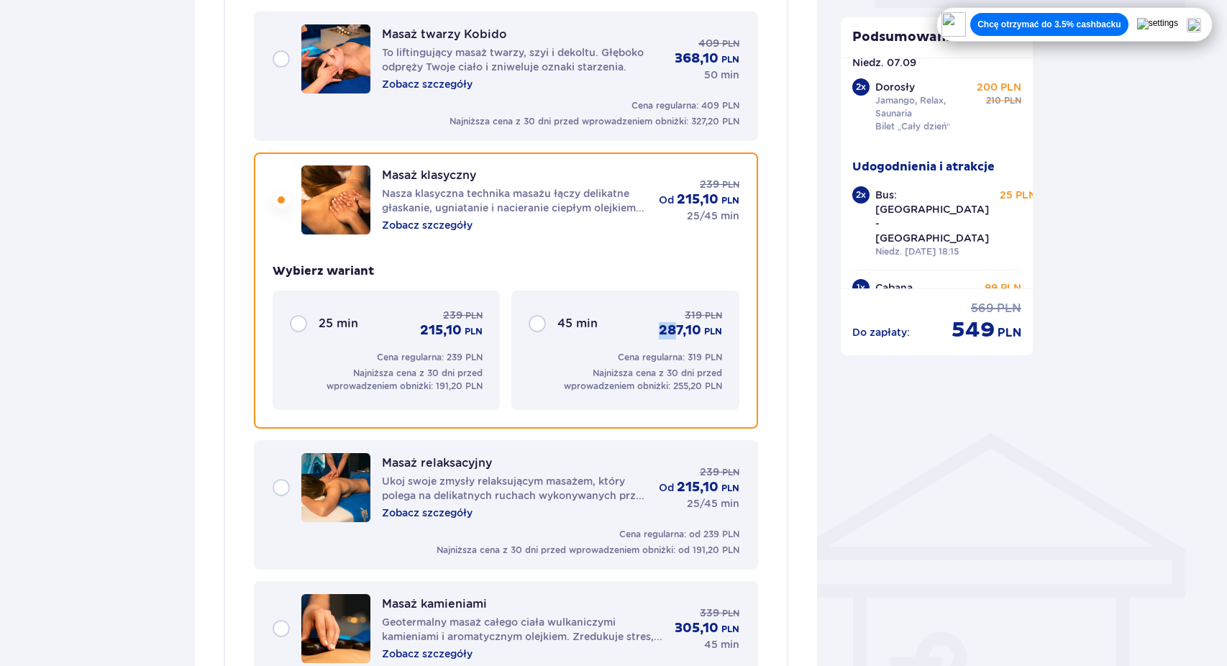
drag, startPoint x: 660, startPoint y: 338, endPoint x: 682, endPoint y: 338, distance: 21.6
click at [682, 338] on p "287,10" at bounding box center [680, 330] width 42 height 17
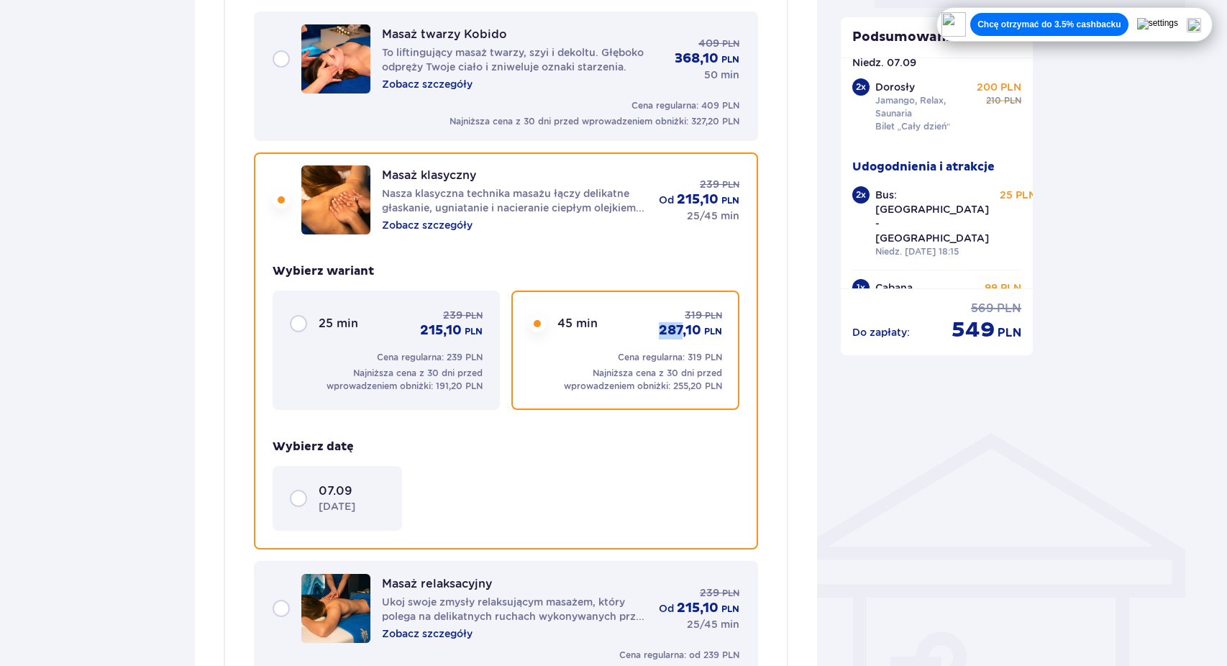
click at [574, 199] on p "Nasza klasyczna technika masażu łączy delikatne głaskanie, ugniatanie i naciera…" at bounding box center [514, 200] width 265 height 29
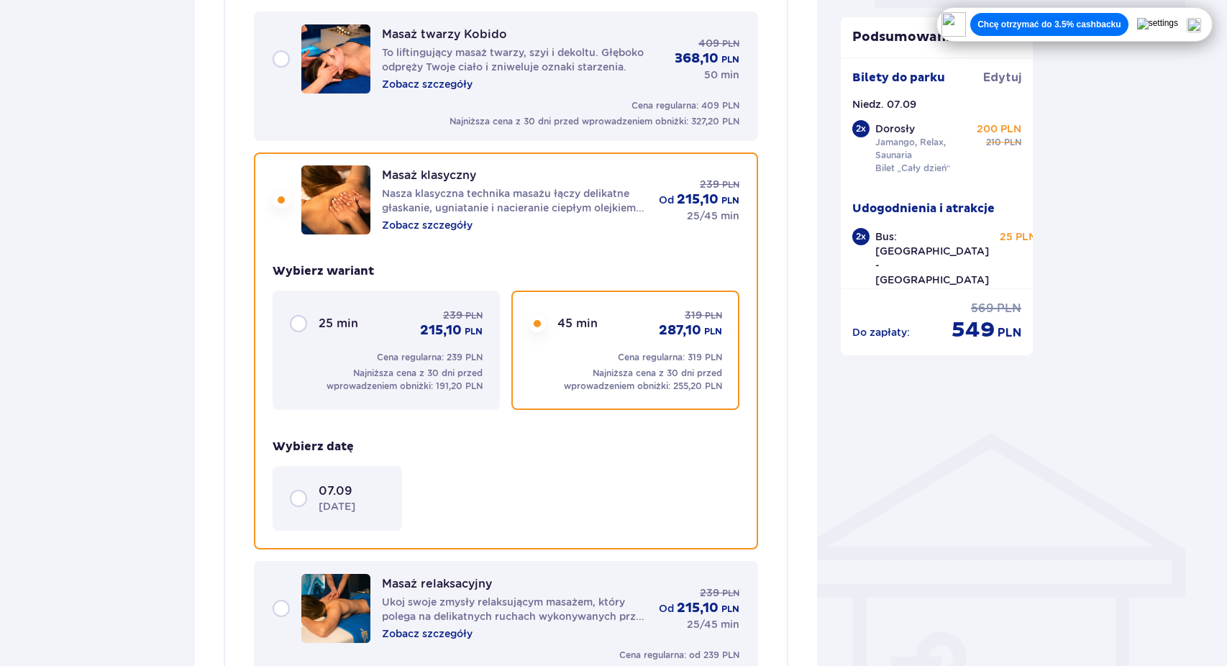
scroll to position [47, 0]
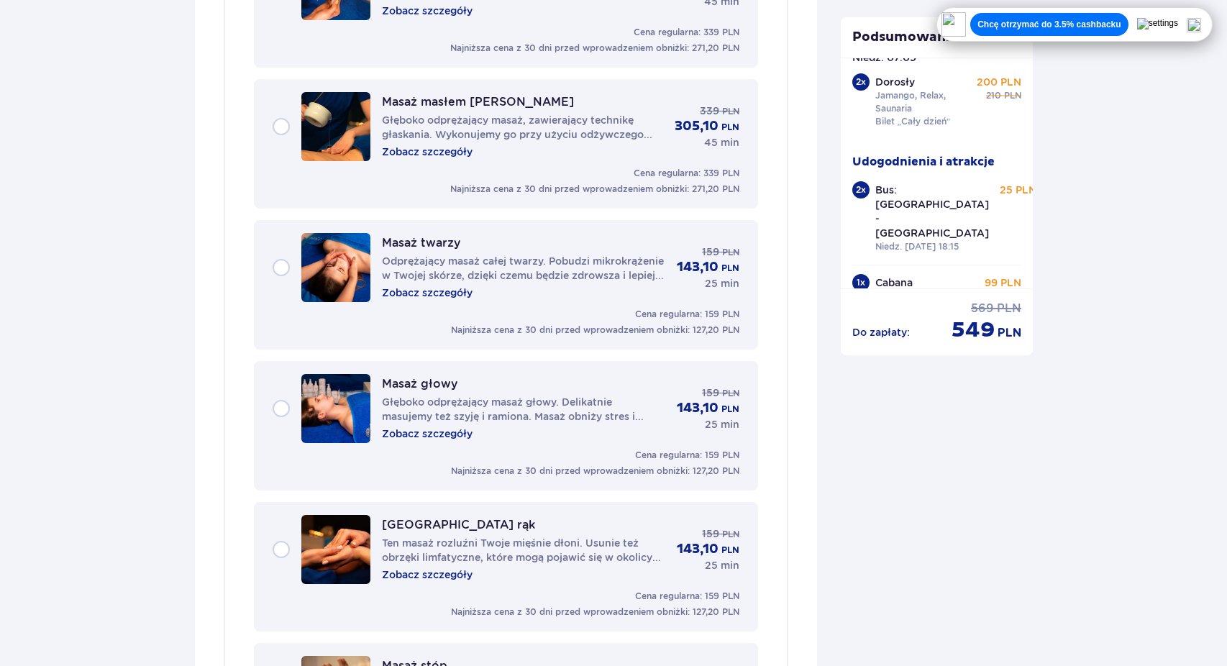
click at [430, 400] on p "Głęboko odprężający masaż głowy. Delikatnie masujemy też szyję i ramiona. Masaż…" at bounding box center [523, 409] width 283 height 29
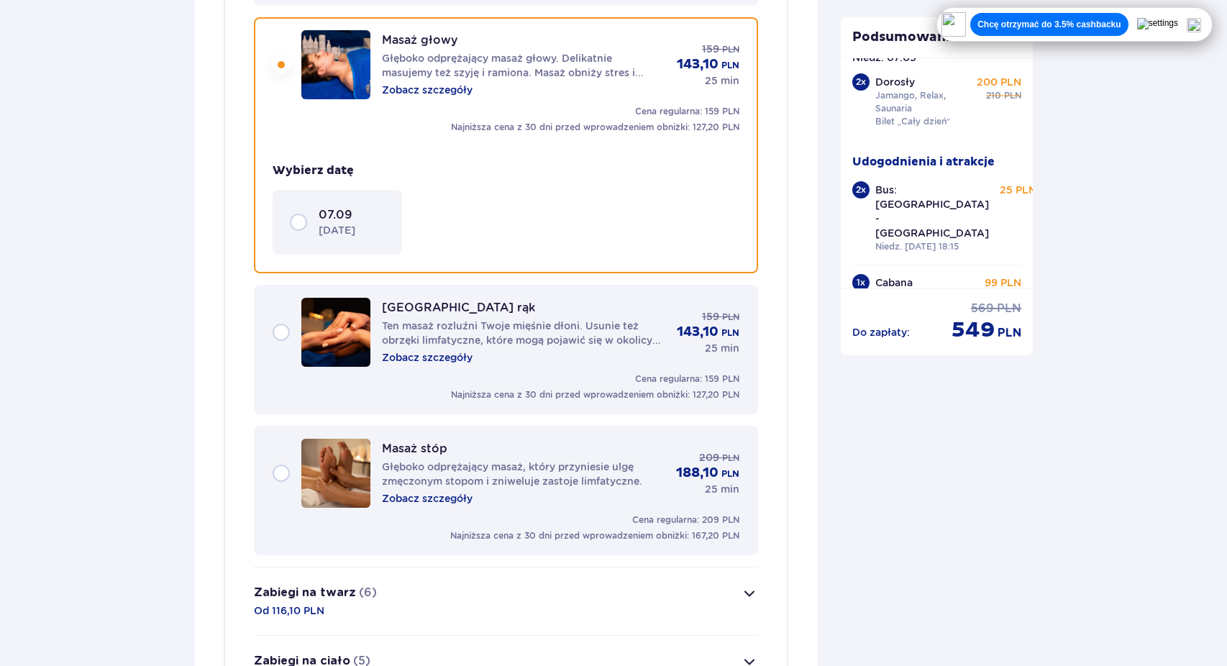
scroll to position [1729, 0]
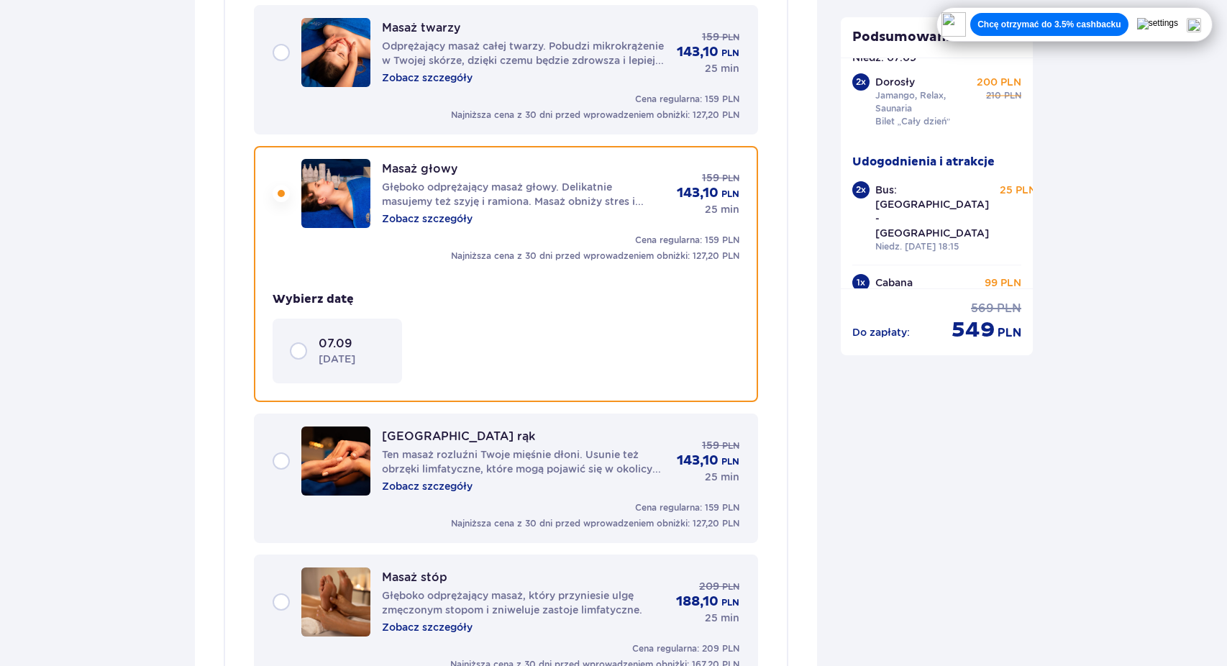
drag, startPoint x: 940, startPoint y: 340, endPoint x: 1109, endPoint y: 340, distance: 169.1
click at [1106, 340] on div "Udogodnienia i atrakcje Pomiń ten krok Promocja online Wellness & SPA (16+) Zre…" at bounding box center [613, 176] width 1227 height 3587
click at [1109, 340] on div "Udogodnienia i atrakcje Pomiń ten krok Promocja online Wellness & SPA (16+) Zre…" at bounding box center [613, 176] width 1227 height 3587
drag, startPoint x: 950, startPoint y: 326, endPoint x: 1076, endPoint y: 326, distance: 125.9
click at [1076, 326] on div "Udogodnienia i atrakcje Pomiń ten krok Promocja online Wellness & SPA (16+) Zre…" at bounding box center [613, 176] width 1227 height 3587
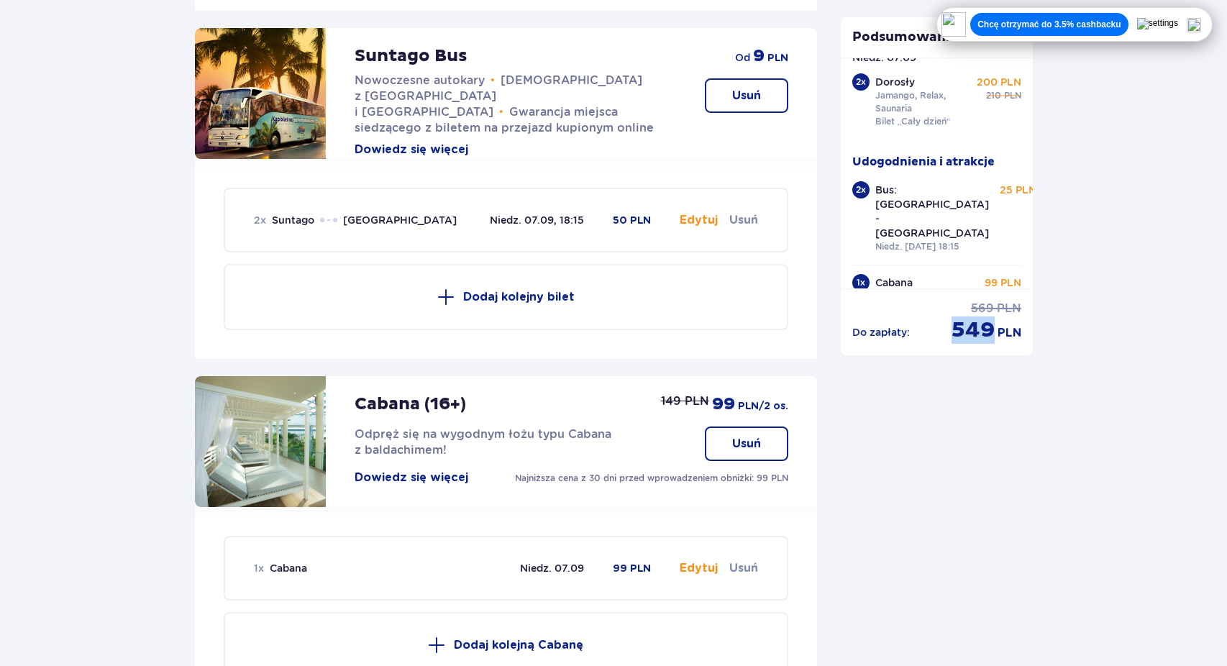
scroll to position [3034, 0]
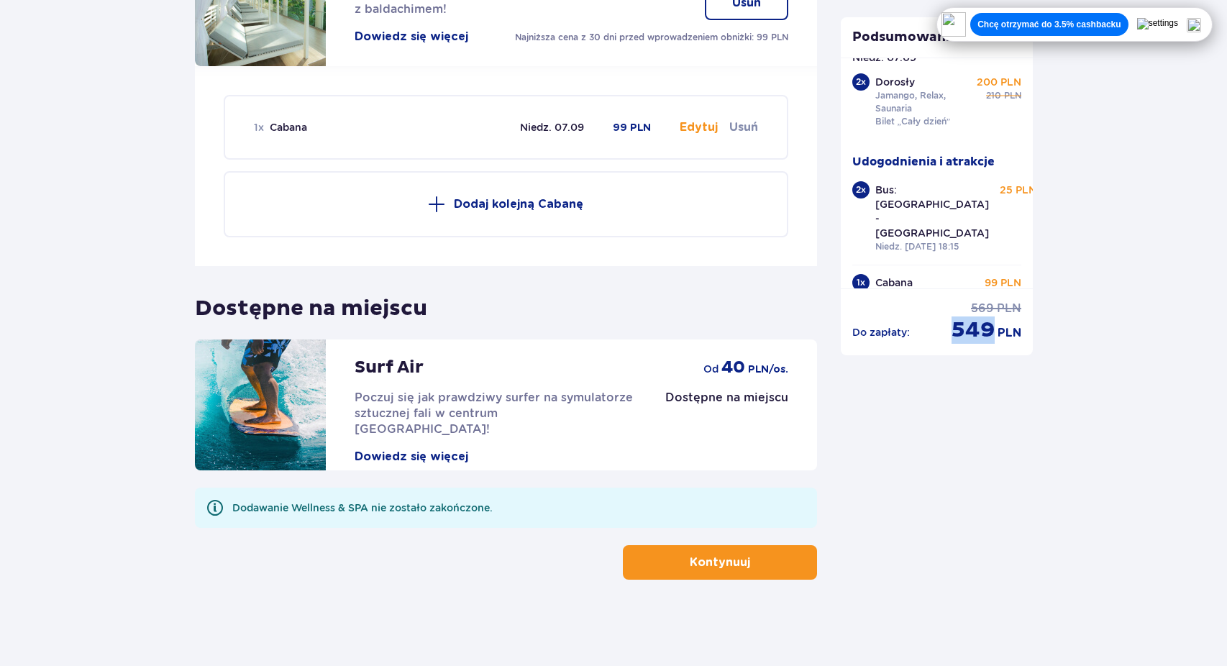
click at [706, 547] on button "Kontynuuj" at bounding box center [720, 562] width 194 height 35
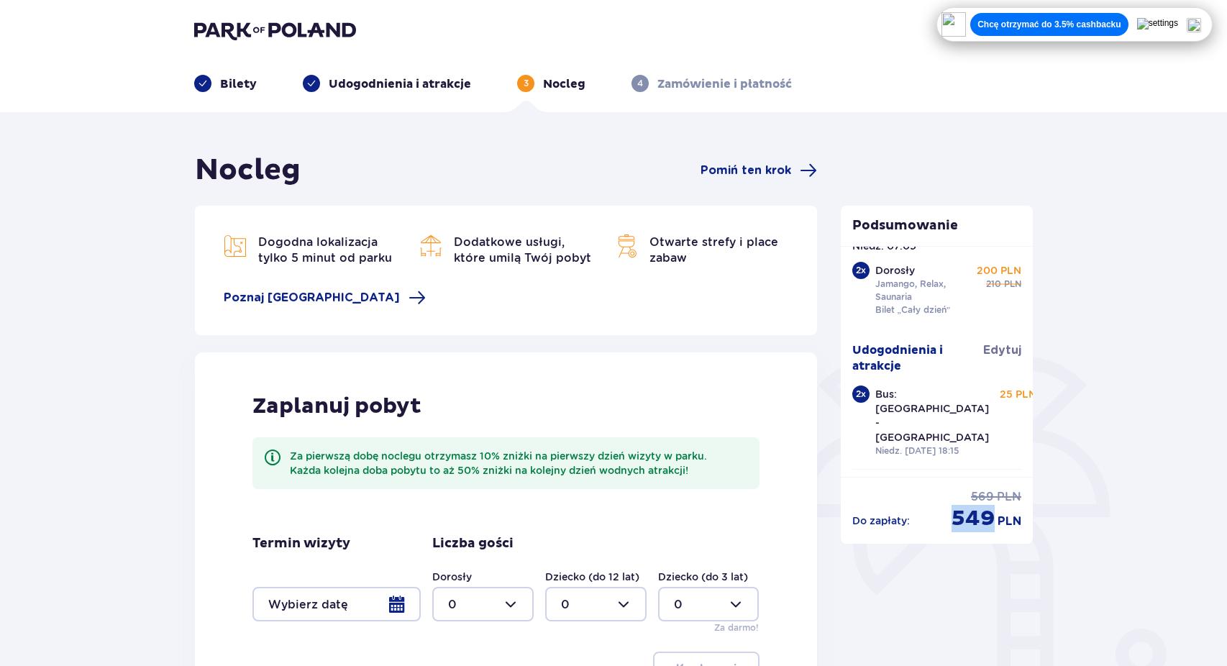
scroll to position [199, 0]
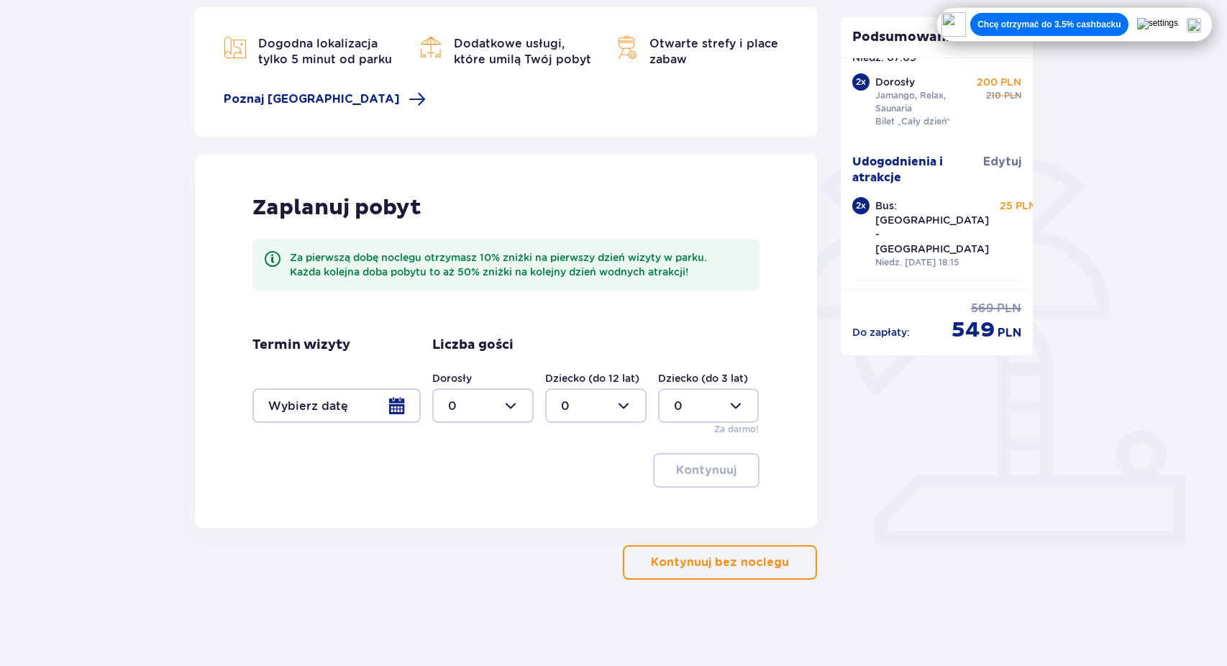
click at [412, 394] on div at bounding box center [337, 405] width 168 height 35
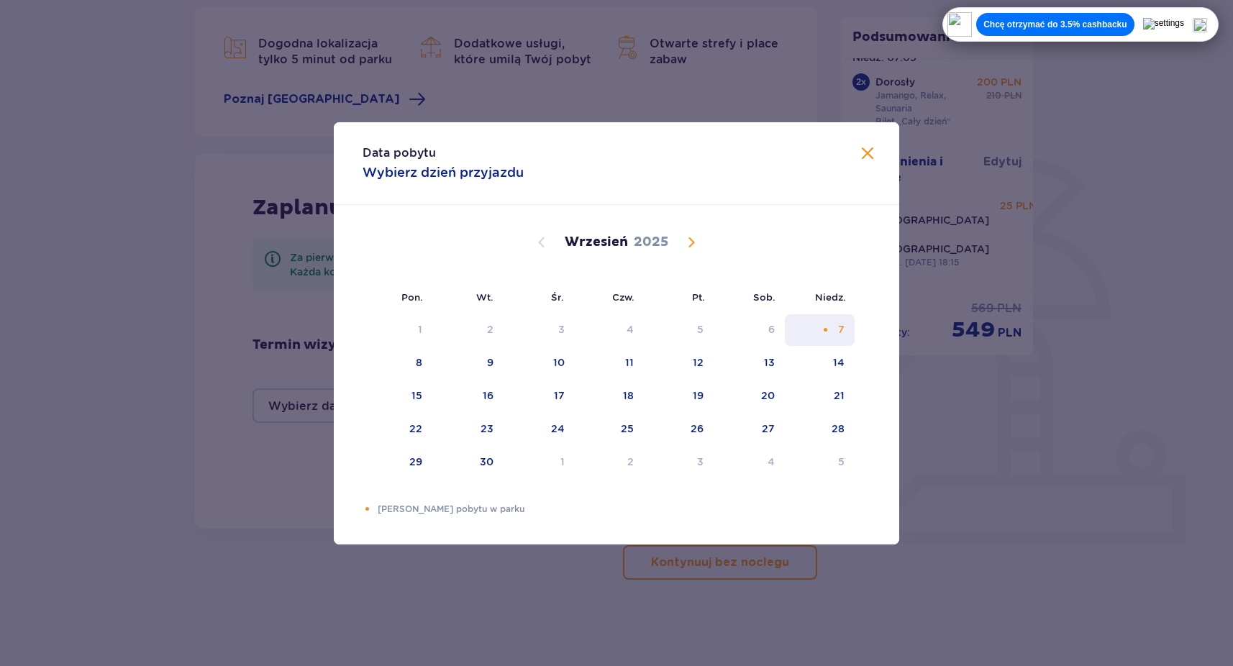
click at [830, 327] on div "7" at bounding box center [820, 330] width 70 height 32
click at [986, 497] on div "Data pobytu Wybierz dzień przyjazdu Pon. Wt. Śr. Czw. Pt. Sob. [GEOGRAPHIC_DATA…" at bounding box center [616, 333] width 1233 height 666
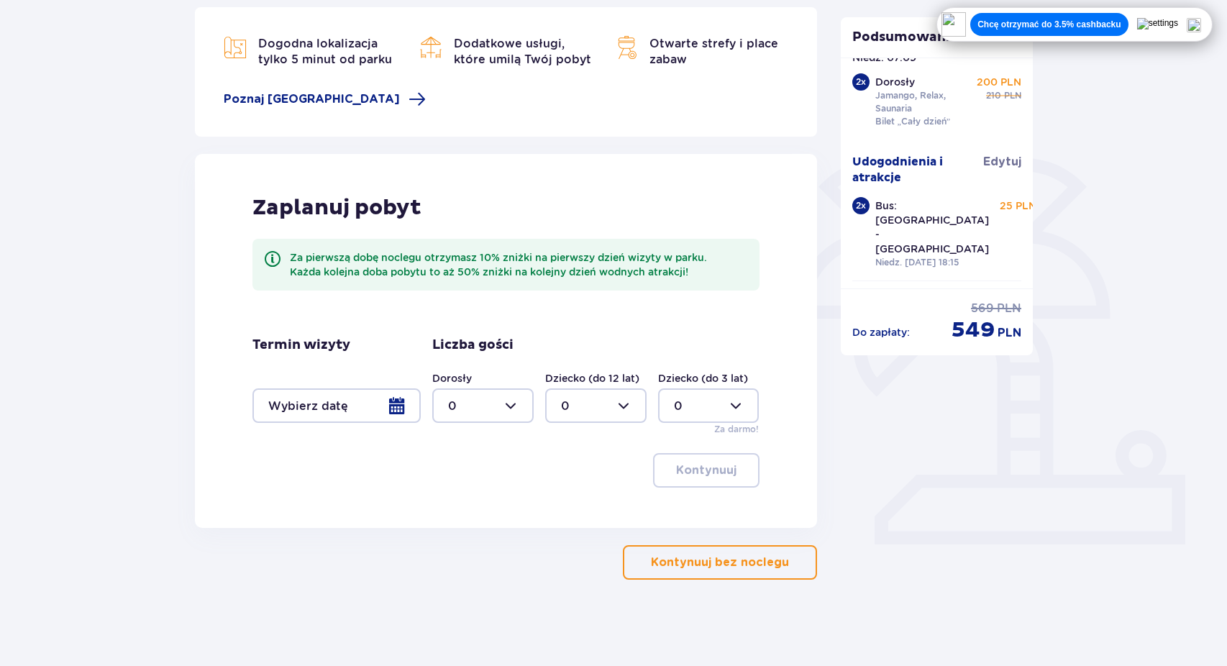
click at [367, 406] on div at bounding box center [337, 405] width 168 height 35
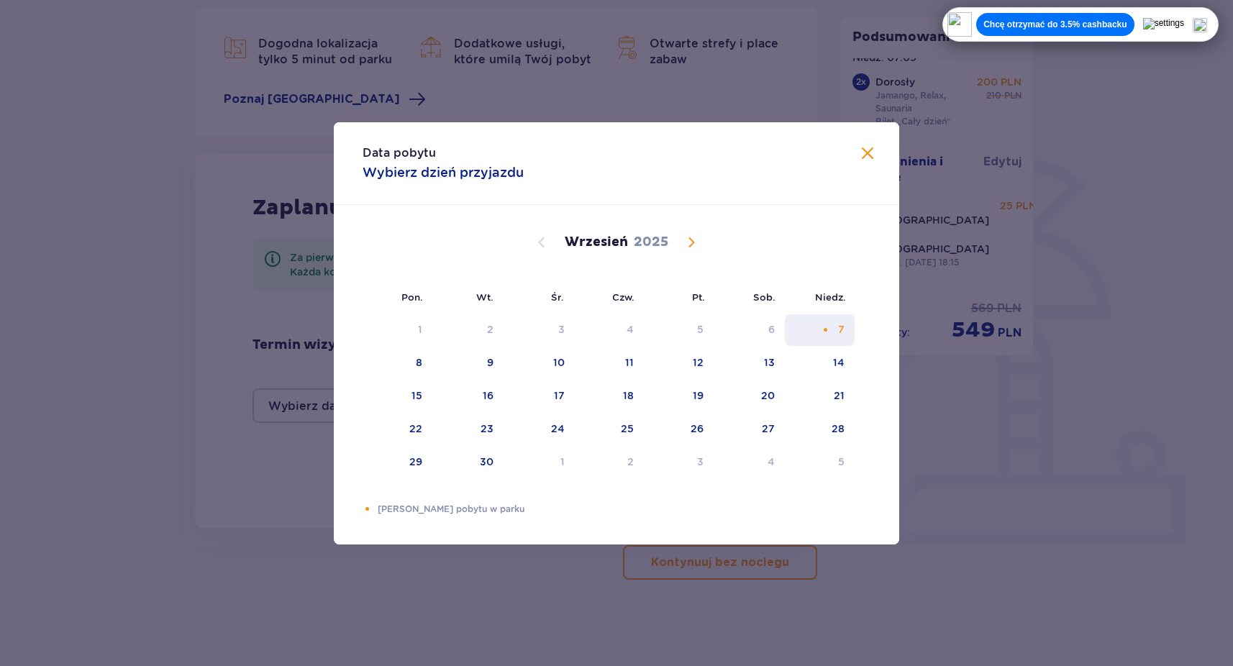
click at [814, 315] on div "7" at bounding box center [820, 330] width 70 height 32
click at [869, 160] on span at bounding box center [867, 153] width 17 height 17
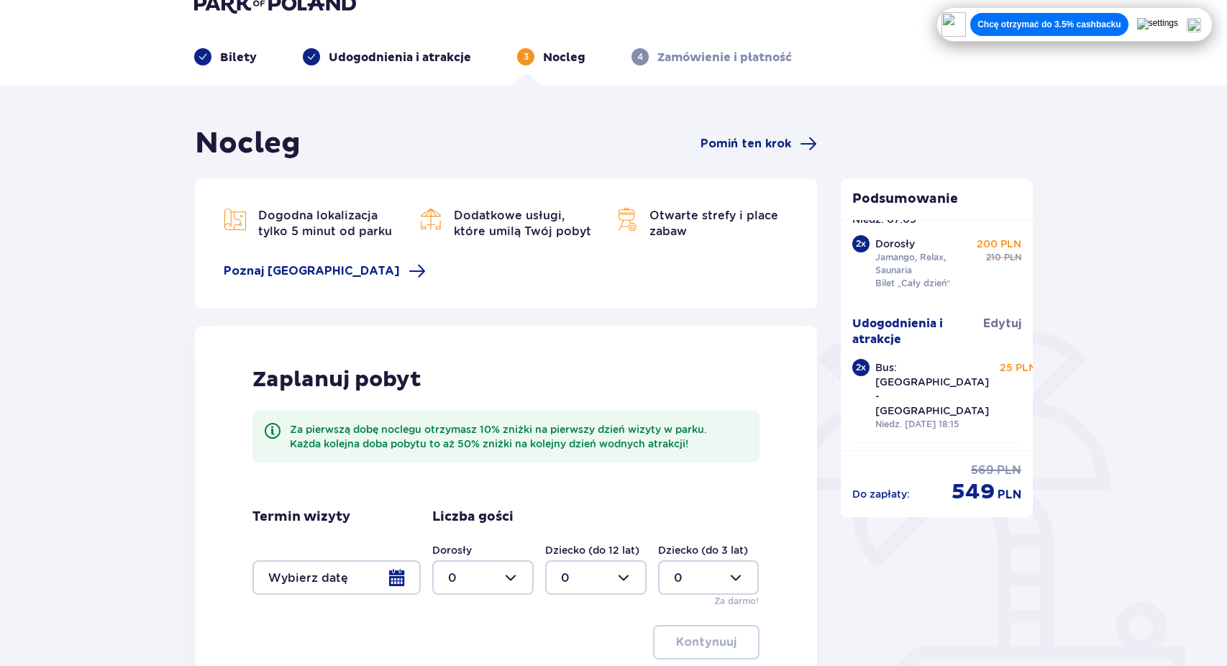
scroll to position [29, 0]
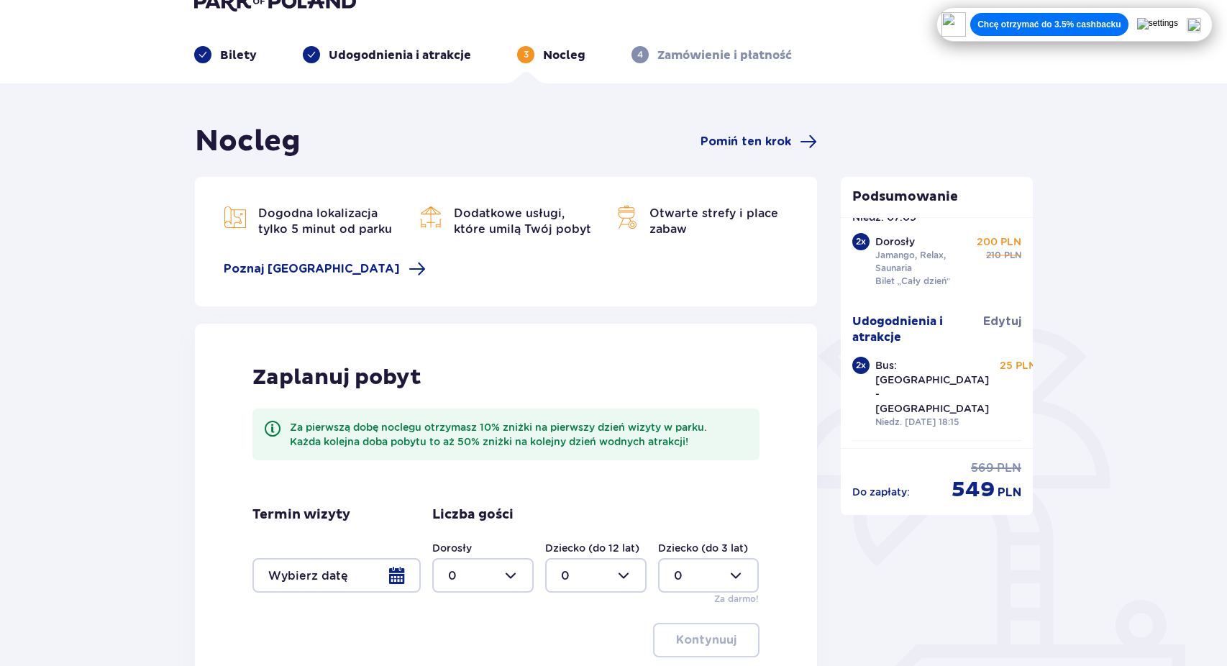
click at [754, 130] on div "Nocleg Pomiń ten krok" at bounding box center [506, 142] width 622 height 36
click at [745, 145] on span "Pomiń ten krok" at bounding box center [746, 142] width 91 height 16
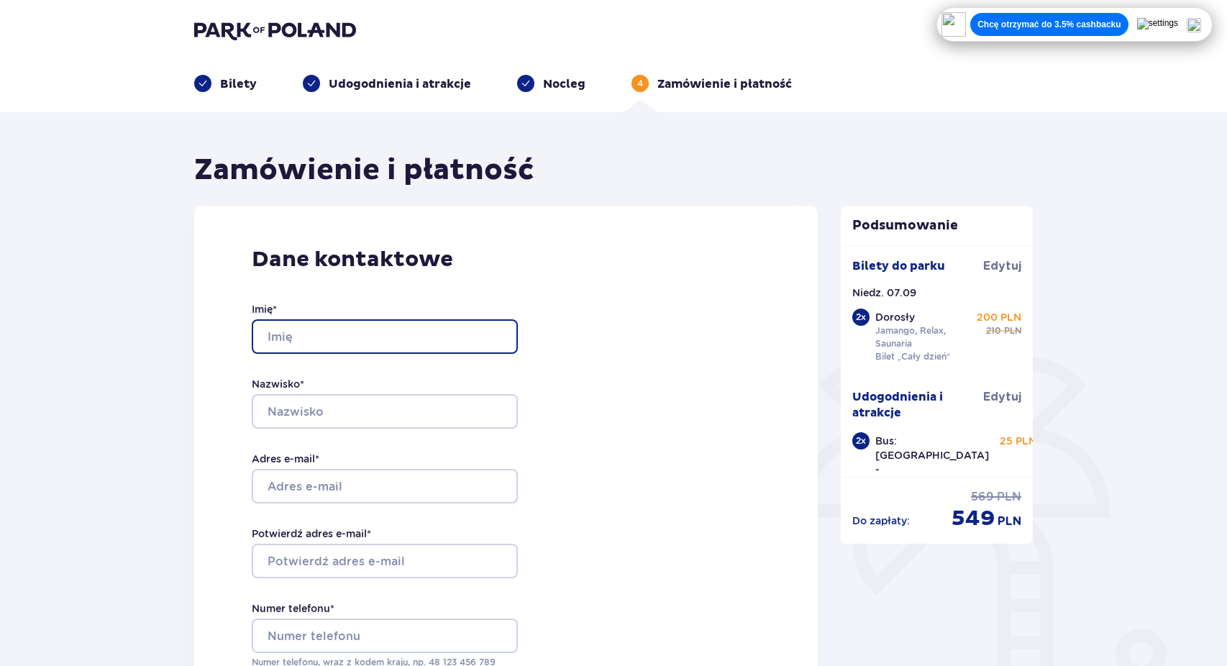
click at [279, 337] on input "Imię *" at bounding box center [385, 336] width 266 height 35
type input "[PERSON_NAME]"
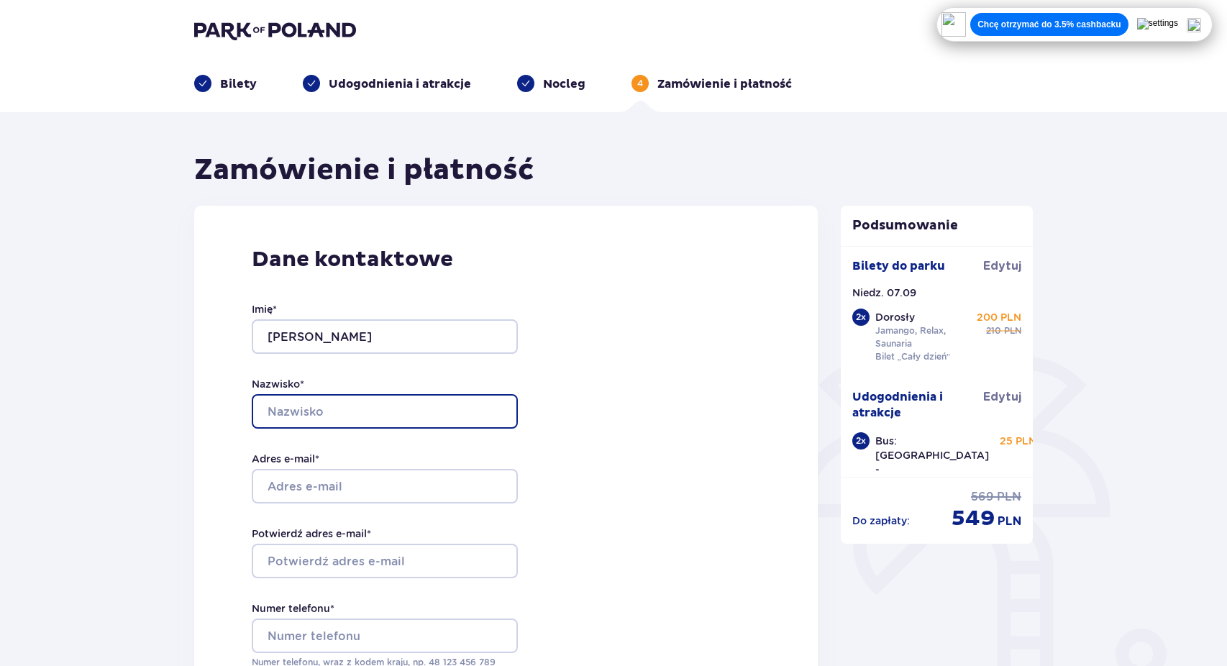
type input "[PERSON_NAME]"
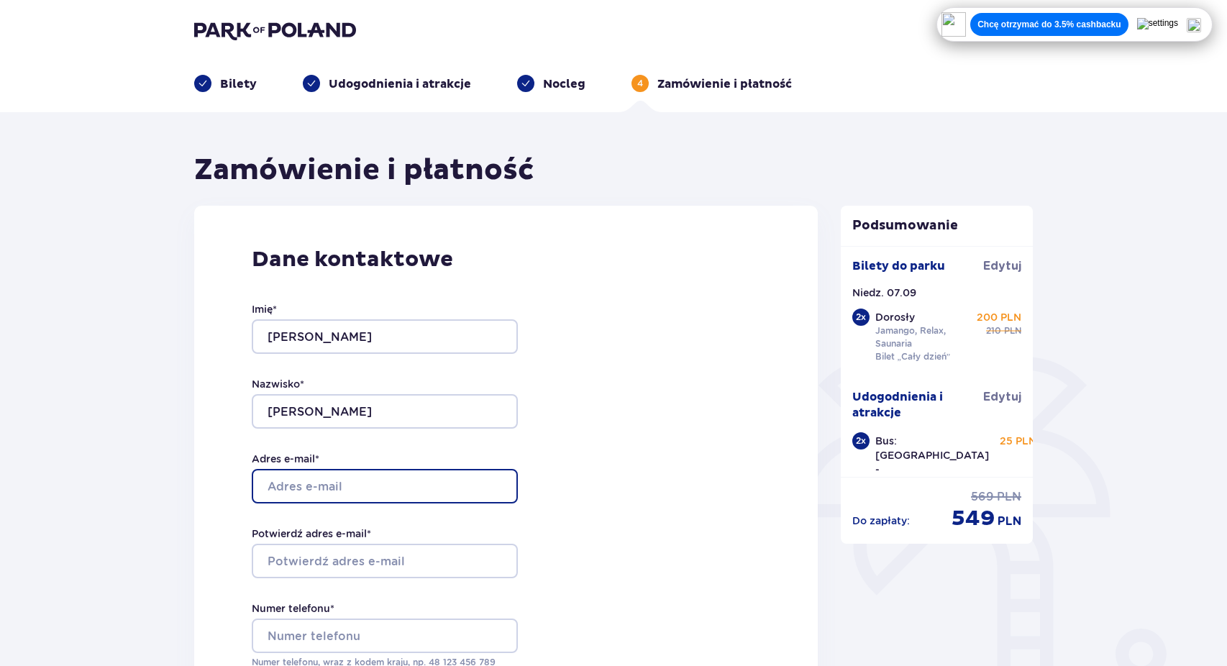
type input "[EMAIL_ADDRESS][DOMAIN_NAME]"
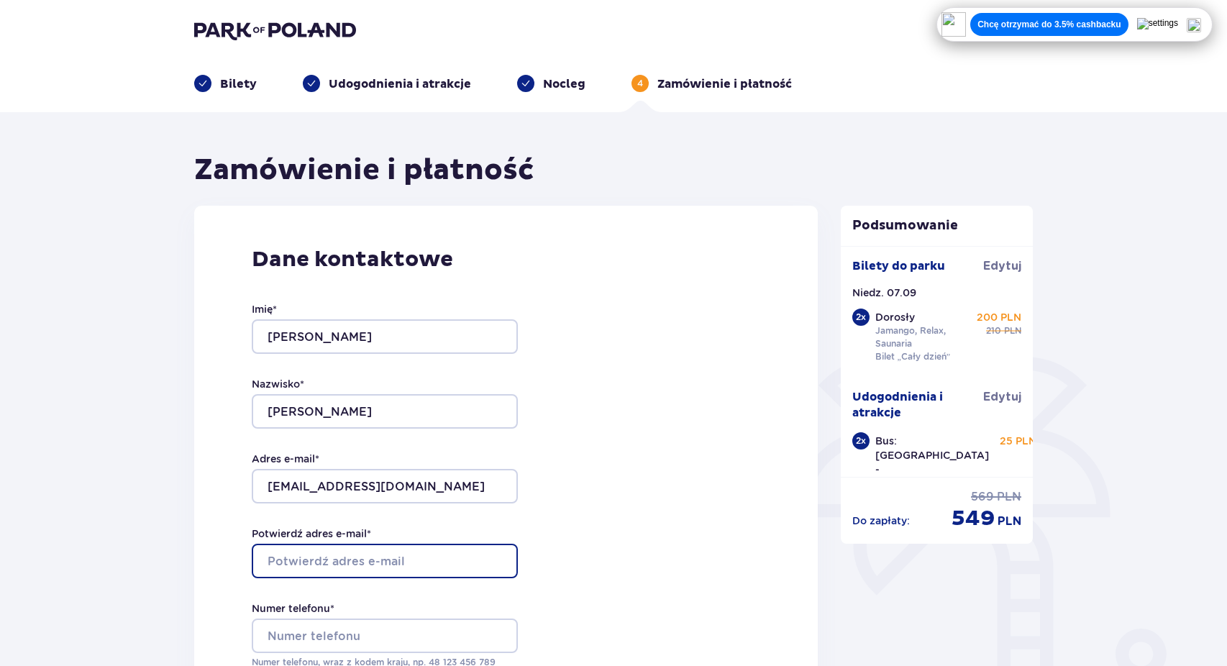
type input "[EMAIL_ADDRESS][DOMAIN_NAME]"
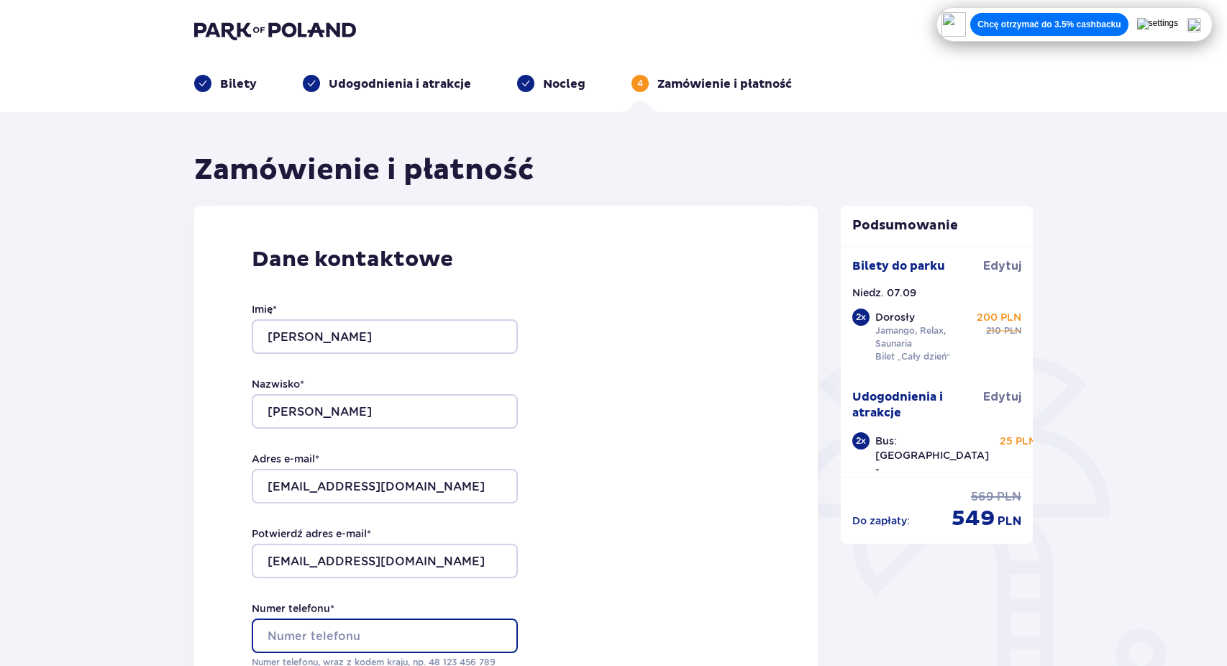
type input "691049813"
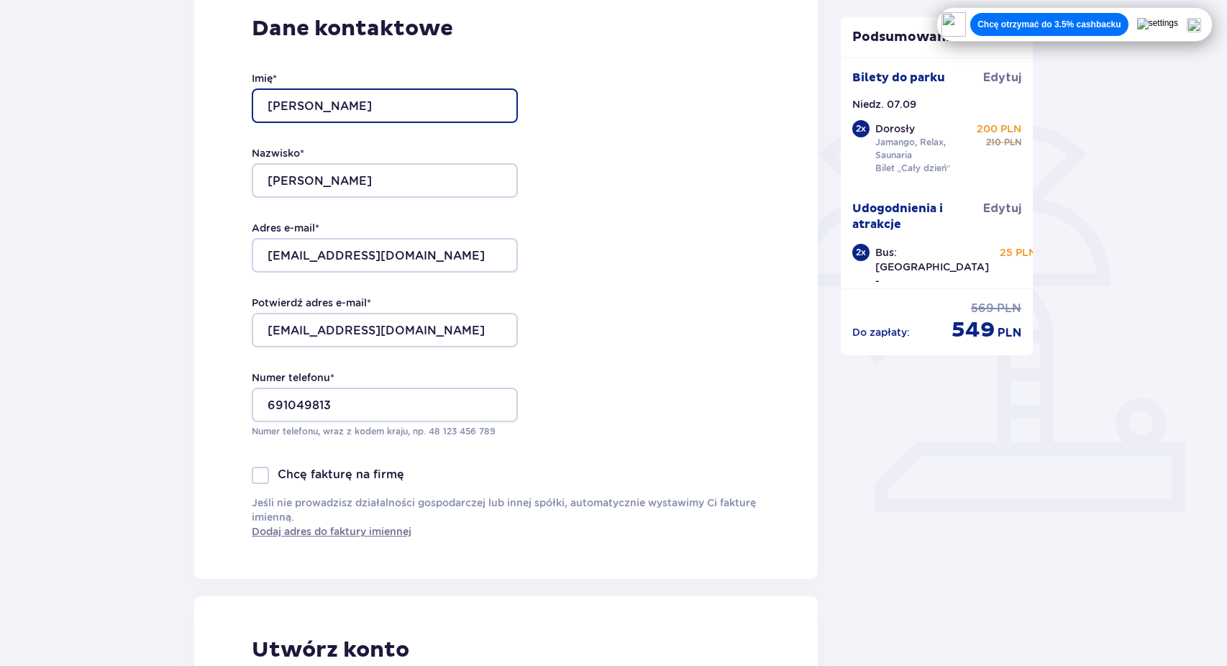
scroll to position [232, 0]
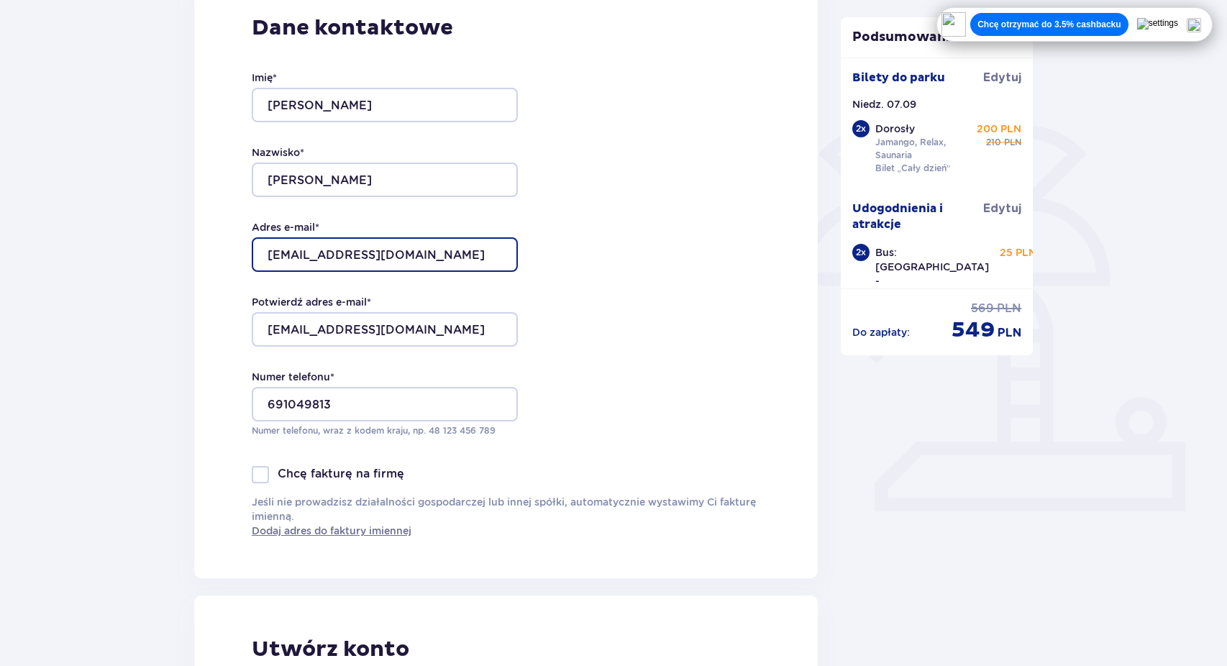
click at [383, 261] on input "[EMAIL_ADDRESS][DOMAIN_NAME]" at bounding box center [385, 254] width 266 height 35
type input "[EMAIL_ADDRESS][DOMAIN_NAME]"
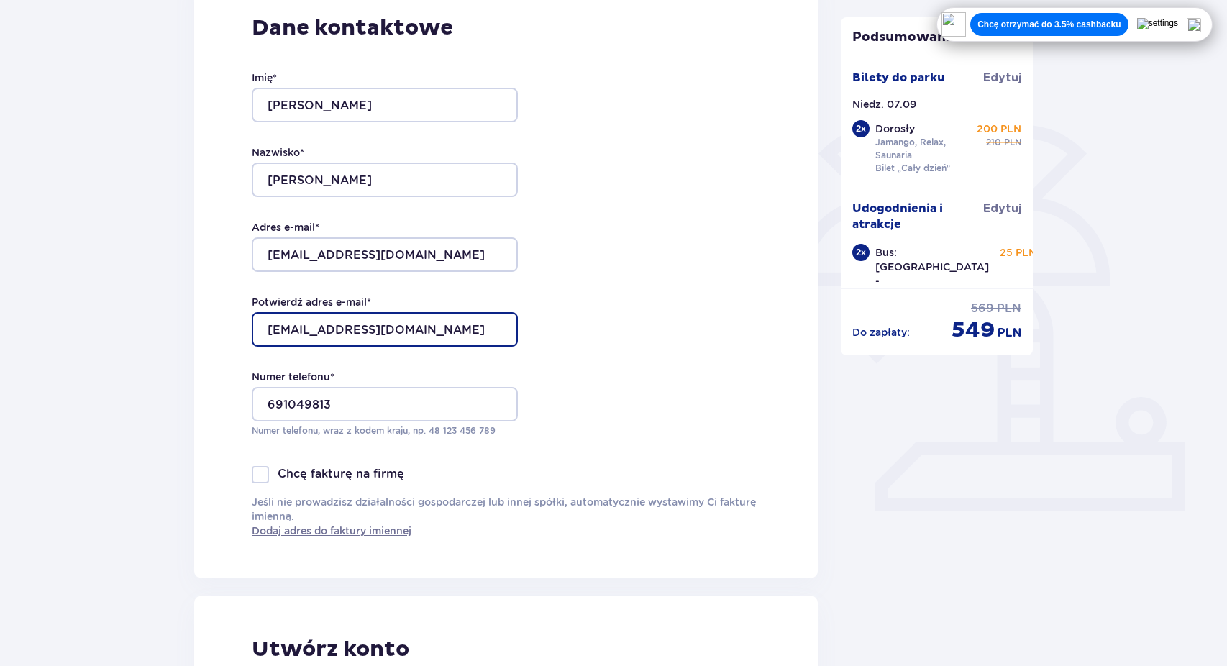
click at [355, 324] on input "[EMAIL_ADDRESS][DOMAIN_NAME]" at bounding box center [385, 329] width 266 height 35
paste input "kbxm79"
type input "[EMAIL_ADDRESS][DOMAIN_NAME]"
click at [654, 312] on div "Dane kontaktowe Imię * [PERSON_NAME] * [PERSON_NAME] Adres e-mail * [EMAIL_ADDR…" at bounding box center [506, 276] width 624 height 604
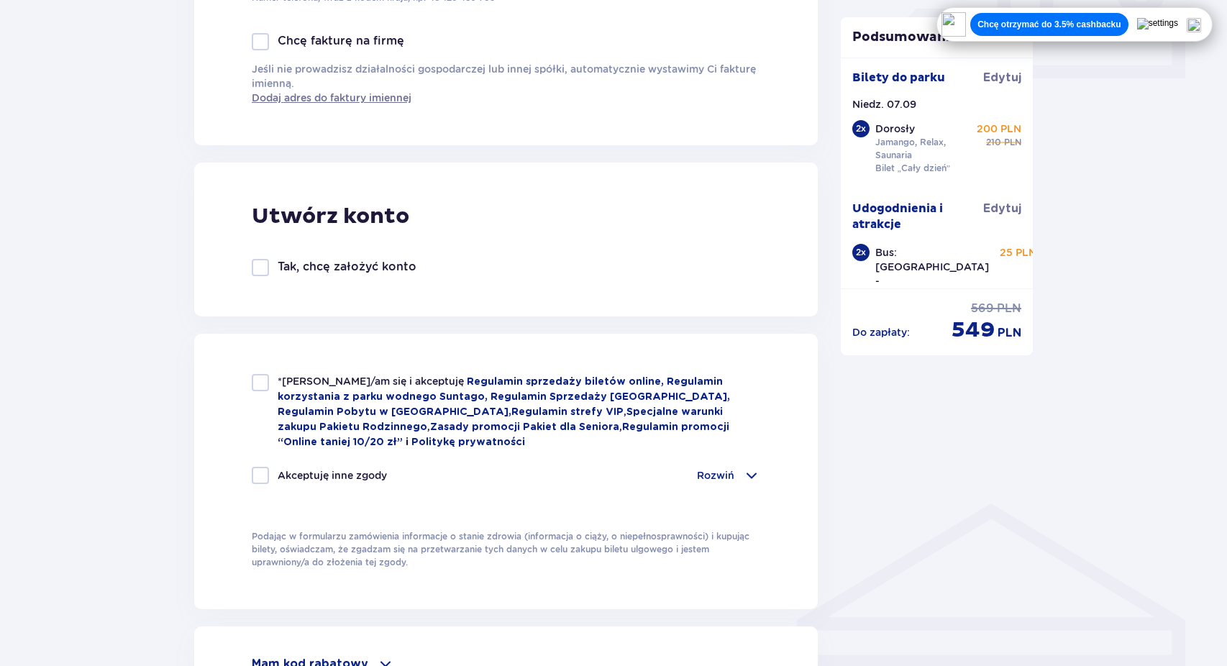
scroll to position [692, 0]
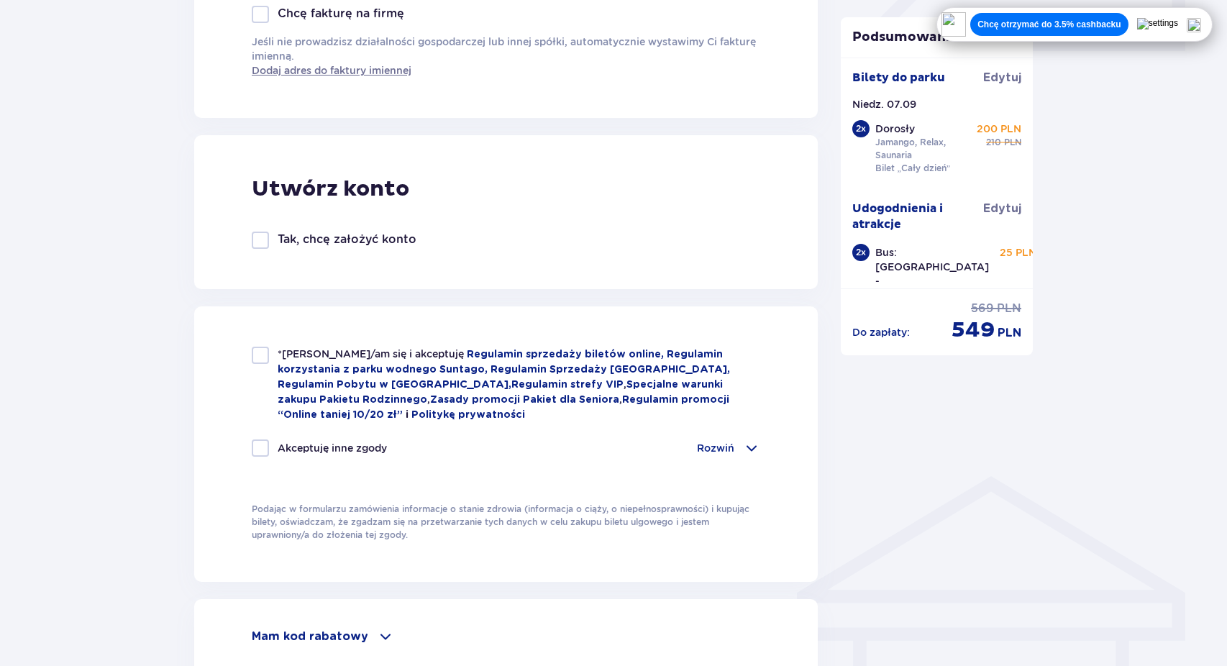
click at [263, 350] on div at bounding box center [260, 355] width 17 height 17
checkbox input "true"
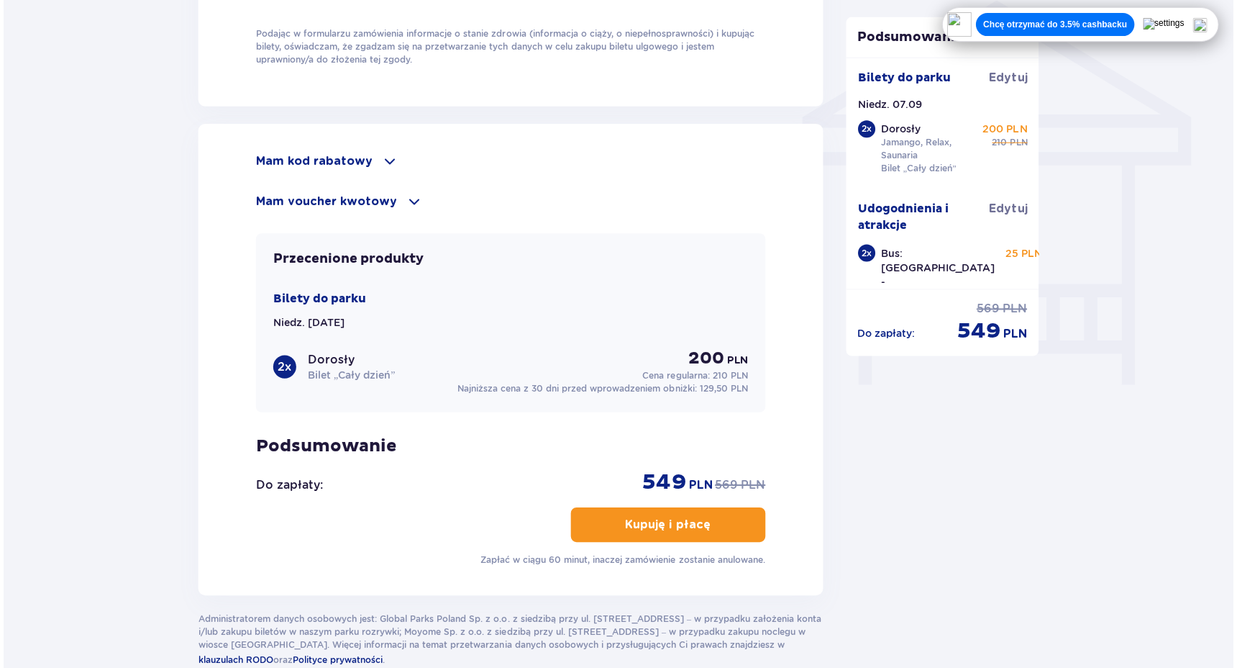
scroll to position [1169, 0]
click at [360, 154] on p "Mam kod rabatowy" at bounding box center [310, 160] width 117 height 16
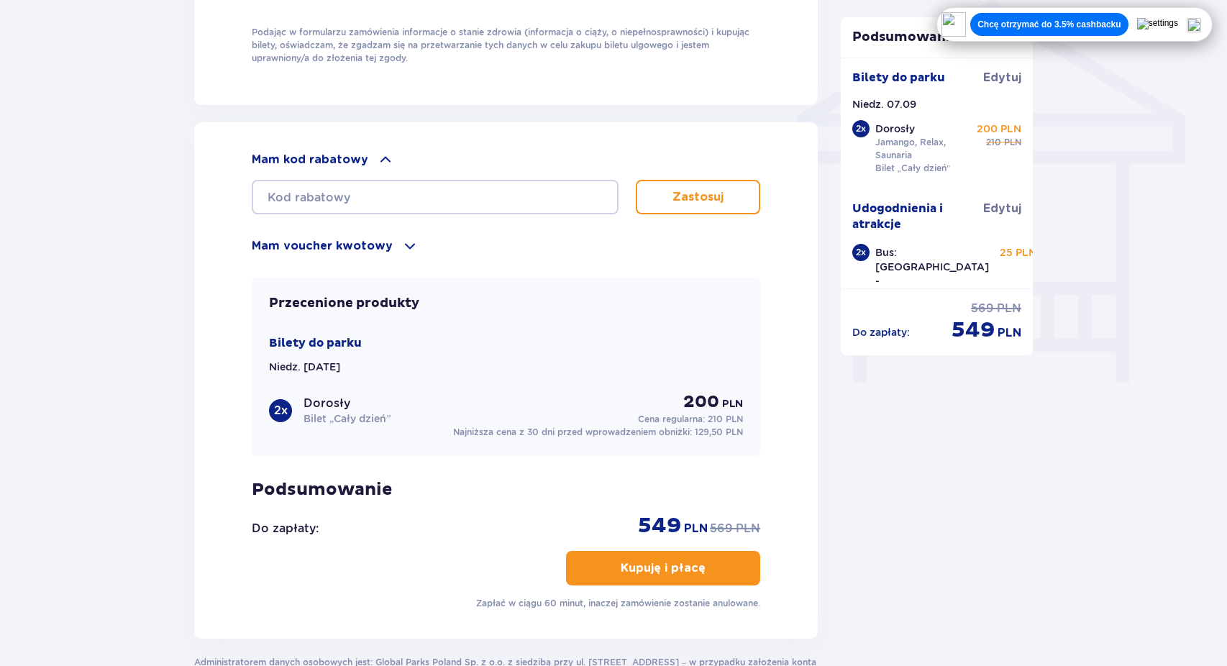
click at [365, 151] on div "Mam kod rabatowy" at bounding box center [506, 159] width 509 height 17
